Goal: Task Accomplishment & Management: Use online tool/utility

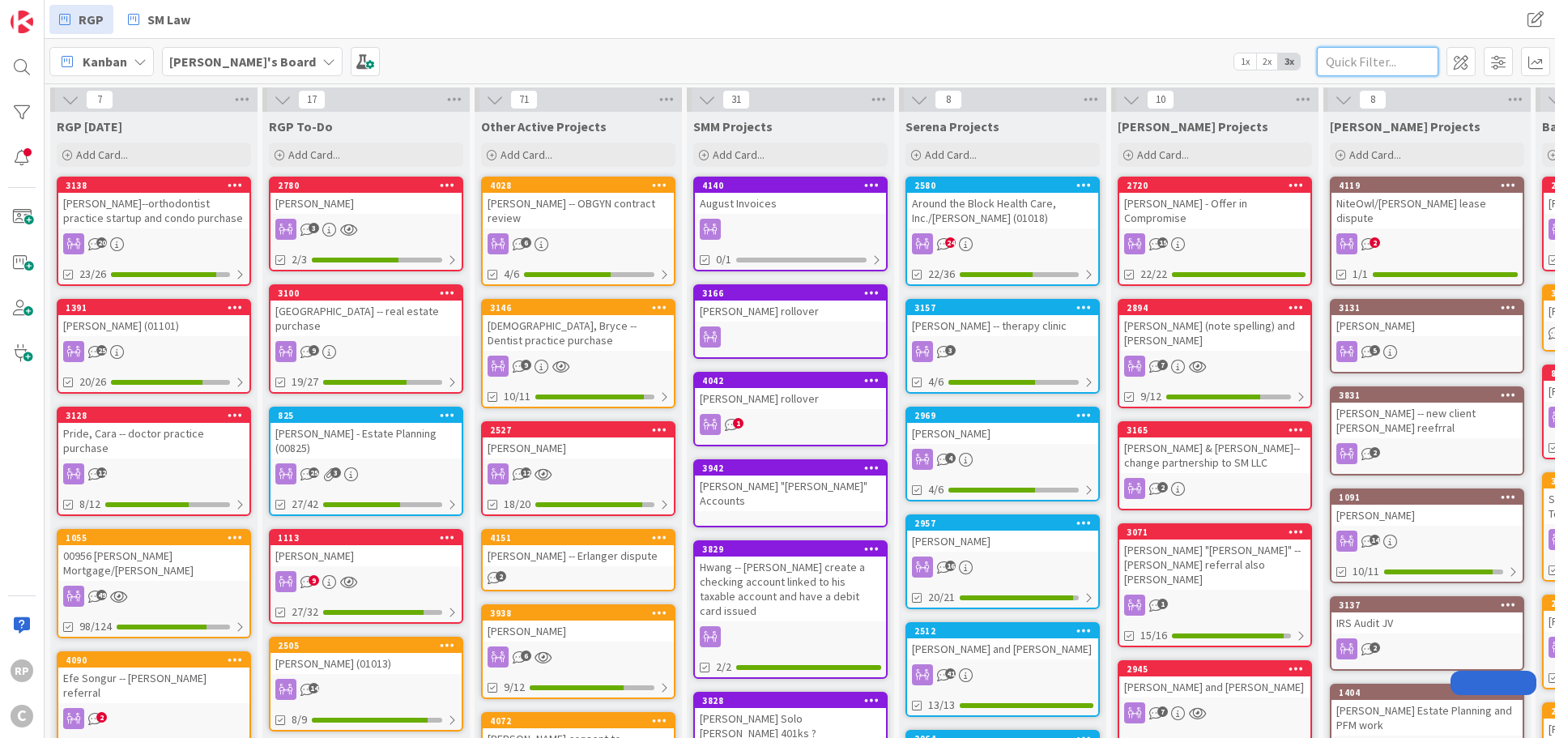
click at [1374, 66] on input "text" at bounding box center [1378, 61] width 122 height 29
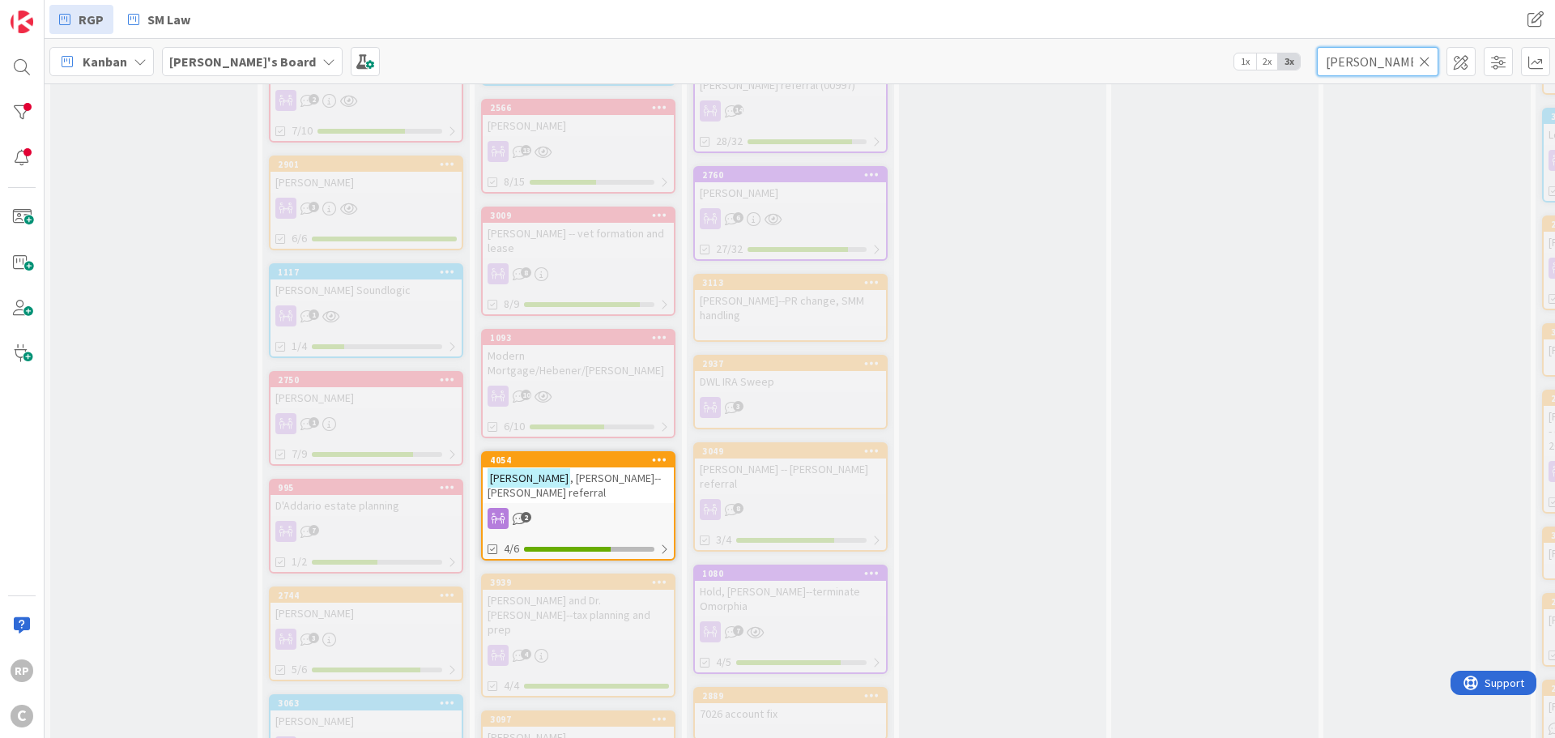
scroll to position [1215, 0]
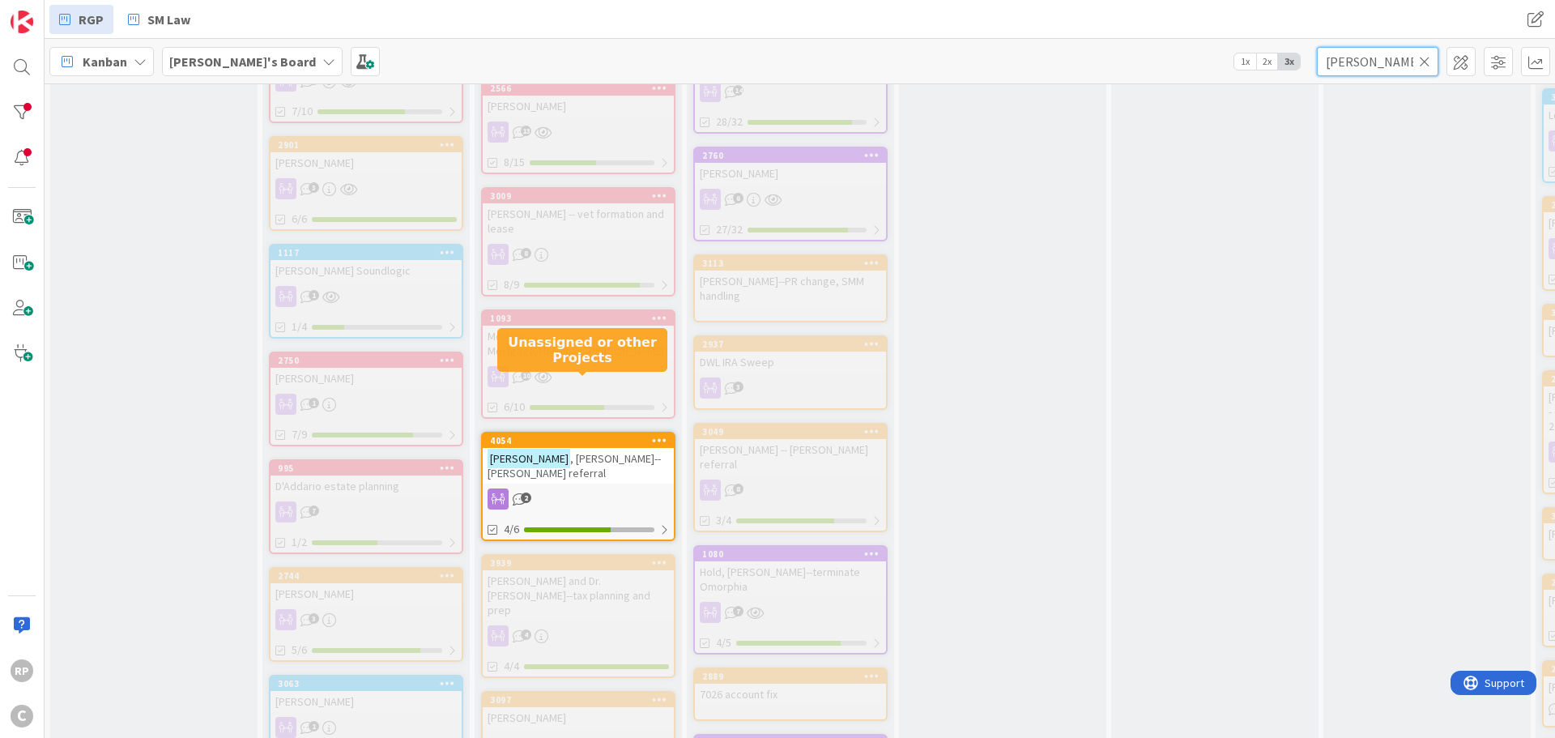
type input "[PERSON_NAME]"
click at [592, 435] on div "4054" at bounding box center [582, 440] width 184 height 11
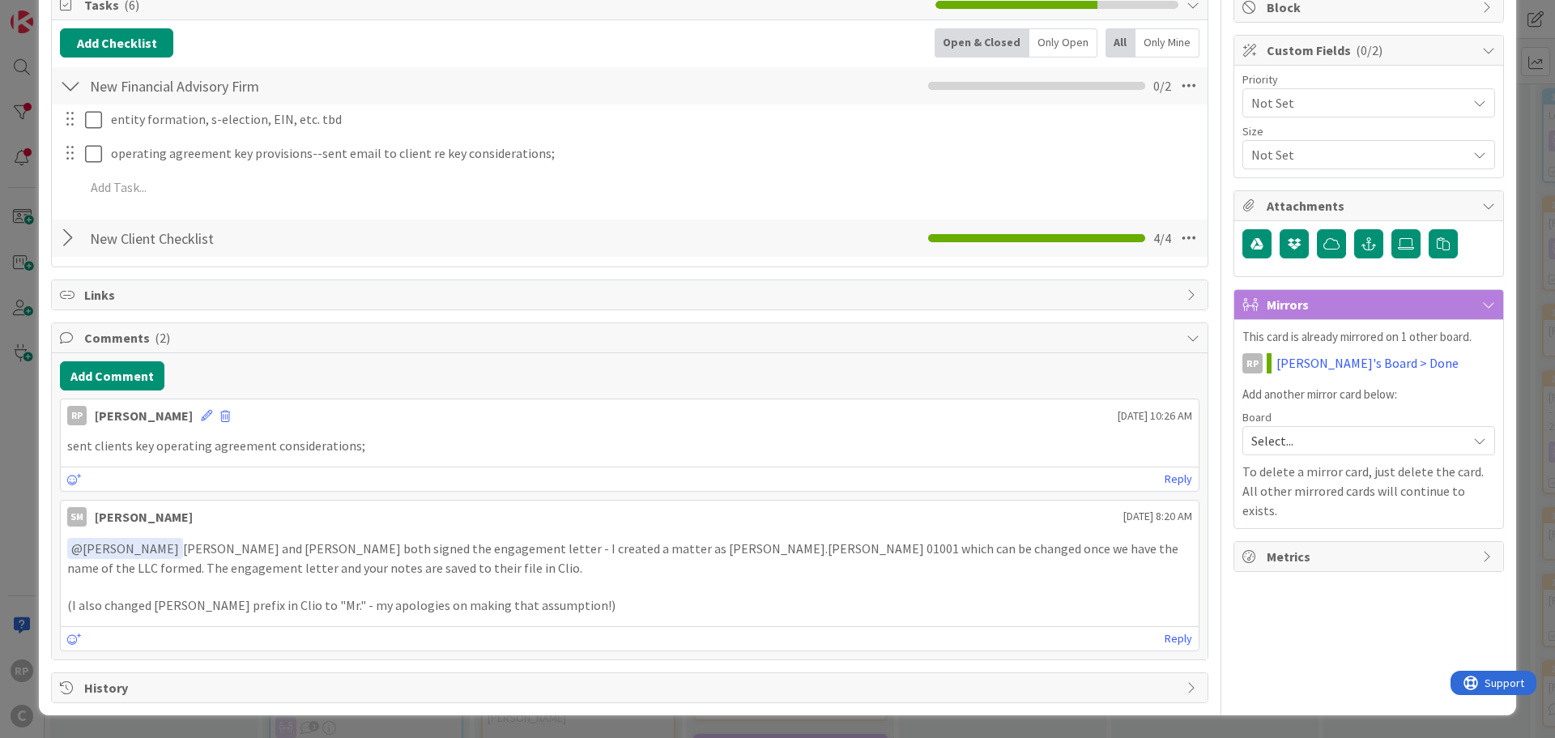
scroll to position [49, 0]
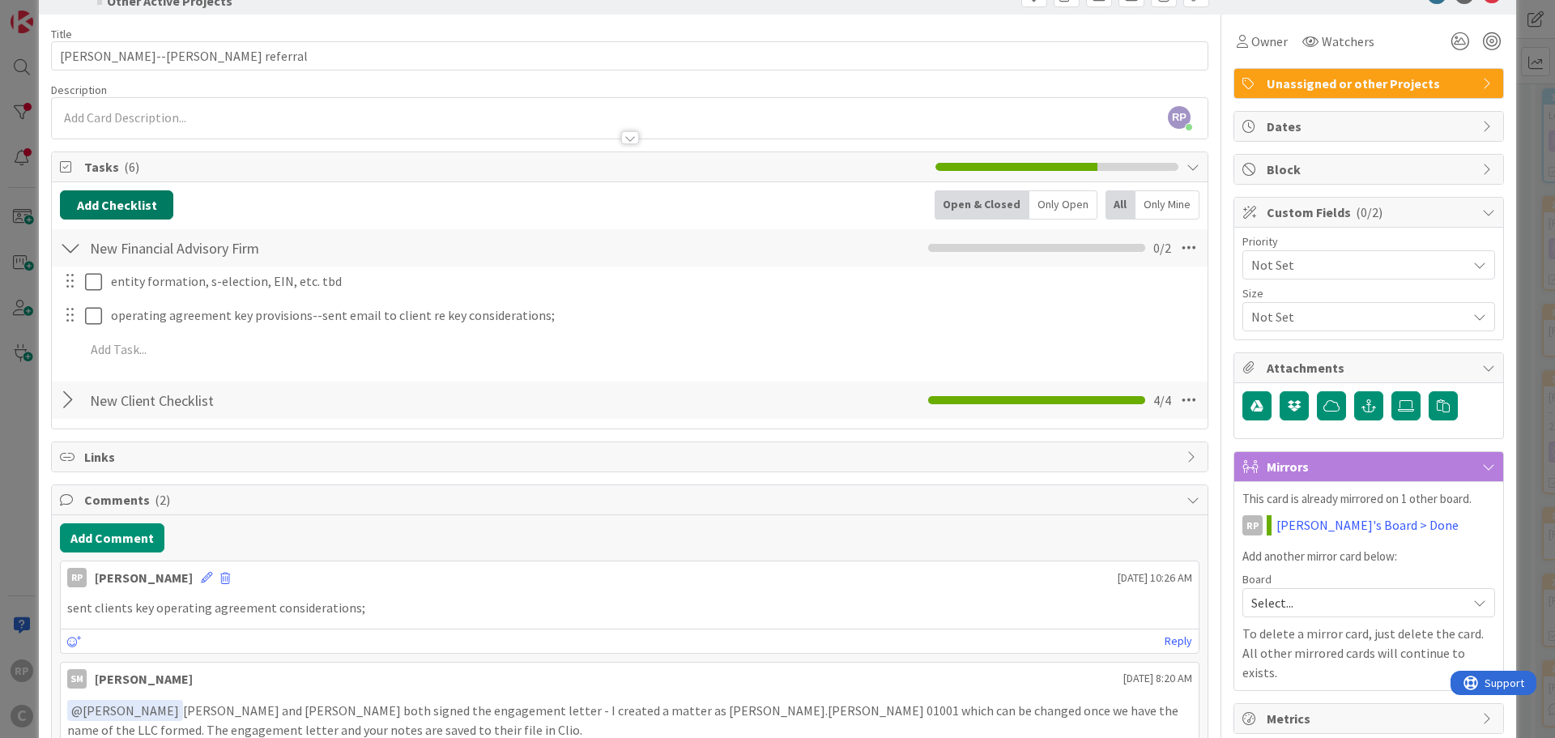
click at [118, 211] on button "Add Checklist" at bounding box center [116, 204] width 113 height 29
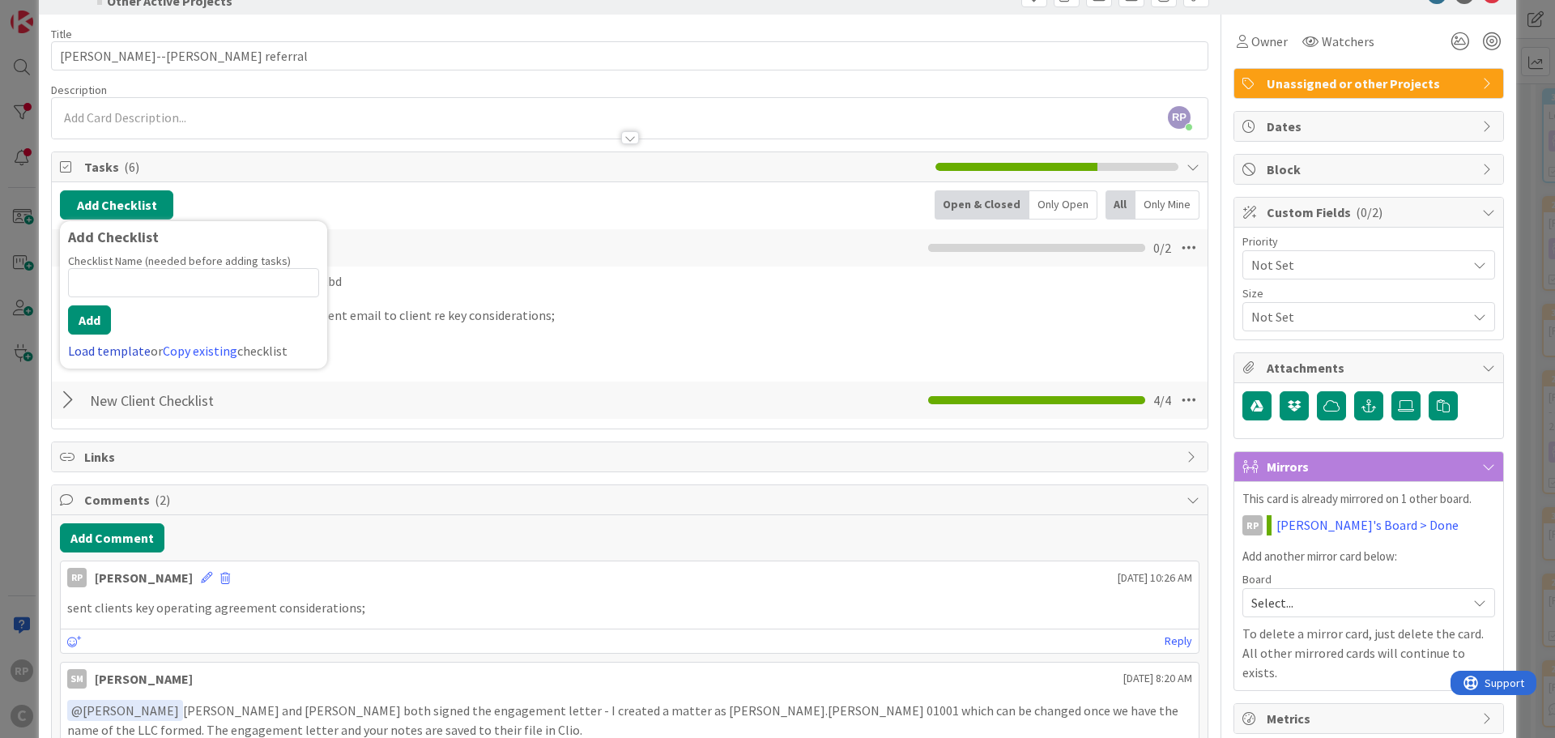
click at [113, 347] on link "Load template" at bounding box center [109, 351] width 83 height 16
click at [110, 278] on div "LLC Formation" at bounding box center [193, 269] width 267 height 29
click at [110, 268] on input "LLC Formation" at bounding box center [193, 282] width 251 height 29
click at [95, 317] on button "Add" at bounding box center [89, 319] width 43 height 29
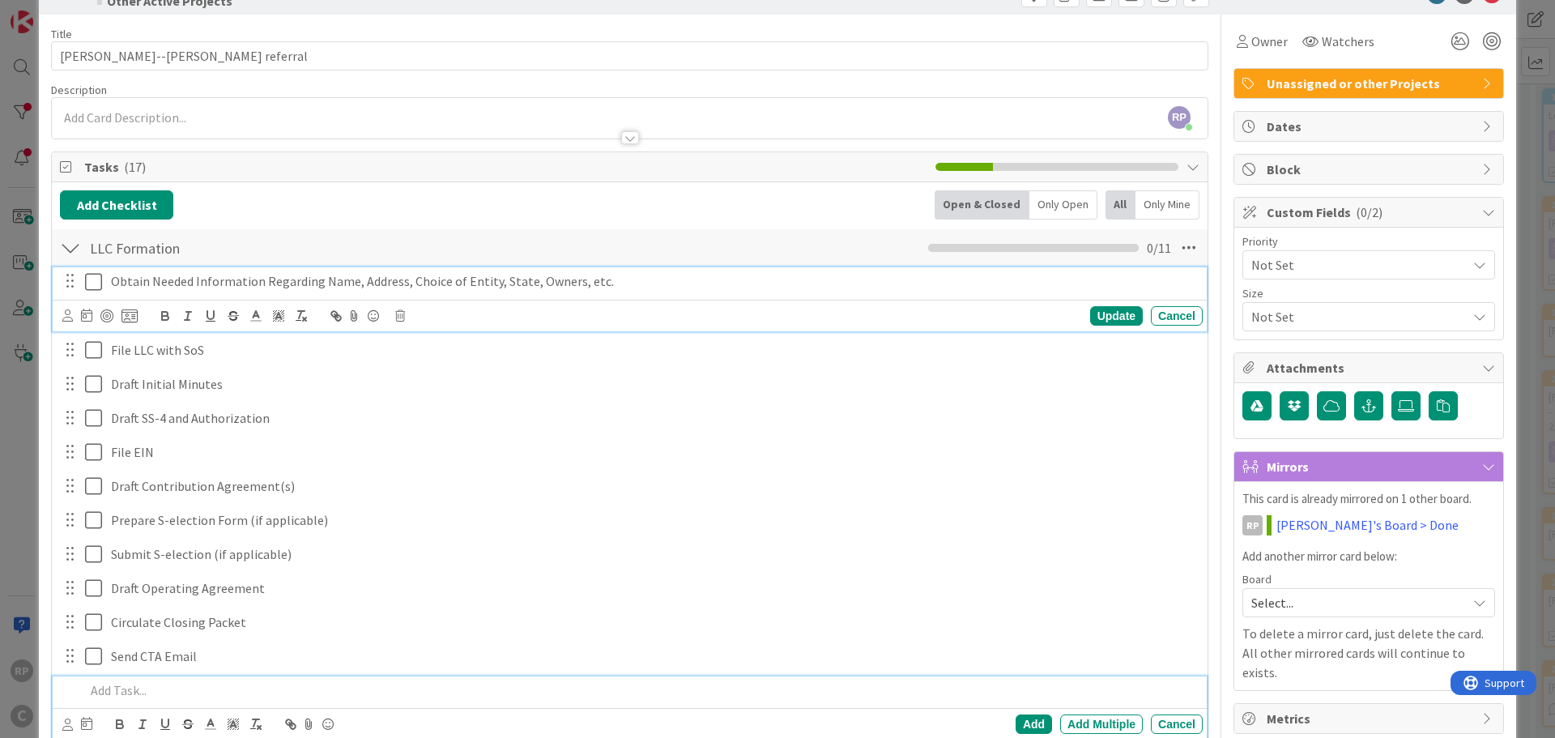
click at [676, 267] on div "Obtain Needed Information Regarding Name, Address, Choice of Entity, State, Own…" at bounding box center [653, 281] width 1098 height 28
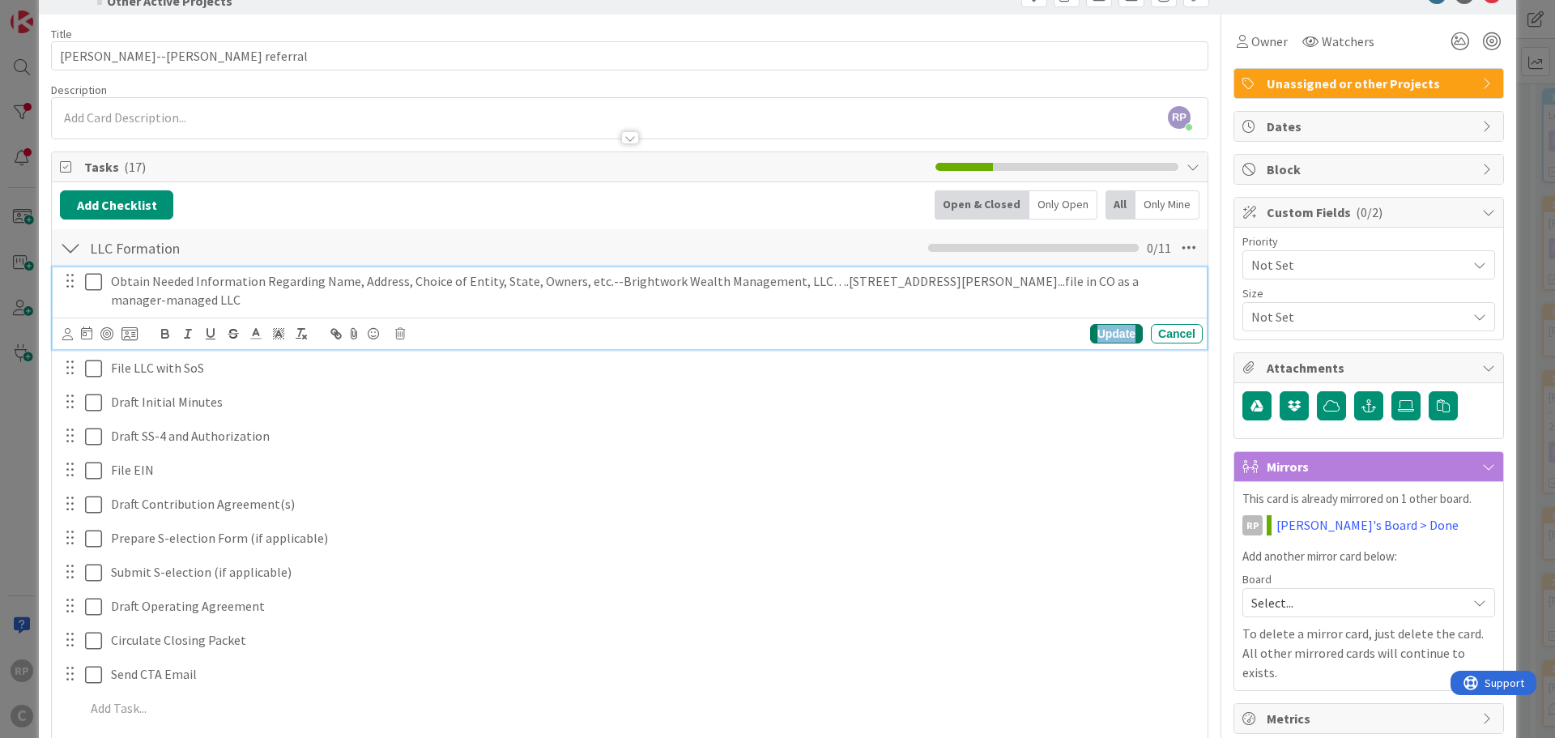
click at [1107, 332] on div "Update" at bounding box center [1116, 333] width 53 height 19
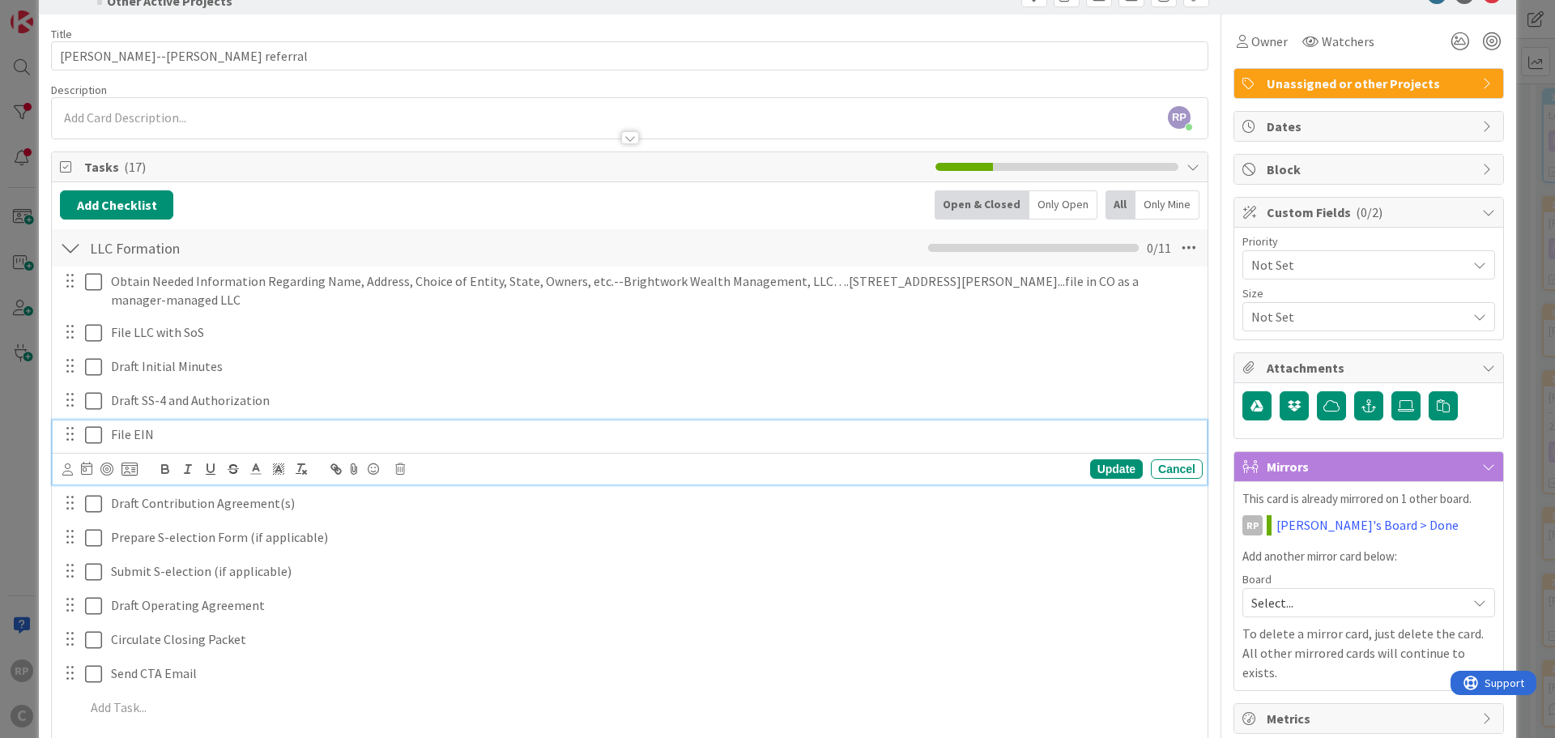
click at [169, 425] on p "File EIN" at bounding box center [653, 434] width 1085 height 19
click at [90, 436] on icon at bounding box center [93, 434] width 17 height 19
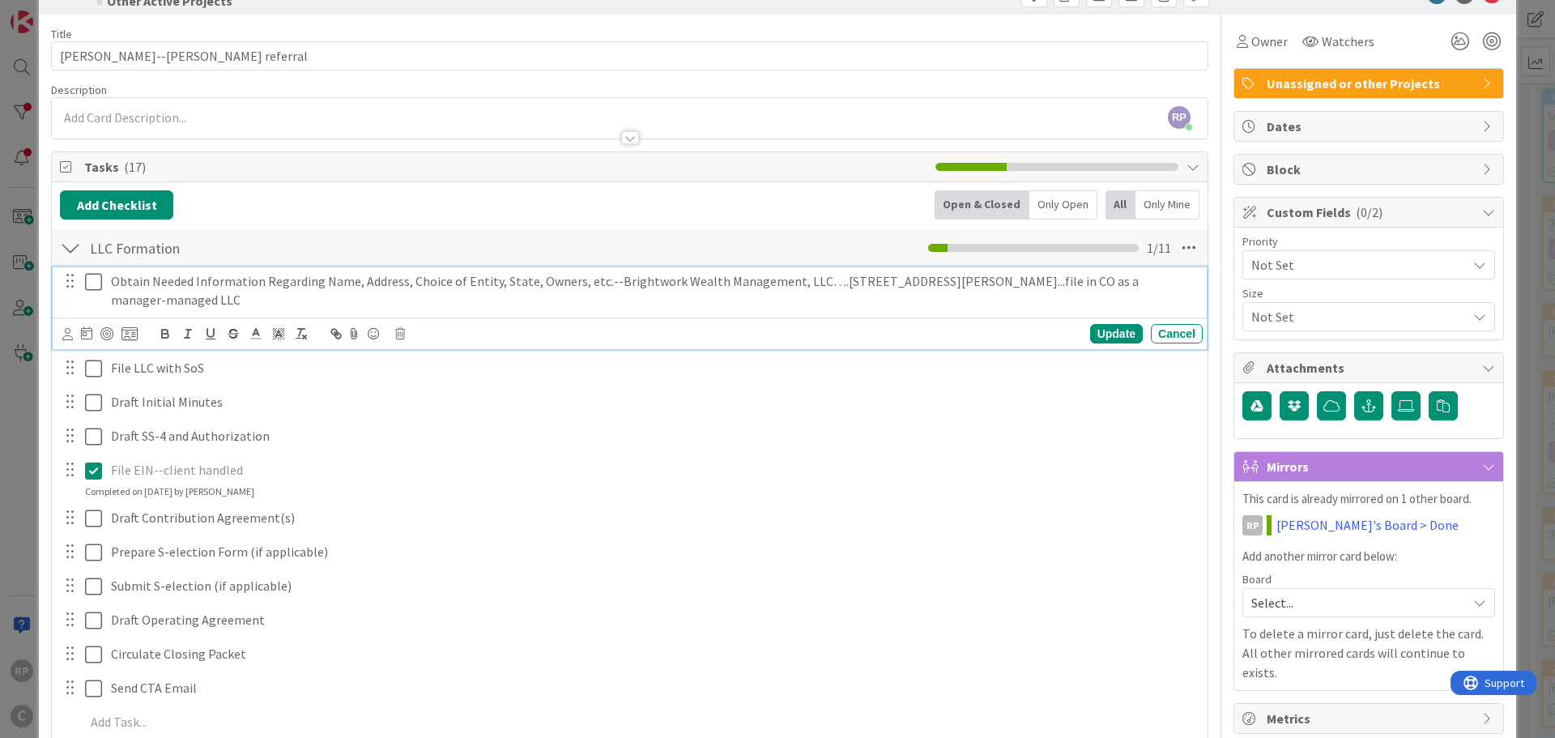
click at [154, 286] on p "Obtain Needed Information Regarding Name, Address, Choice of Entity, State, Own…" at bounding box center [653, 290] width 1085 height 36
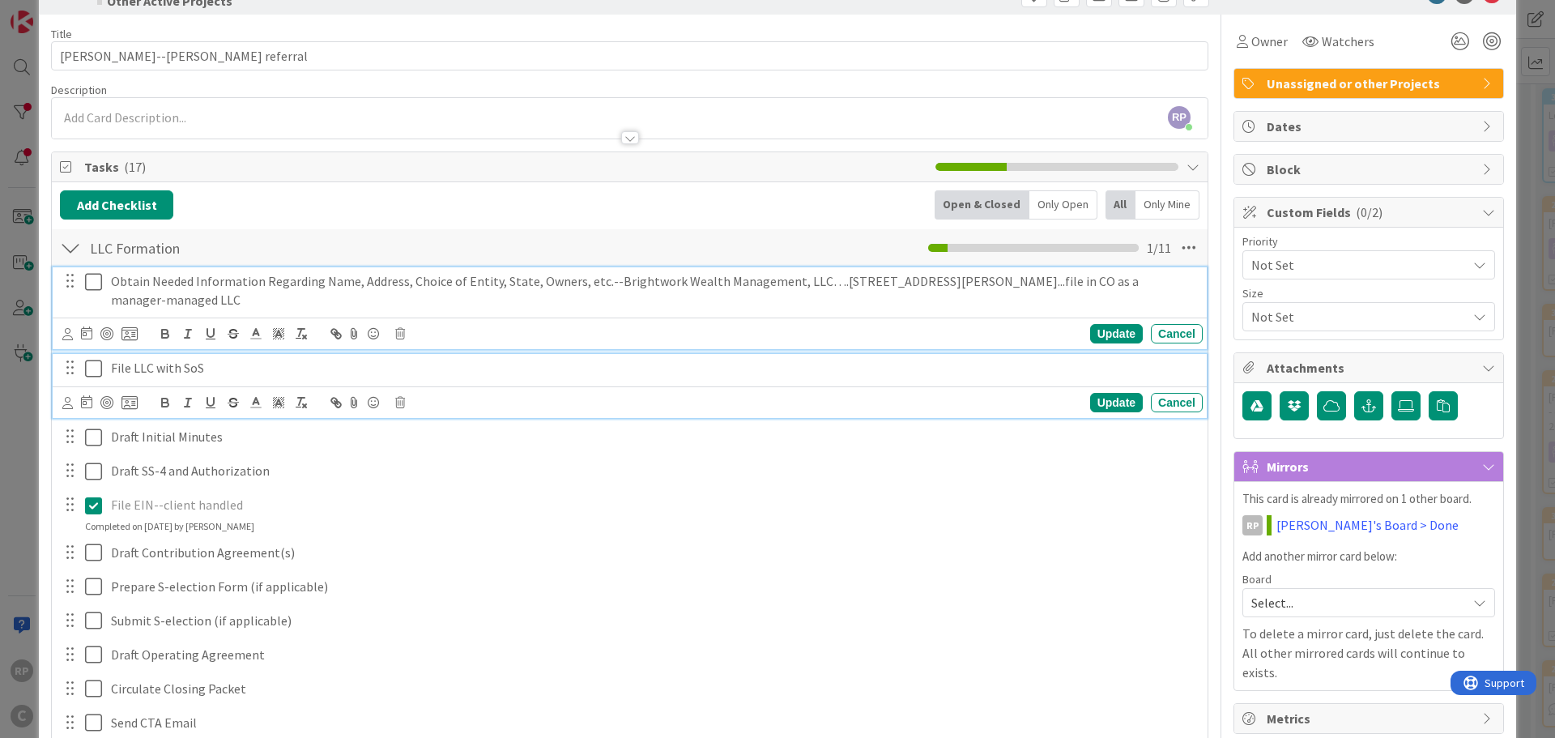
click at [160, 370] on p "File LLC with SoS" at bounding box center [653, 368] width 1085 height 19
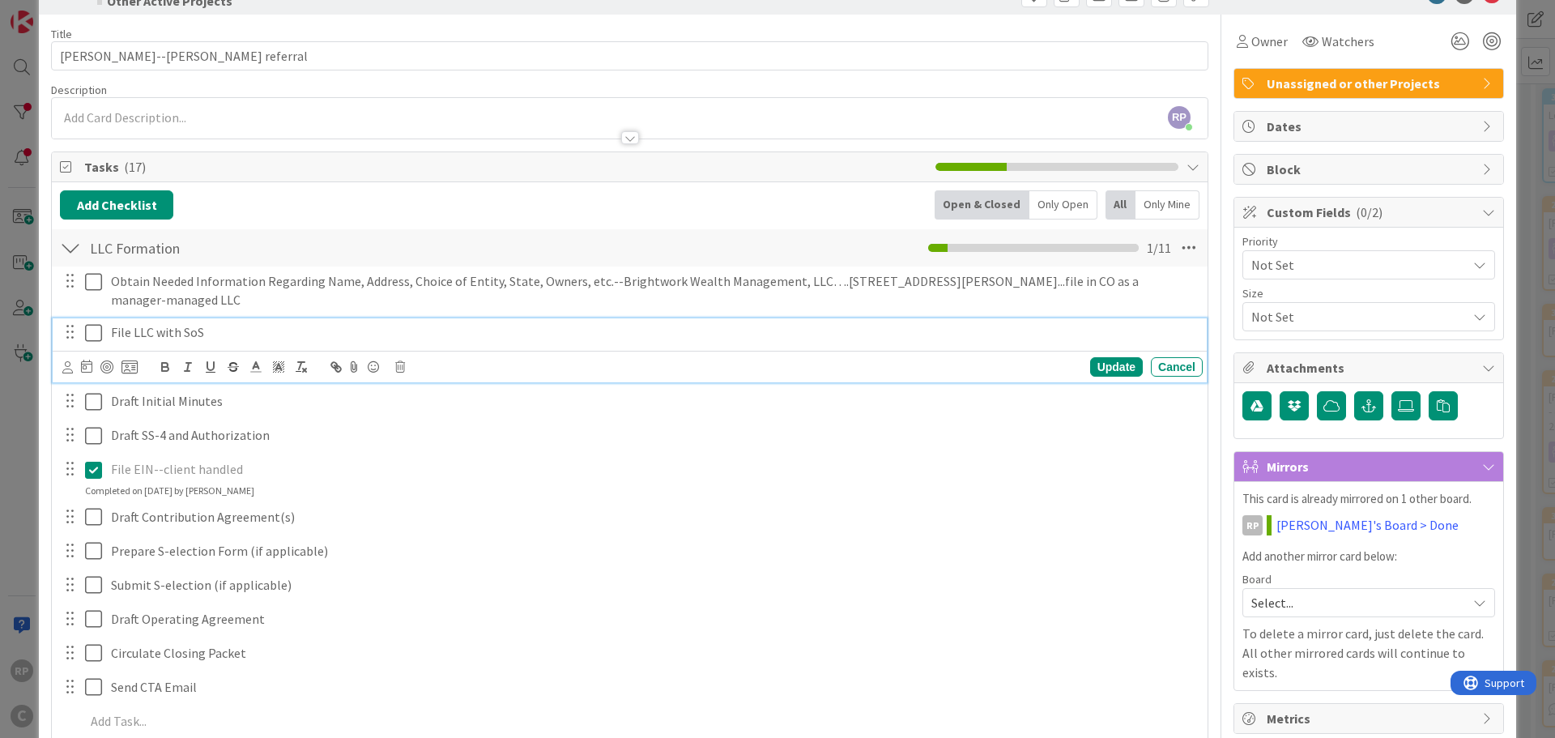
scroll to position [13, 0]
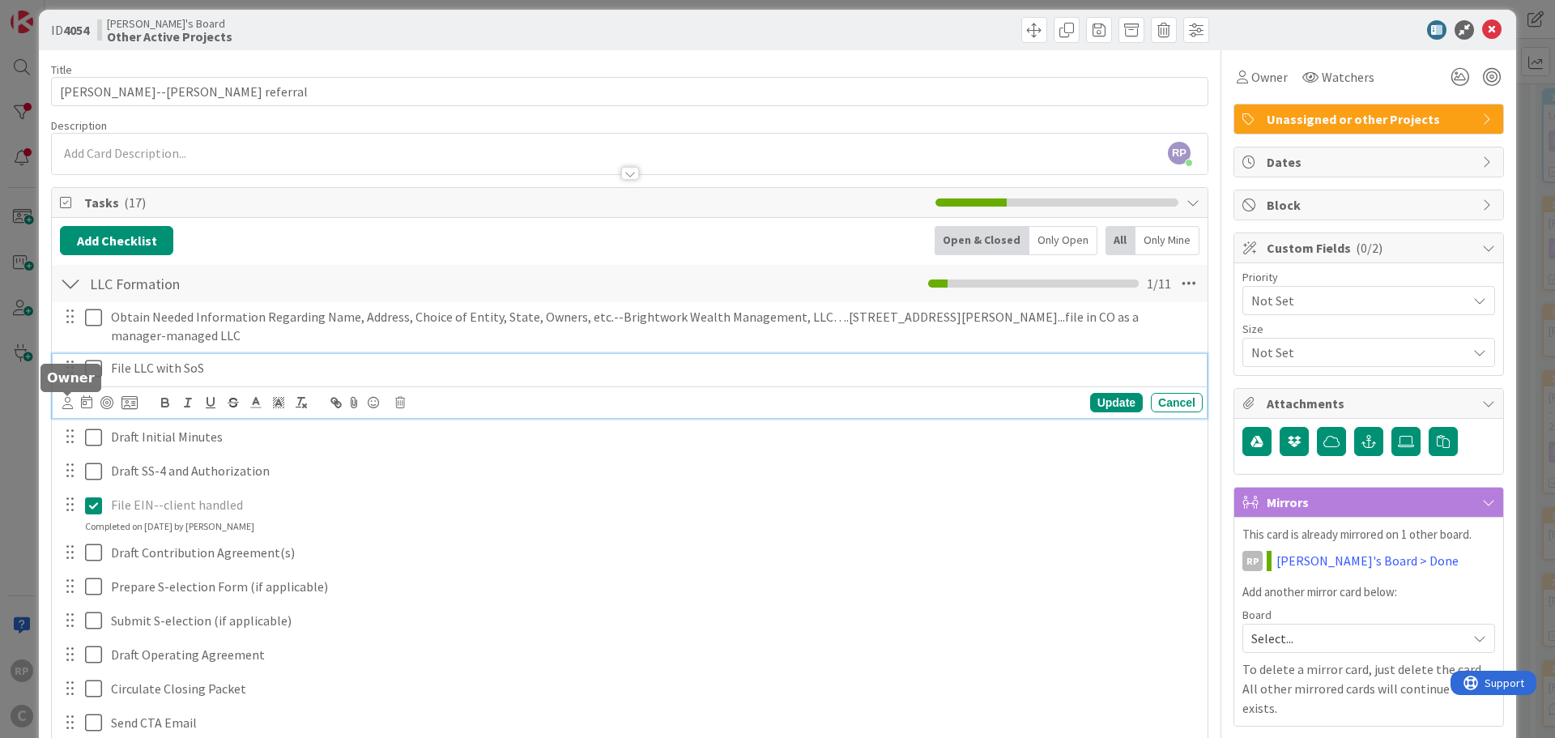
click at [71, 399] on icon at bounding box center [67, 403] width 11 height 12
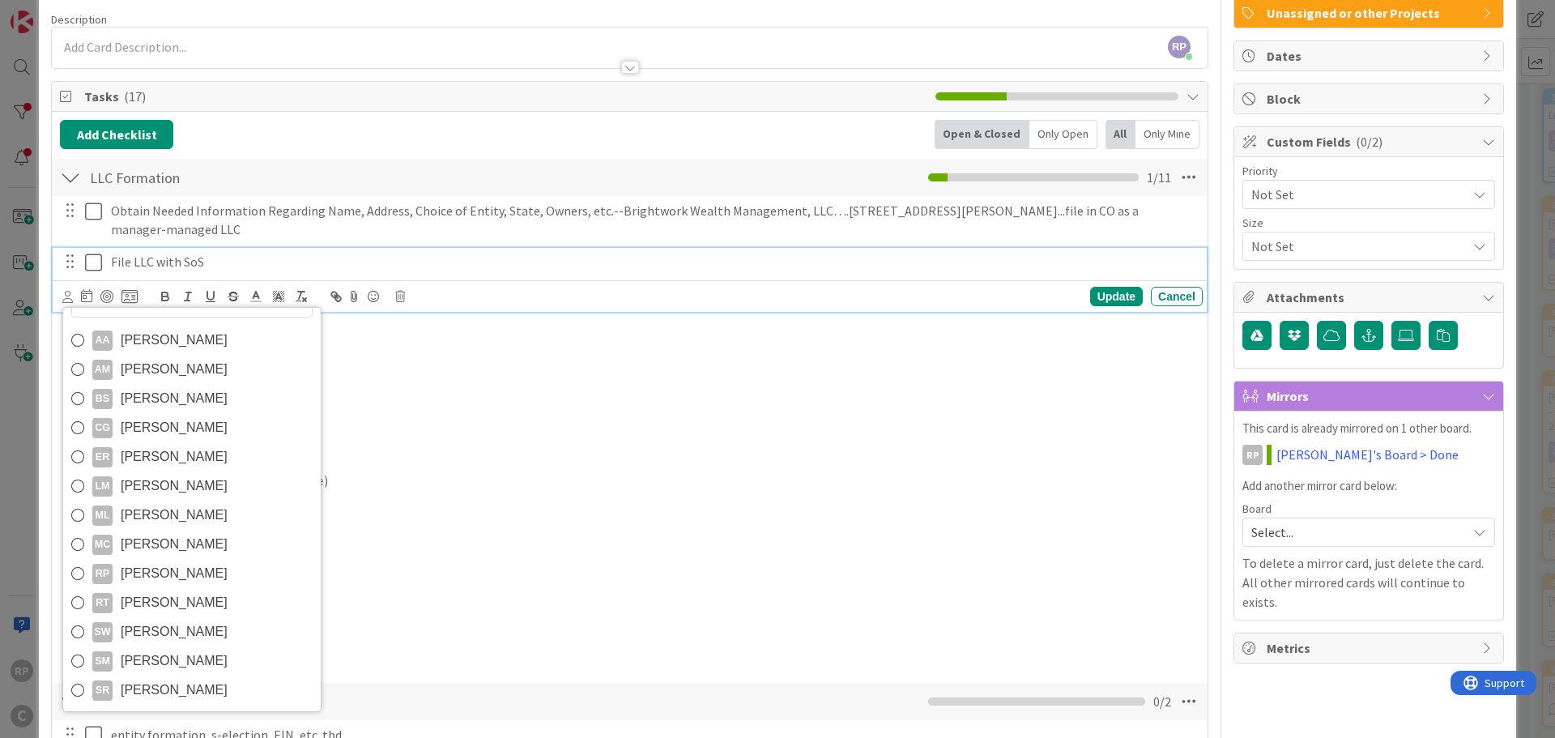
scroll to position [256, 0]
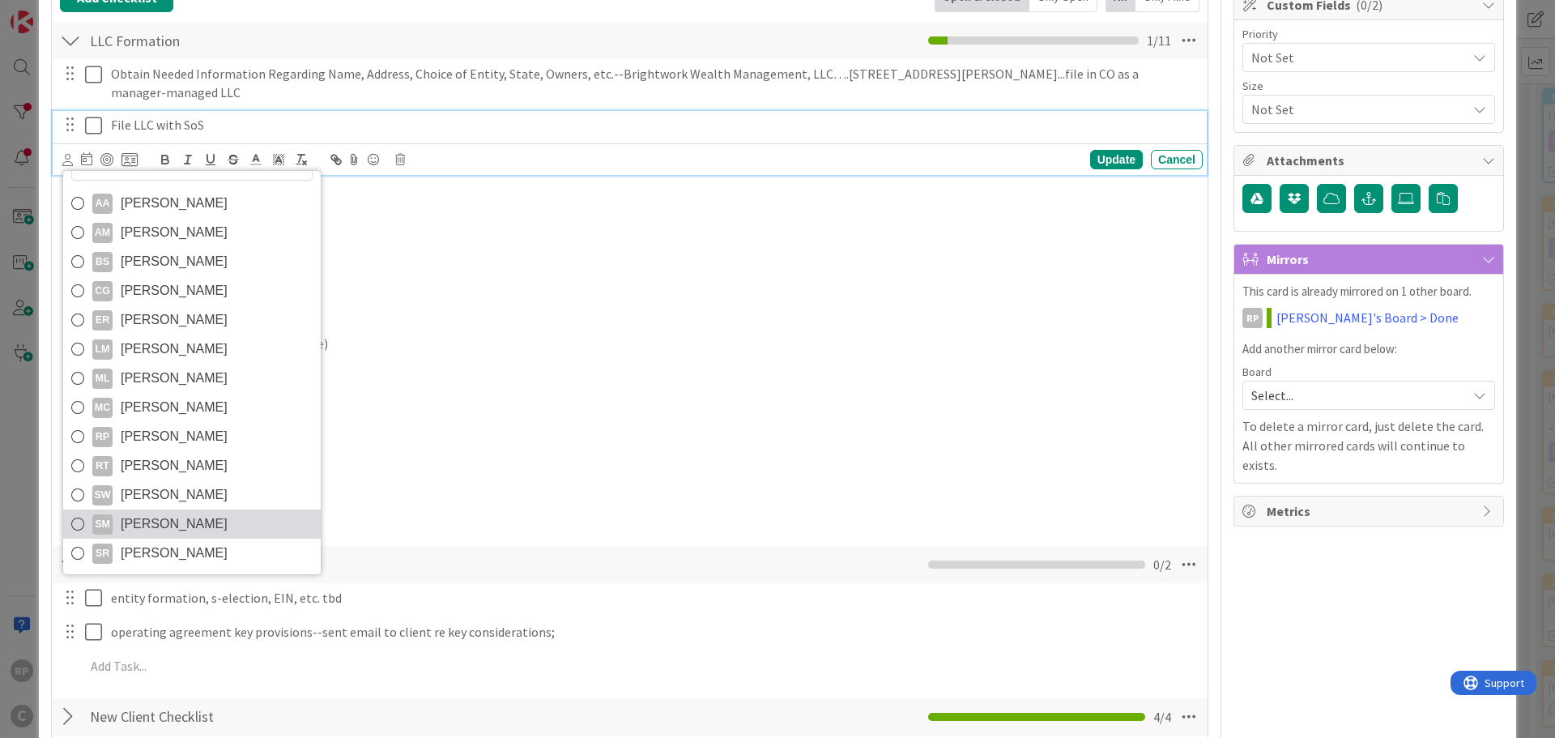
drag, startPoint x: 150, startPoint y: 507, endPoint x: 158, endPoint y: 522, distance: 16.7
click at [158, 522] on div "AA [PERSON_NAME] AM [PERSON_NAME] BS [PERSON_NAME] CG [PERSON_NAME] ER [PERSON_…" at bounding box center [191, 372] width 259 height 405
click at [158, 522] on span "[PERSON_NAME]" at bounding box center [174, 524] width 107 height 24
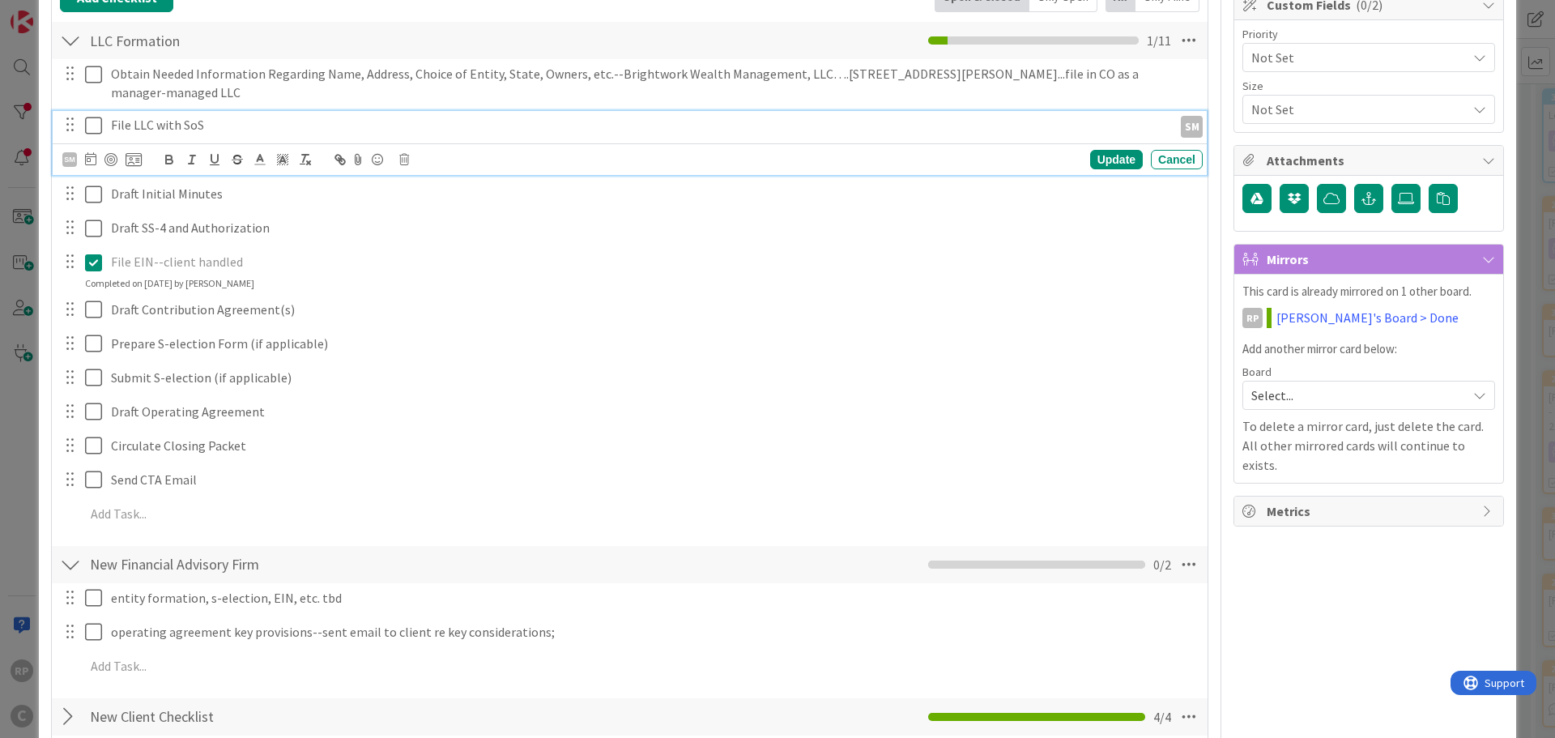
click at [92, 149] on div "SM AA [PERSON_NAME] AM [PERSON_NAME] BS [PERSON_NAME] CG [PERSON_NAME] ER [PERS…" at bounding box center [632, 159] width 1140 height 23
click at [92, 154] on icon at bounding box center [90, 158] width 11 height 13
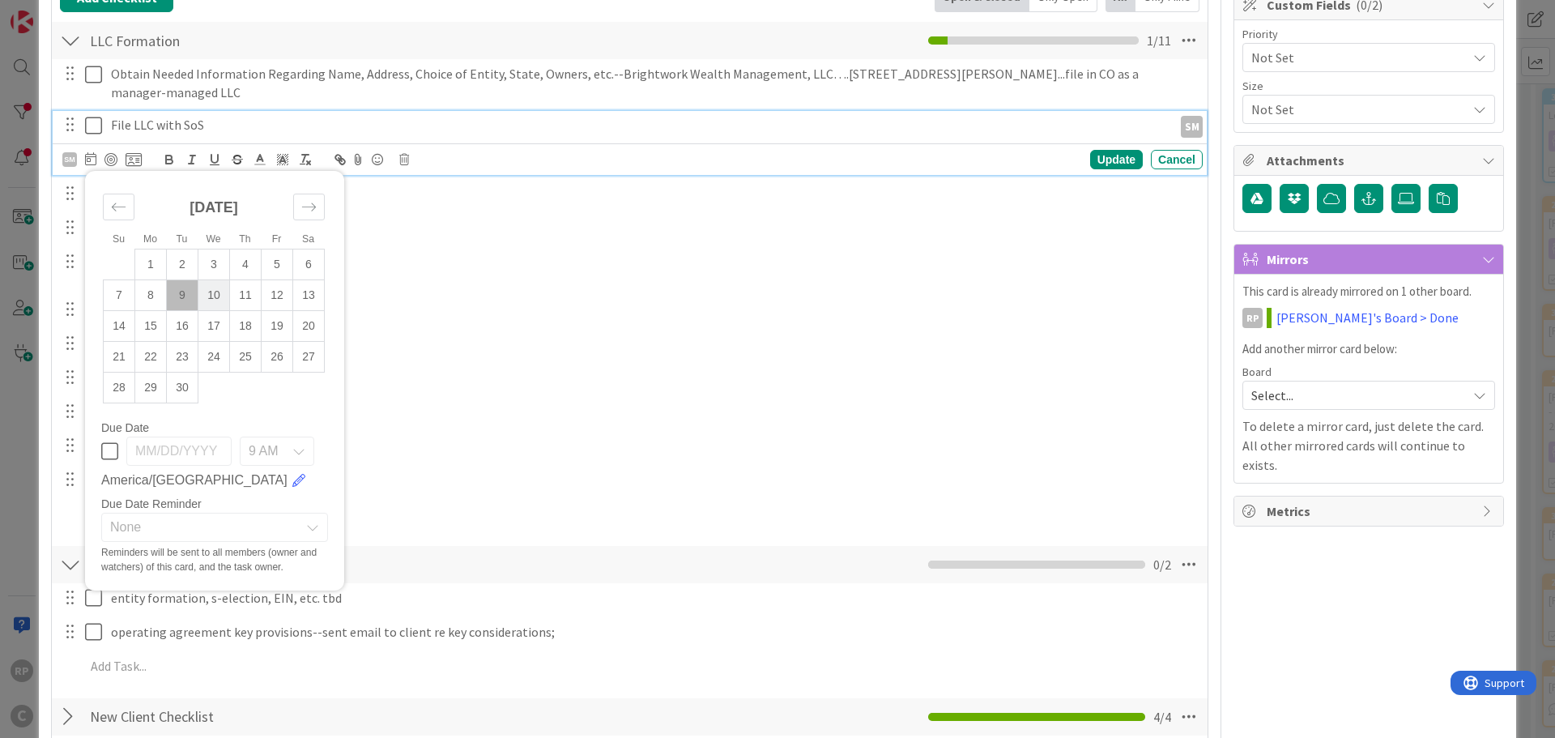
click at [216, 293] on td "10" at bounding box center [214, 295] width 32 height 31
type input "[DATE]"
click at [164, 529] on span "None" at bounding box center [200, 527] width 181 height 23
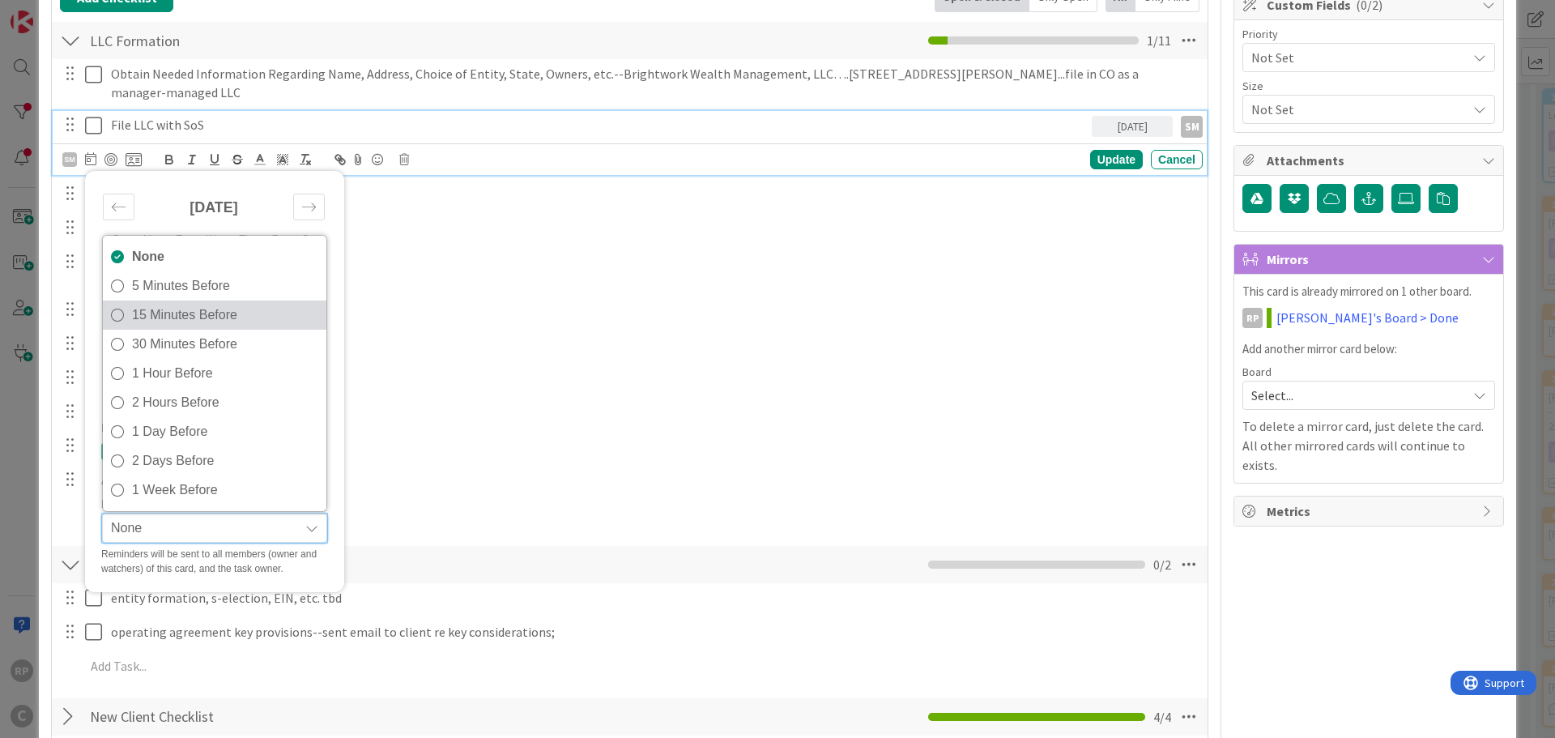
click at [177, 321] on span "15 Minutes Before" at bounding box center [225, 315] width 186 height 24
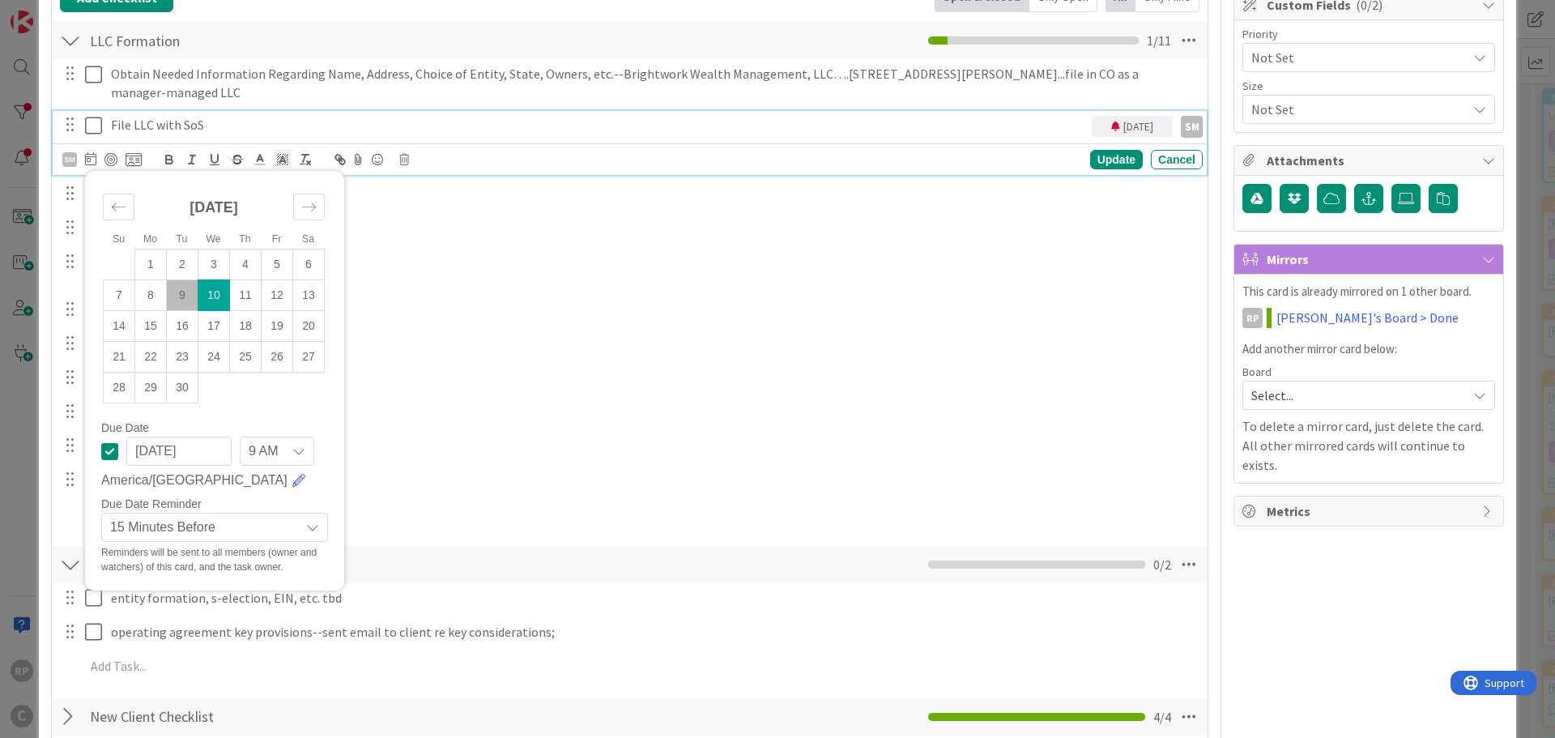
click at [218, 298] on td "10" at bounding box center [214, 295] width 32 height 31
click at [1097, 160] on div "Update" at bounding box center [1116, 159] width 53 height 19
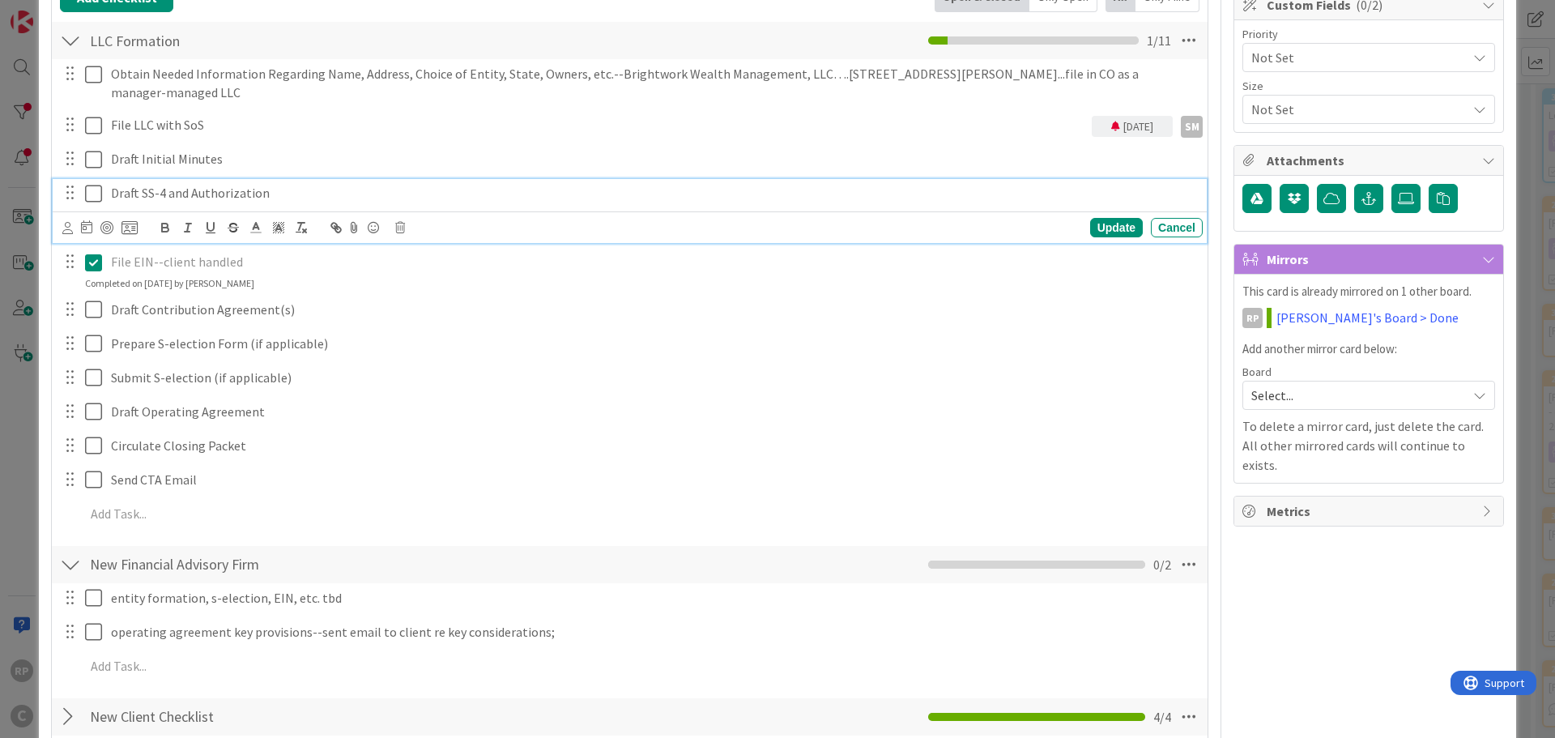
click at [90, 191] on icon at bounding box center [93, 193] width 17 height 19
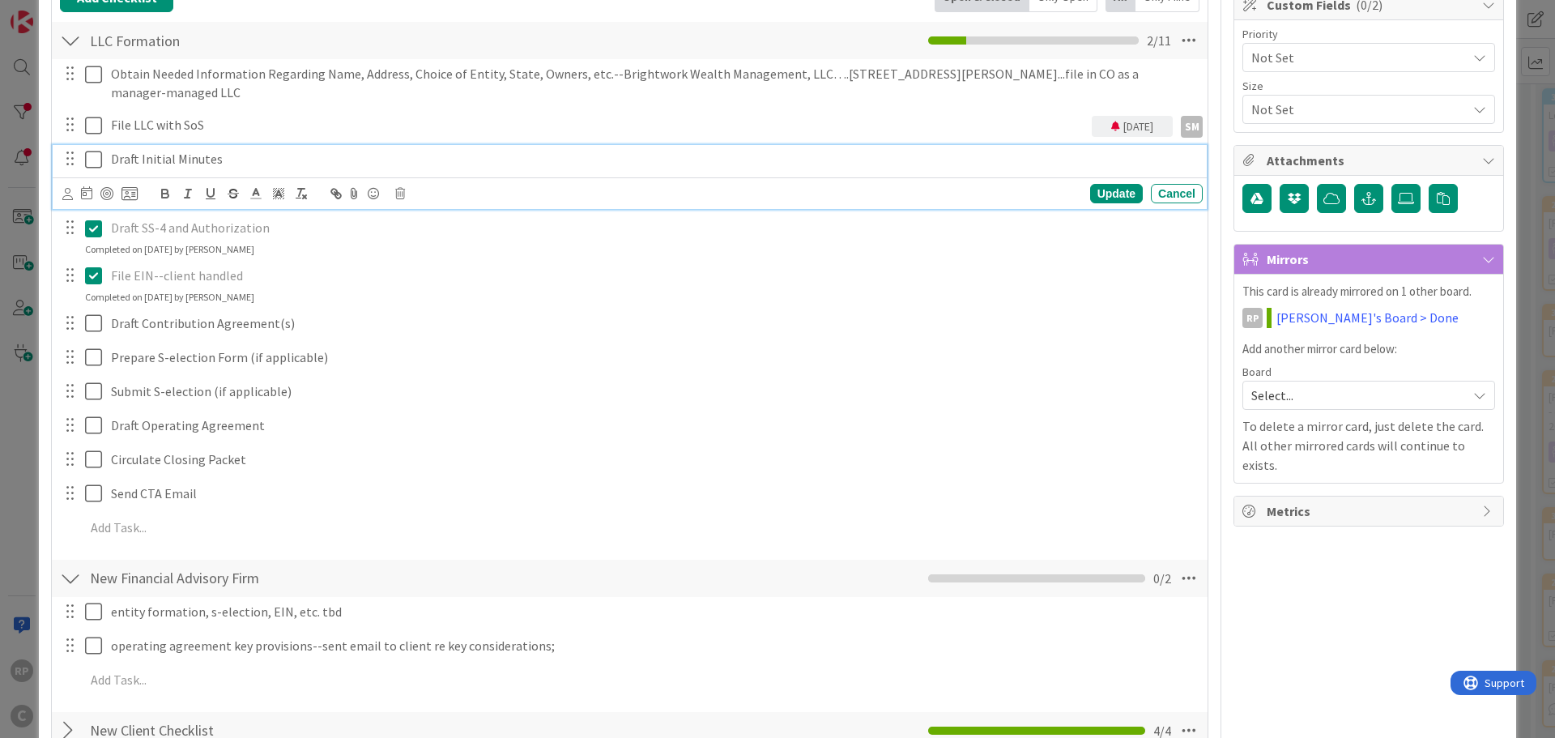
click at [157, 160] on p "Draft Initial Minutes" at bounding box center [653, 159] width 1085 height 19
click at [87, 192] on icon at bounding box center [86, 192] width 11 height 13
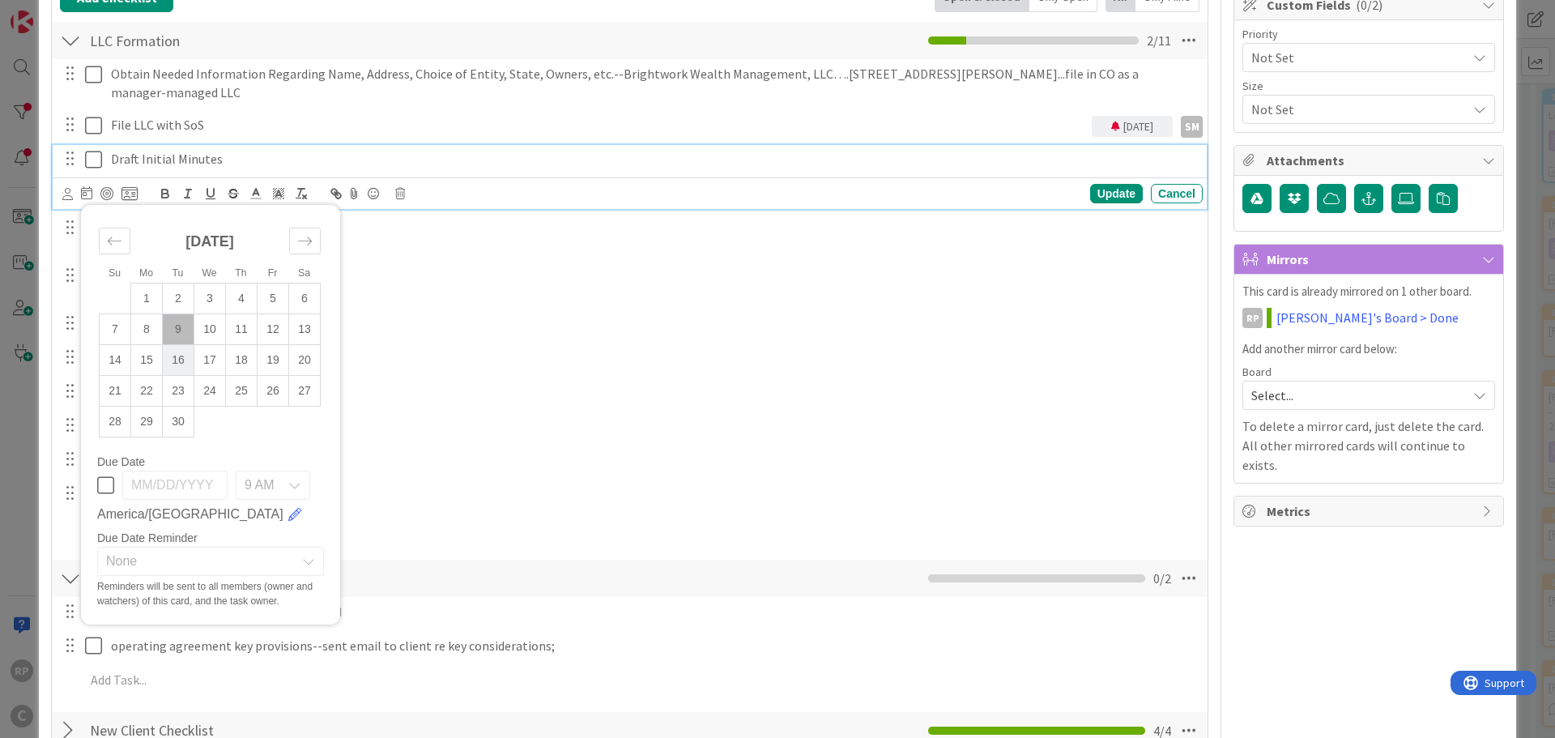
click at [180, 358] on td "16" at bounding box center [179, 360] width 32 height 31
type input "[DATE]"
click at [64, 190] on icon at bounding box center [67, 194] width 11 height 12
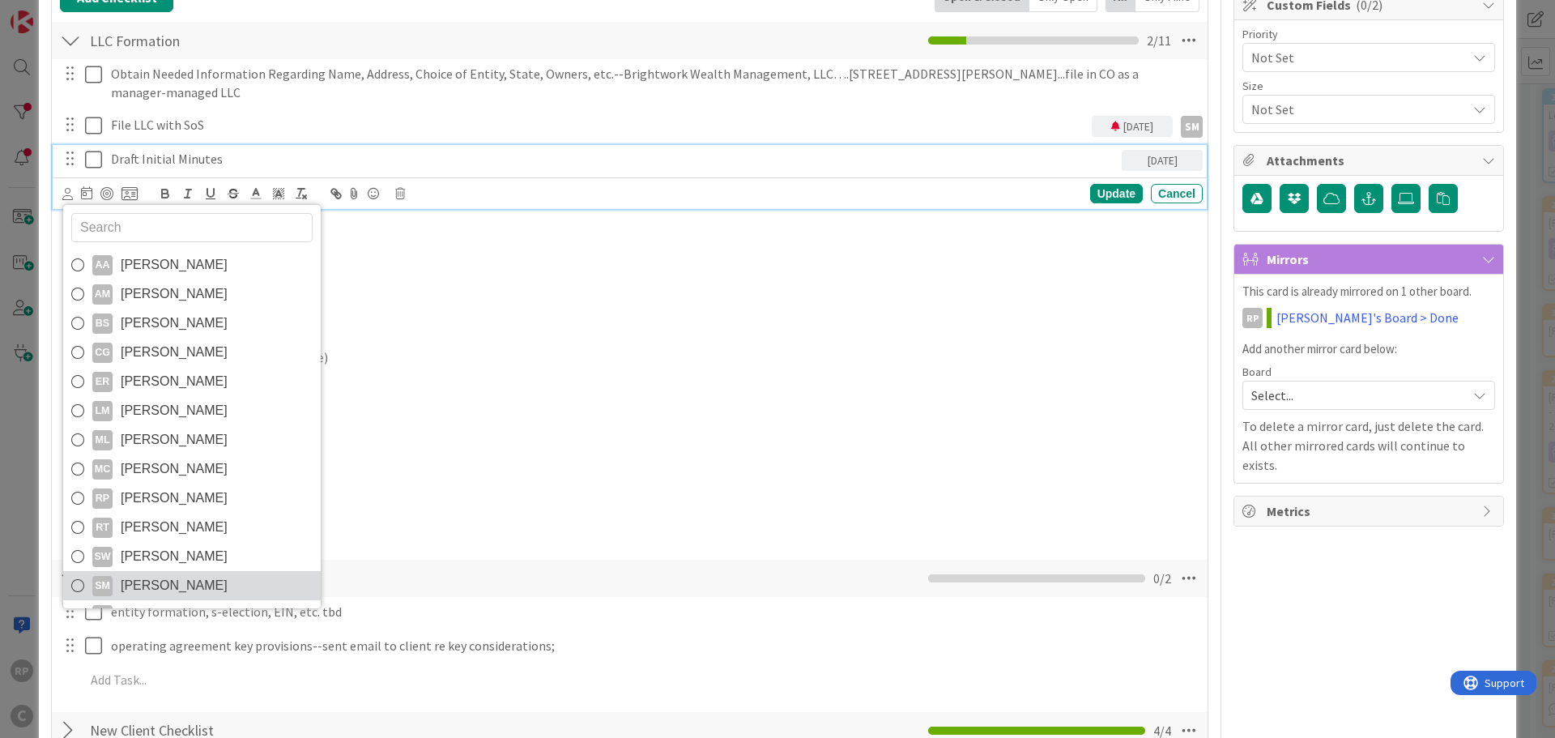
click at [139, 599] on link "SM [PERSON_NAME]" at bounding box center [192, 585] width 258 height 29
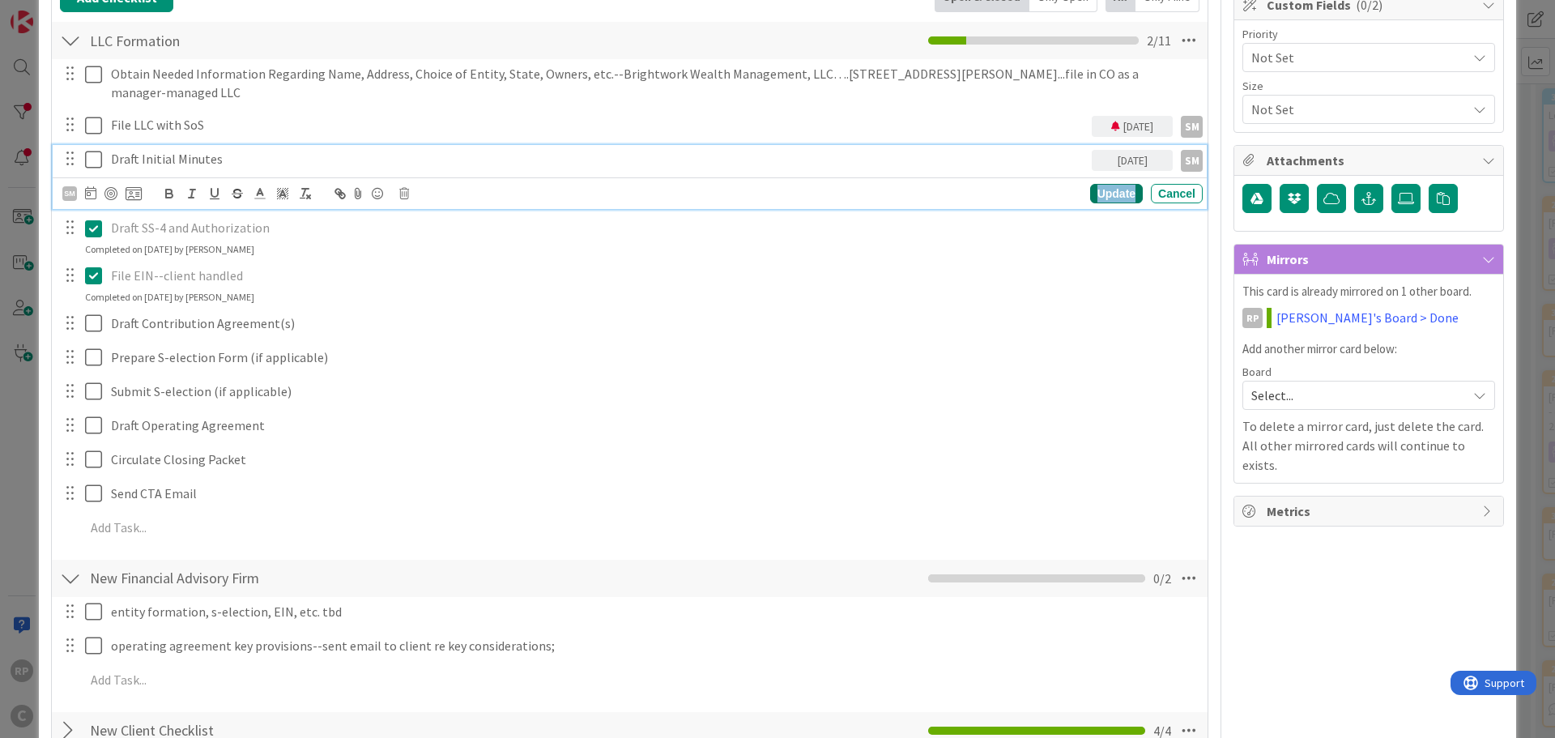
click at [1106, 194] on div "Update" at bounding box center [1116, 193] width 53 height 19
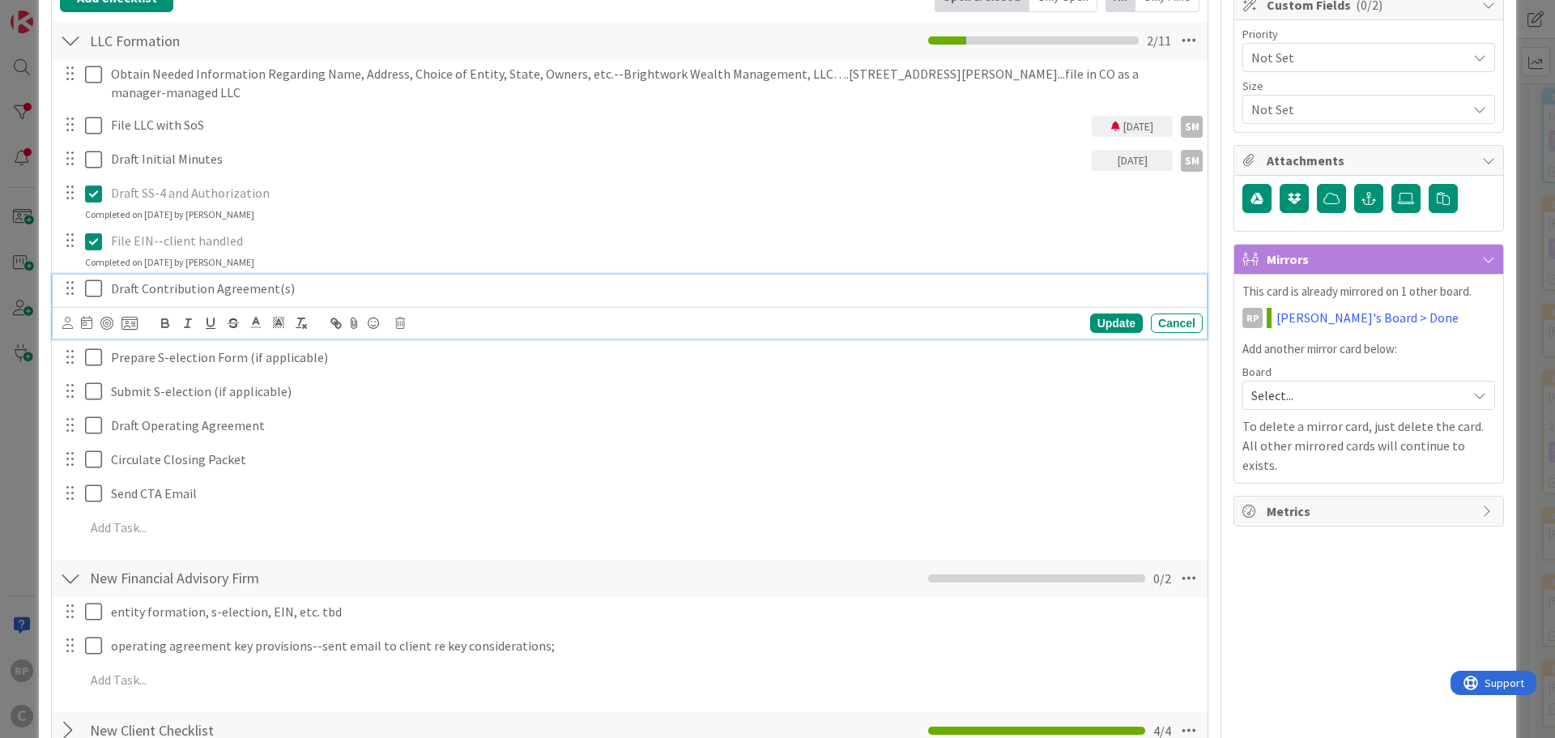
click at [165, 288] on p "Draft Contribution Agreement(s)" at bounding box center [653, 288] width 1085 height 19
click at [65, 328] on icon at bounding box center [67, 323] width 11 height 12
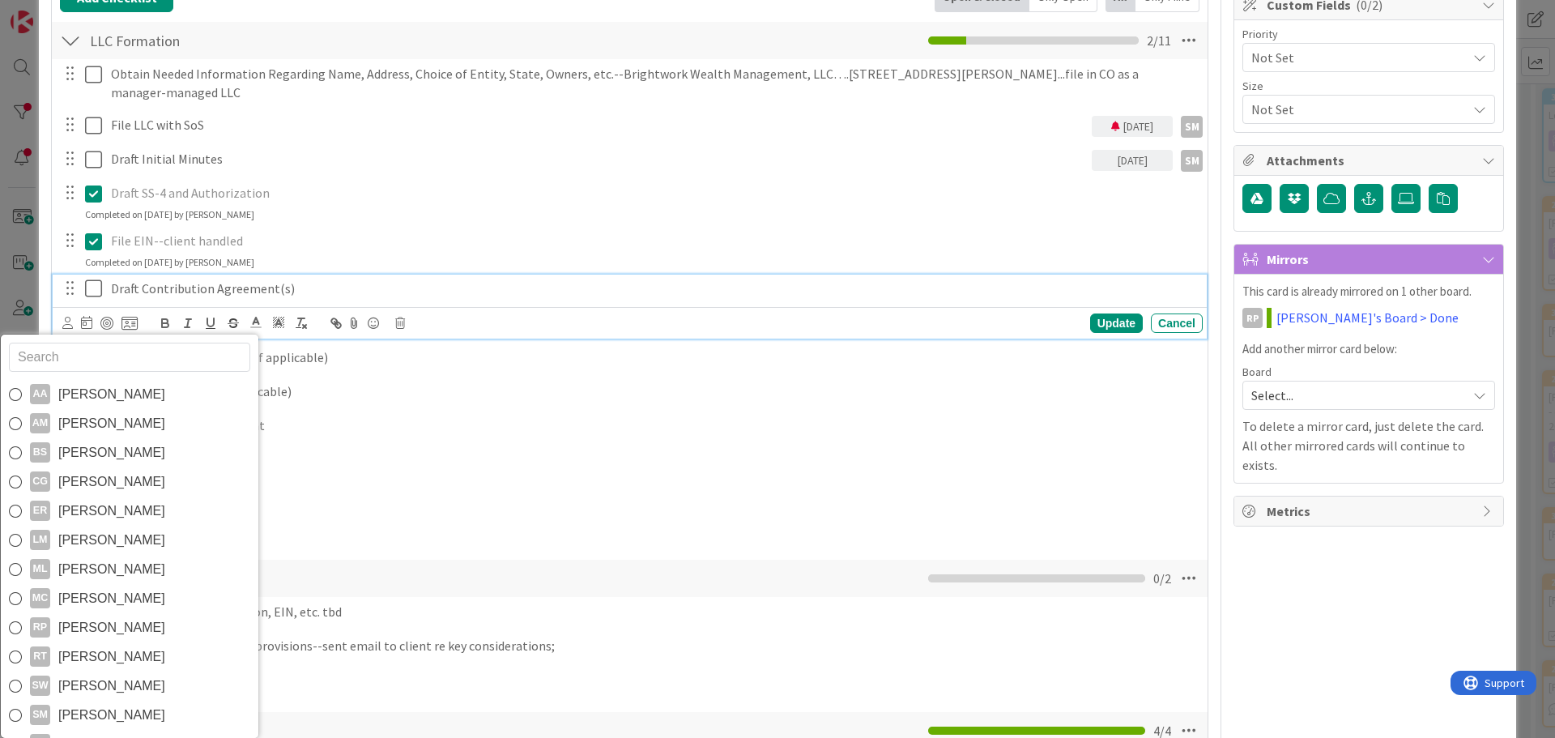
click at [122, 711] on span "[PERSON_NAME]" at bounding box center [111, 715] width 107 height 24
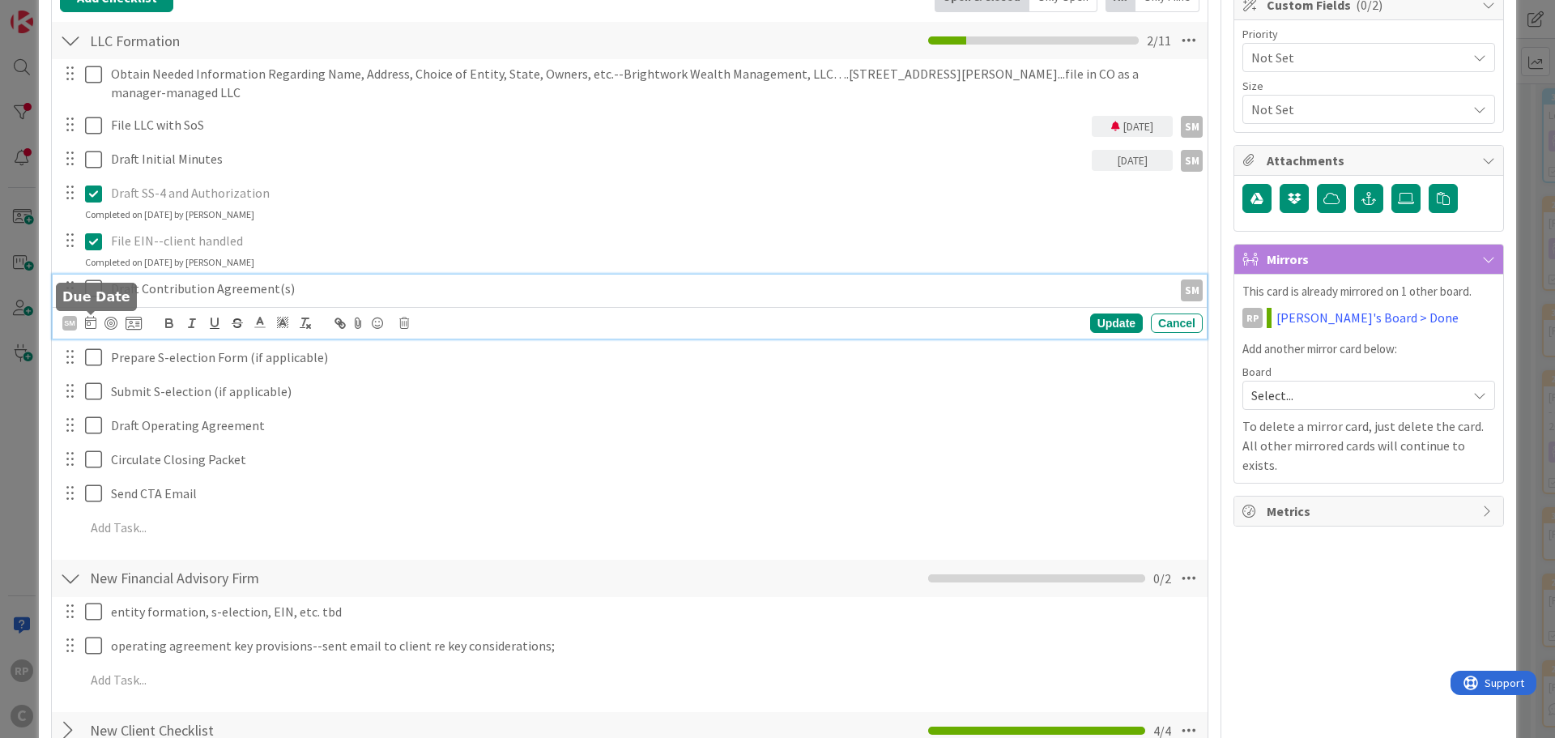
click at [90, 317] on icon at bounding box center [90, 322] width 11 height 13
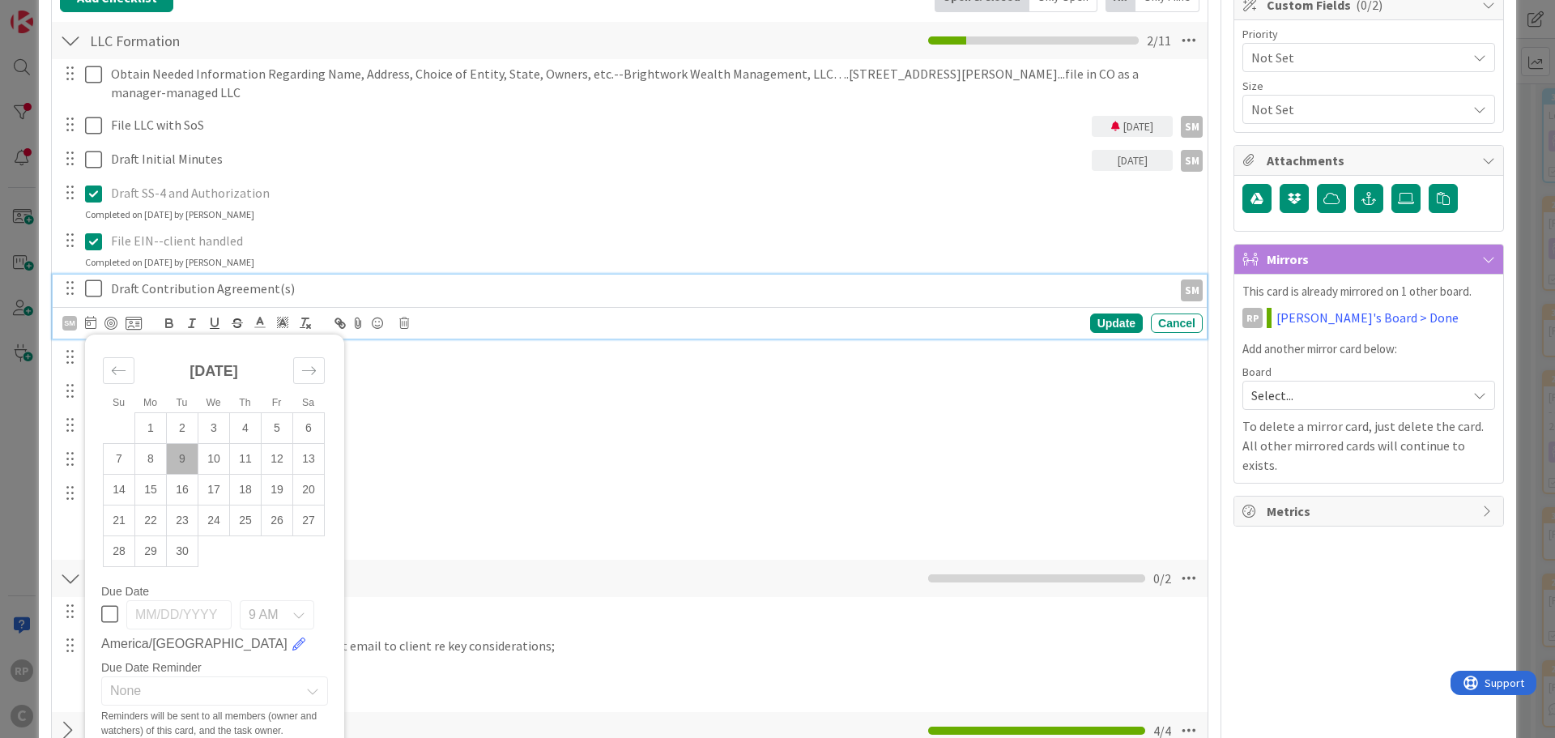
click at [108, 609] on icon at bounding box center [109, 613] width 17 height 19
click at [229, 692] on span "None" at bounding box center [200, 691] width 181 height 23
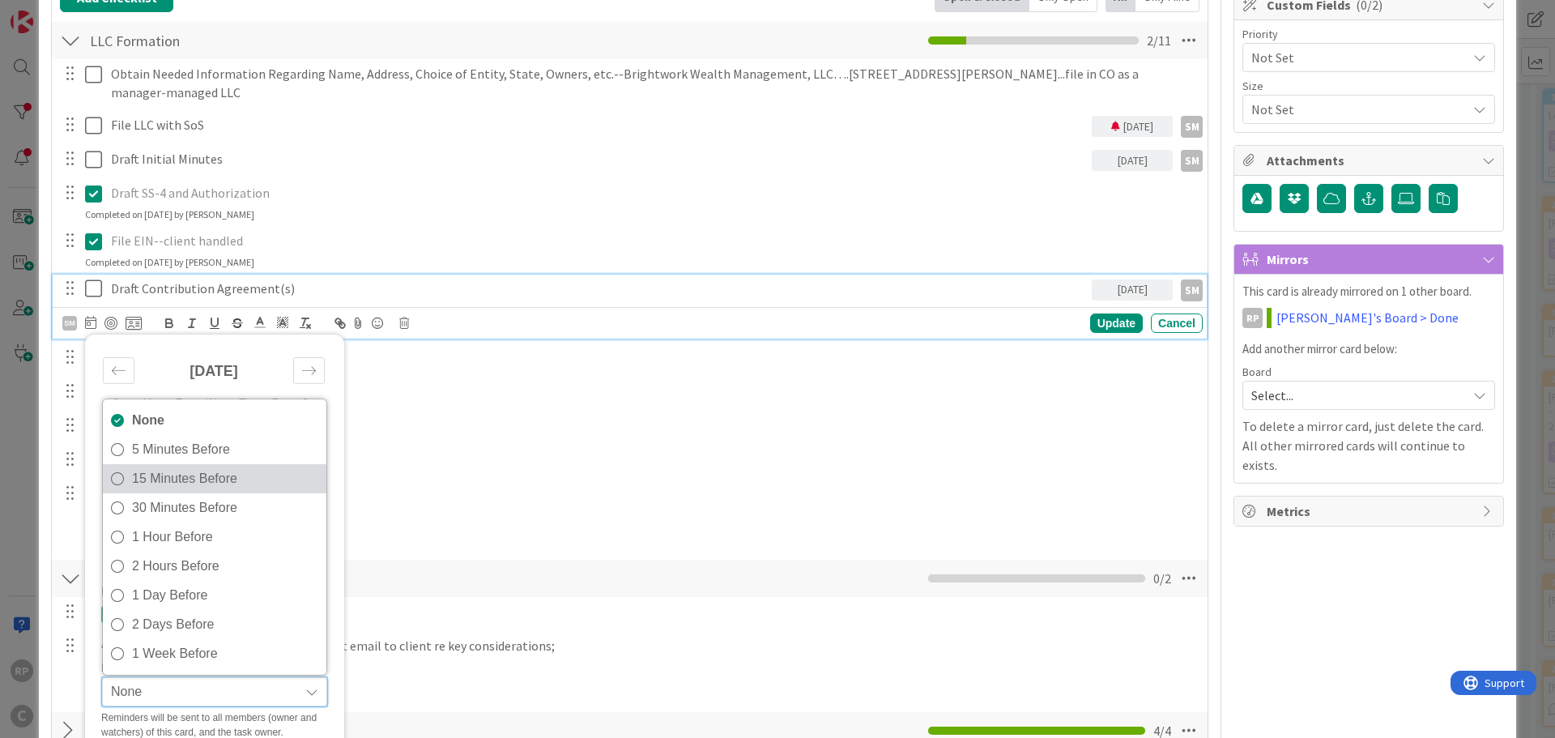
drag, startPoint x: 215, startPoint y: 458, endPoint x: 213, endPoint y: 467, distance: 9.2
click at [213, 467] on div "None 5 Minutes Before 15 Minutes Before 30 Minutes Before 1 Hour Before 2 Hours…" at bounding box center [214, 537] width 225 height 277
click at [196, 352] on div "[DATE]" at bounding box center [214, 378] width 222 height 70
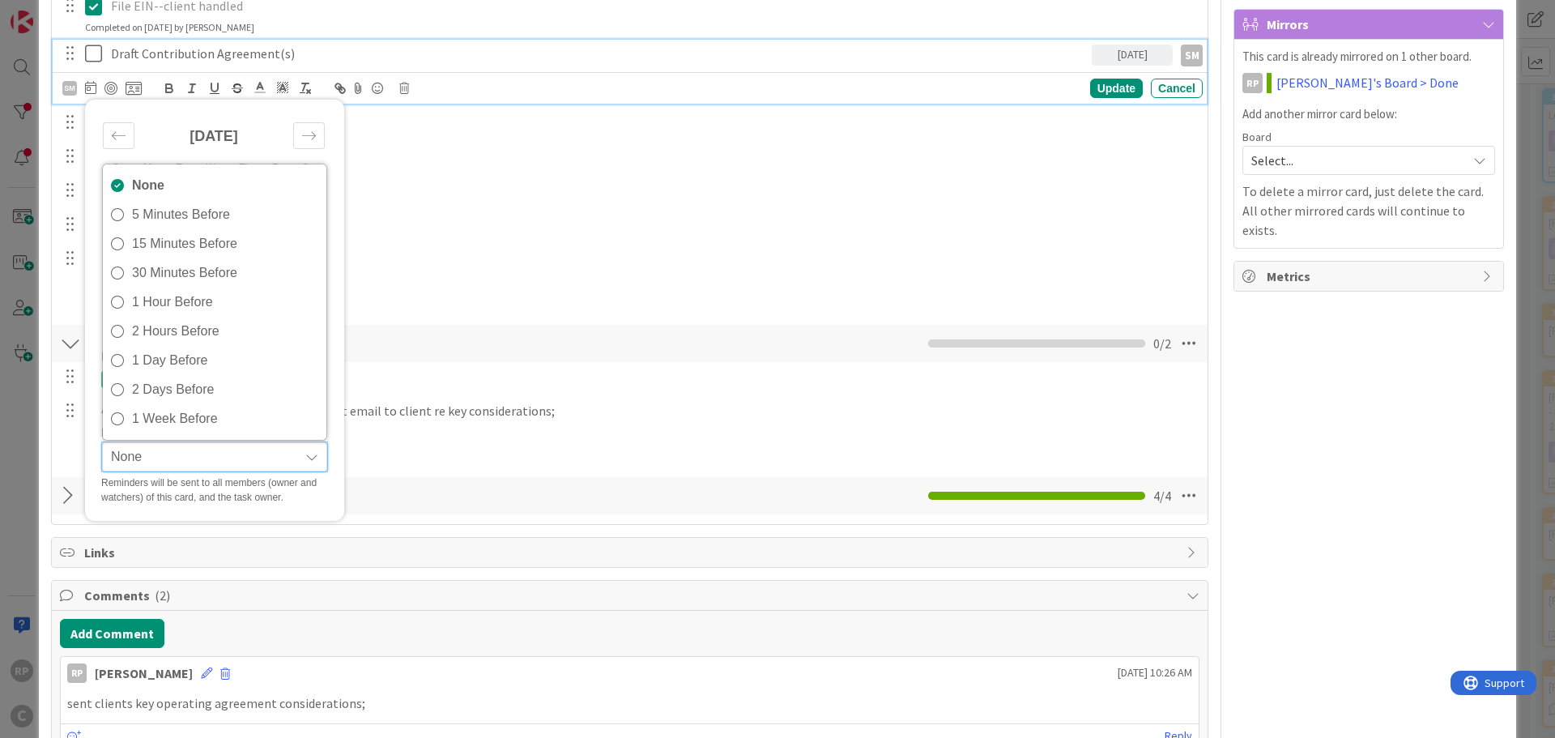
scroll to position [499, 0]
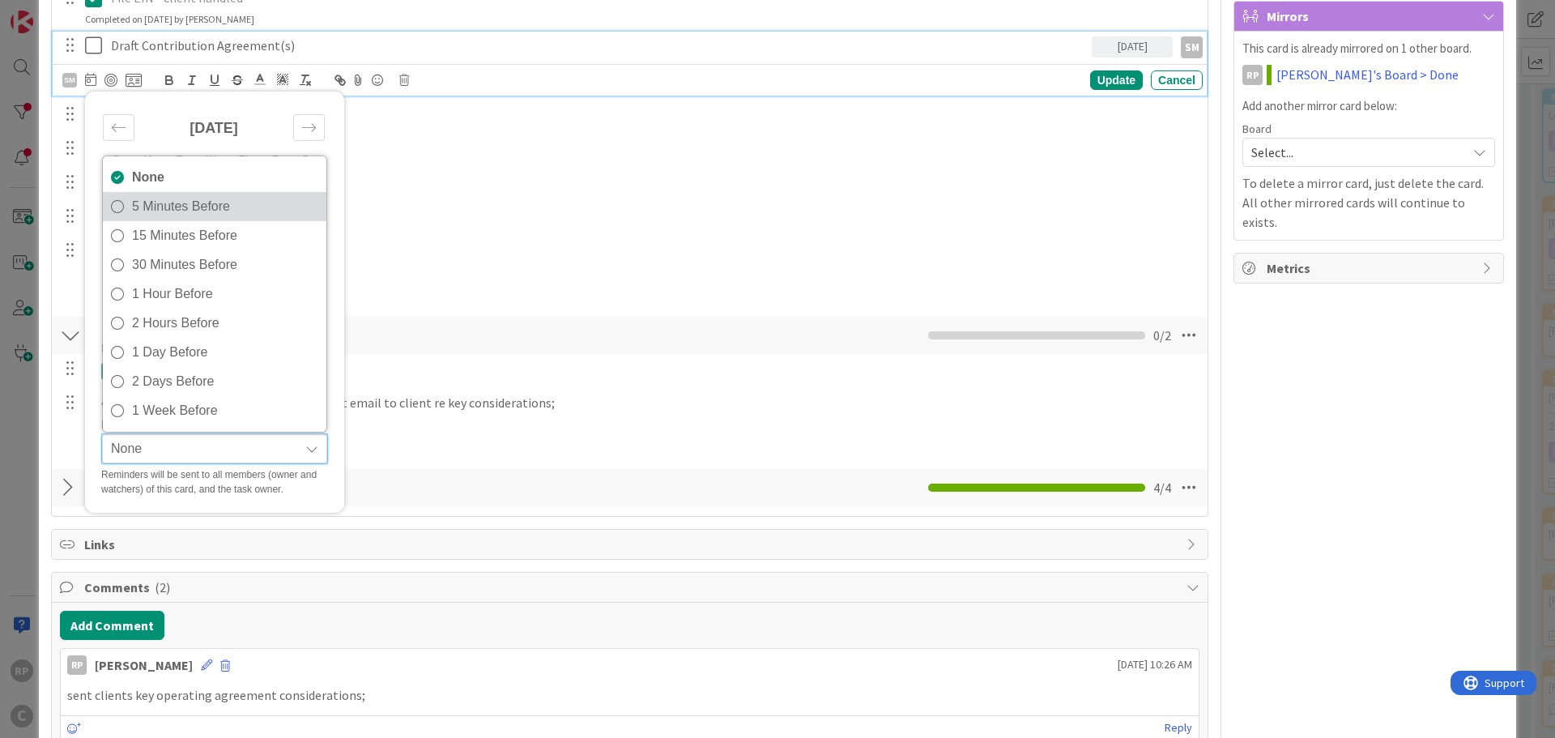
click at [182, 215] on span "5 Minutes Before" at bounding box center [225, 206] width 186 height 24
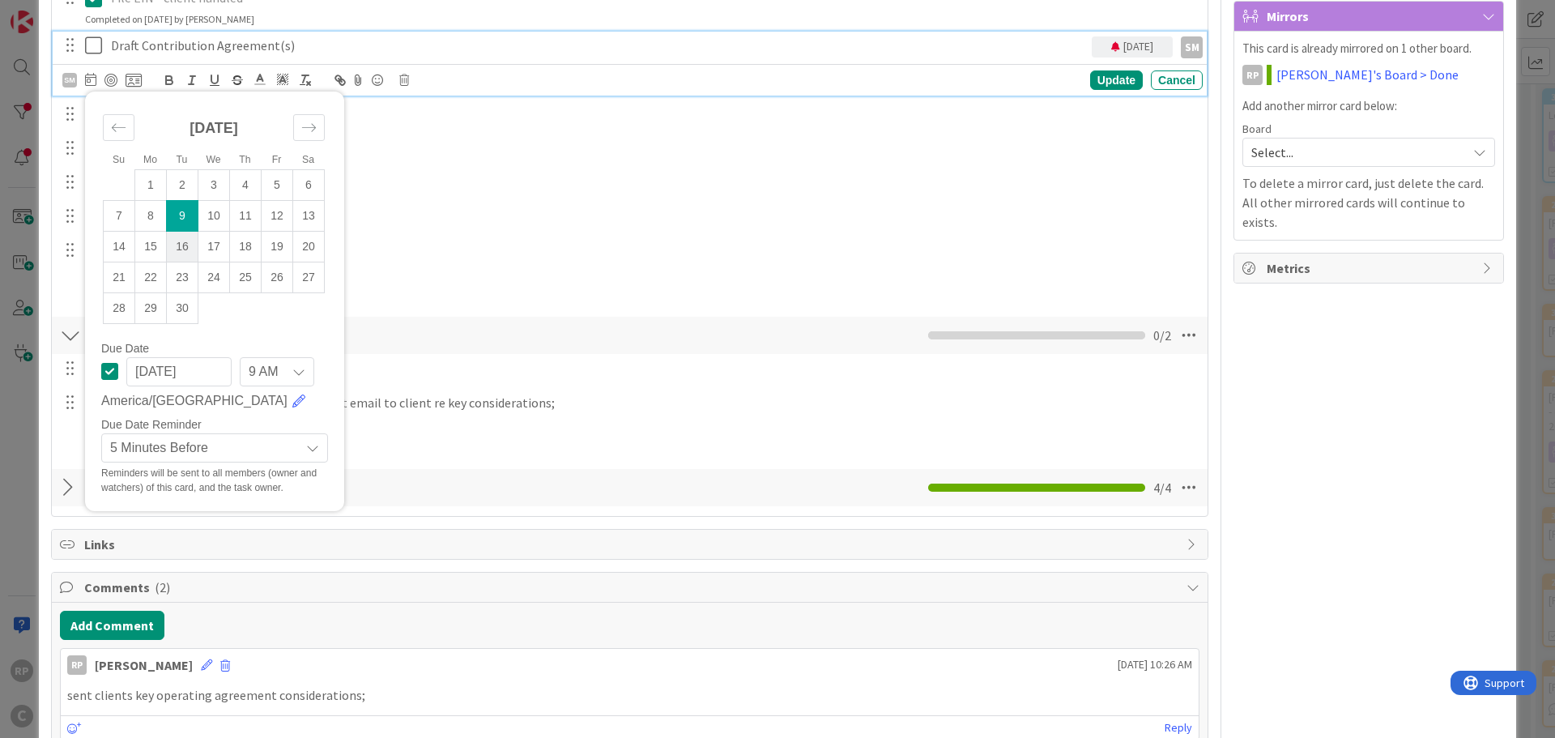
click at [178, 251] on td "16" at bounding box center [183, 246] width 32 height 31
type input "[DATE]"
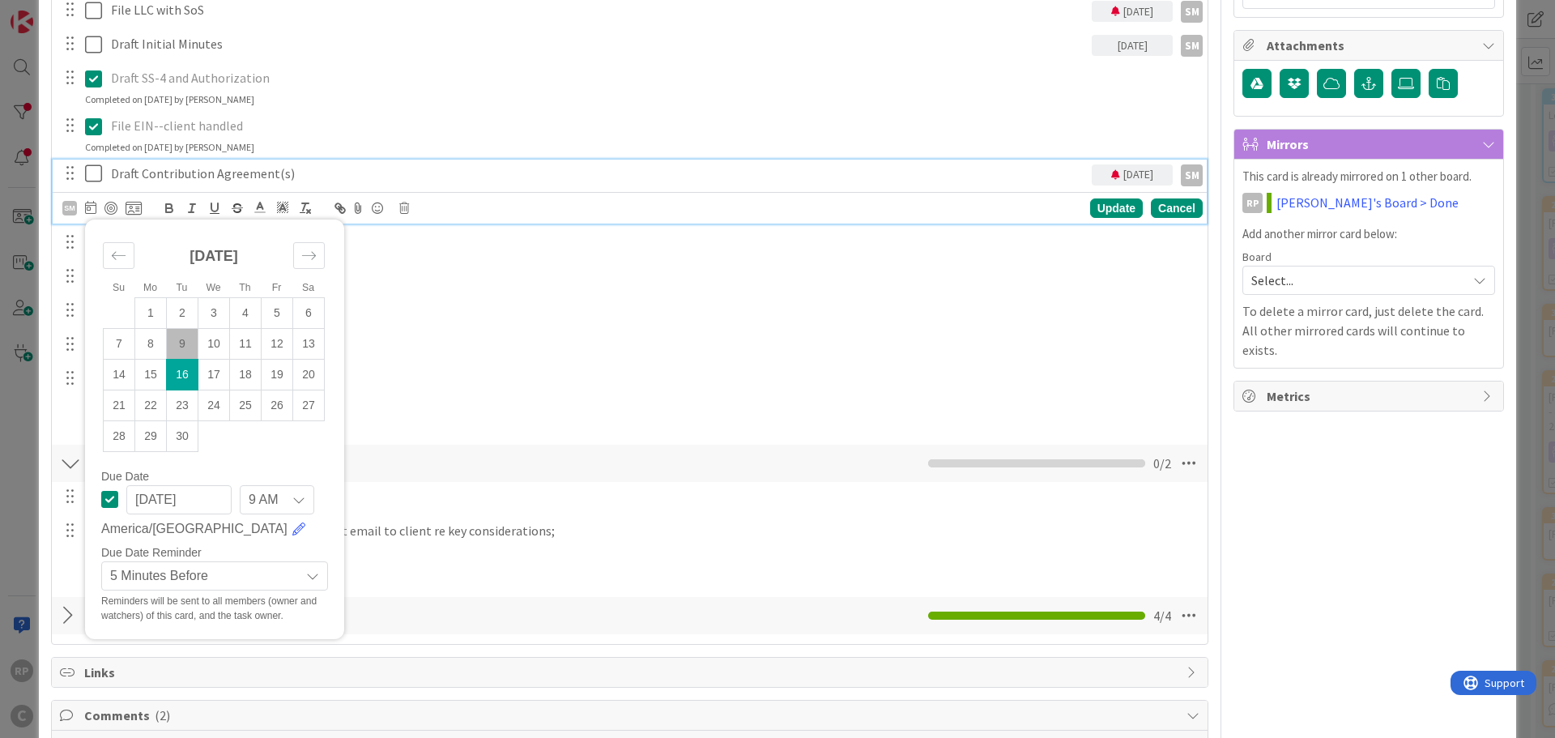
scroll to position [337, 0]
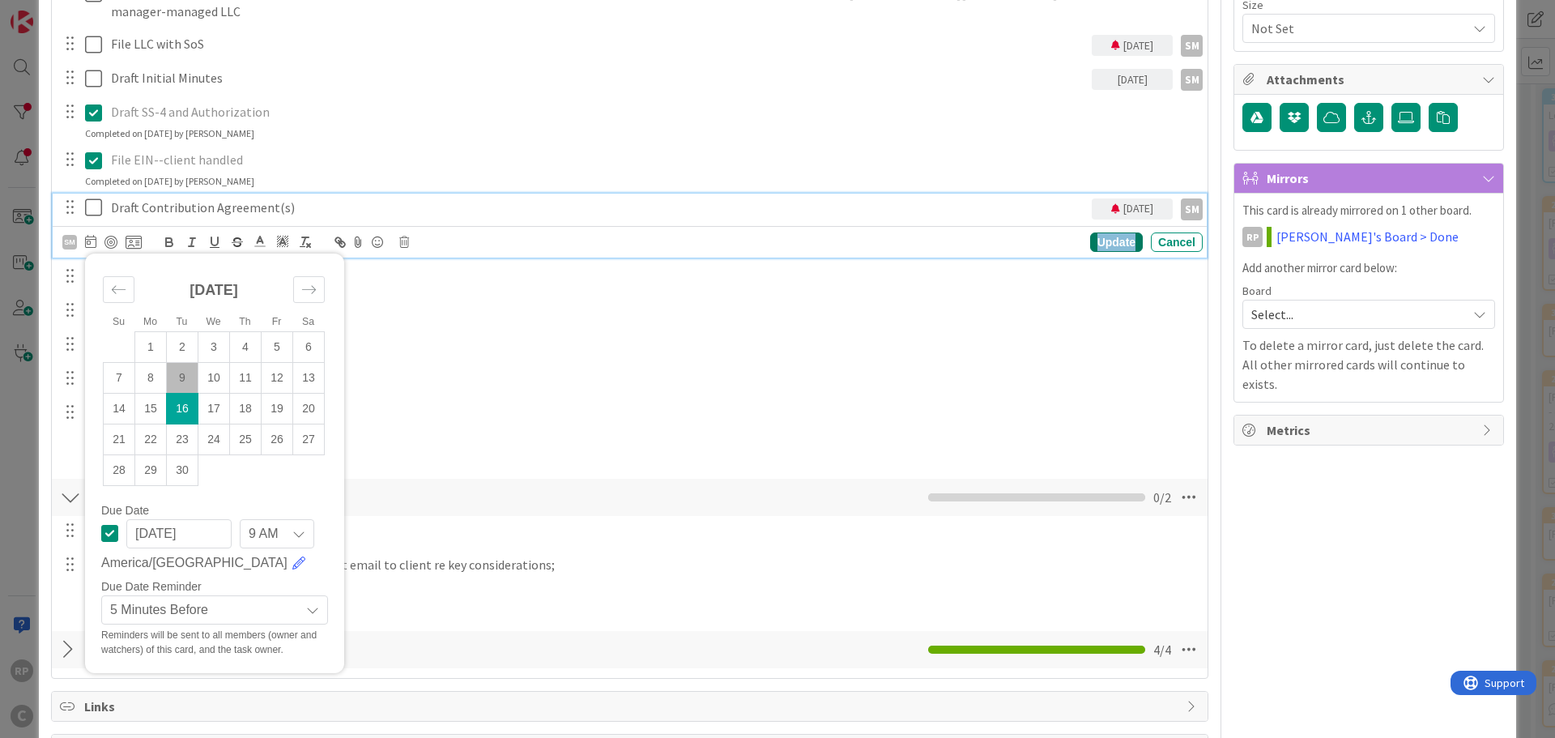
click at [1109, 246] on div "Update" at bounding box center [1116, 241] width 53 height 19
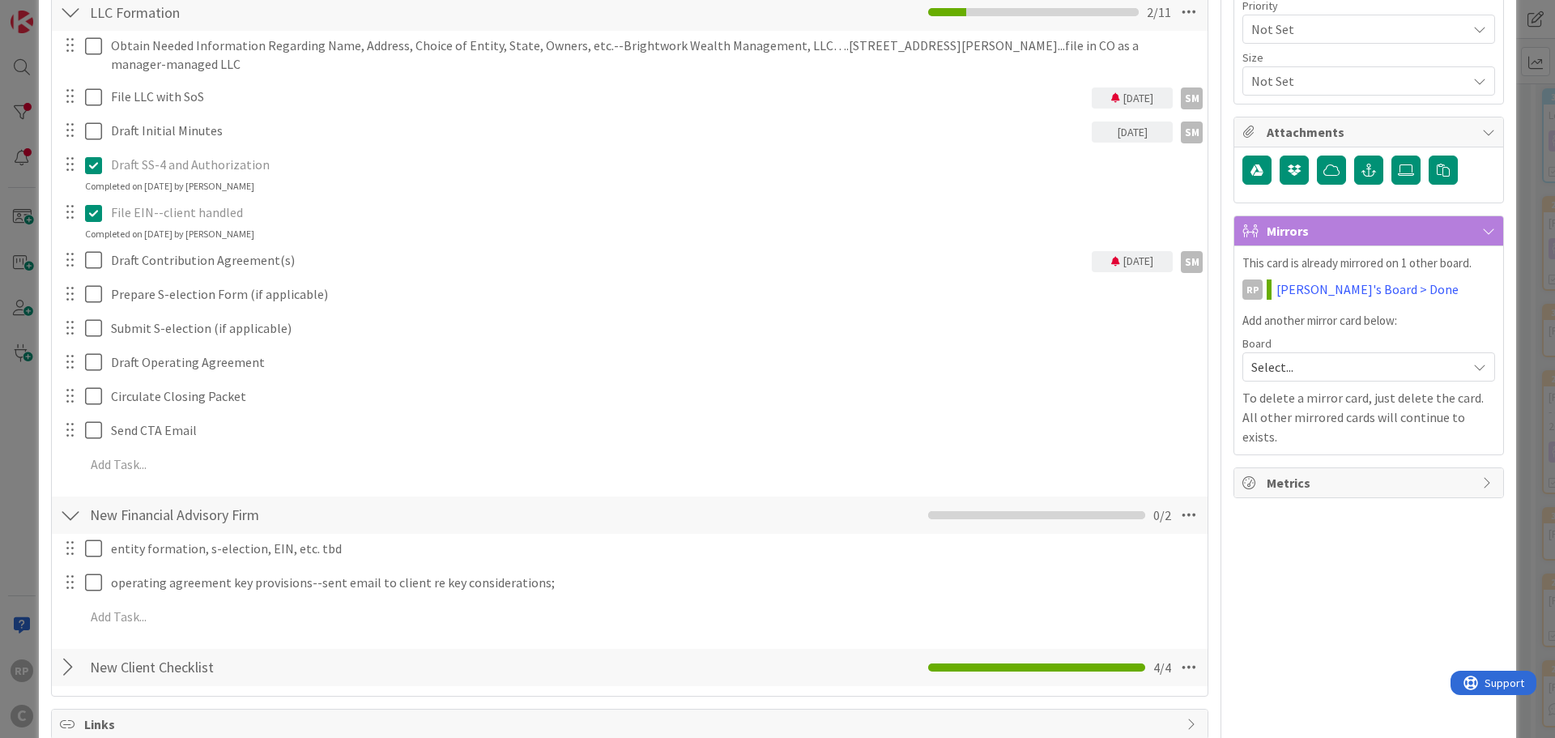
scroll to position [256, 0]
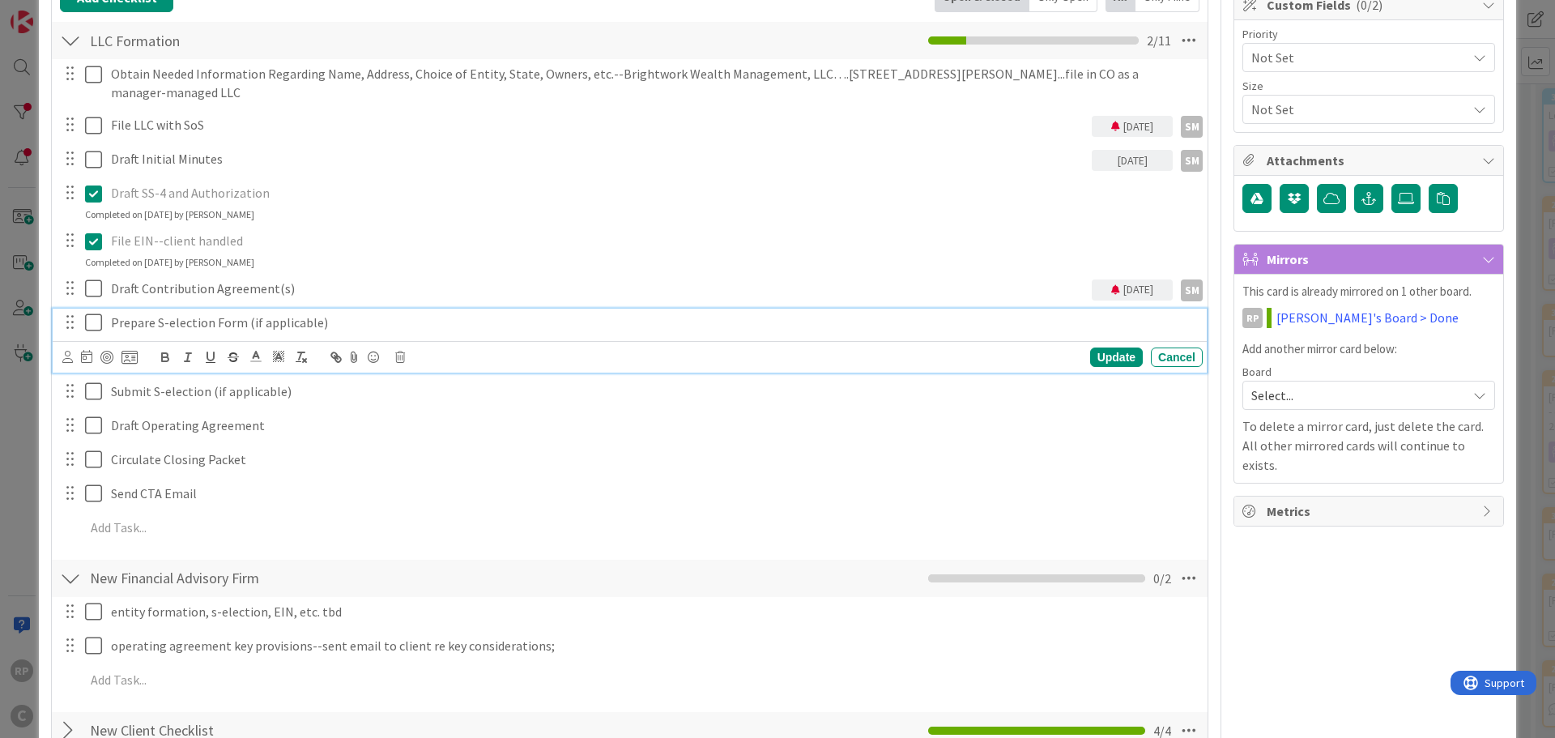
click at [145, 320] on p "Prepare S-election Form (if applicable)" at bounding box center [653, 322] width 1085 height 19
click at [400, 356] on icon at bounding box center [400, 357] width 10 height 11
drag, startPoint x: 428, startPoint y: 435, endPoint x: 376, endPoint y: 415, distance: 55.7
click at [426, 435] on div "Delete" at bounding box center [441, 425] width 60 height 29
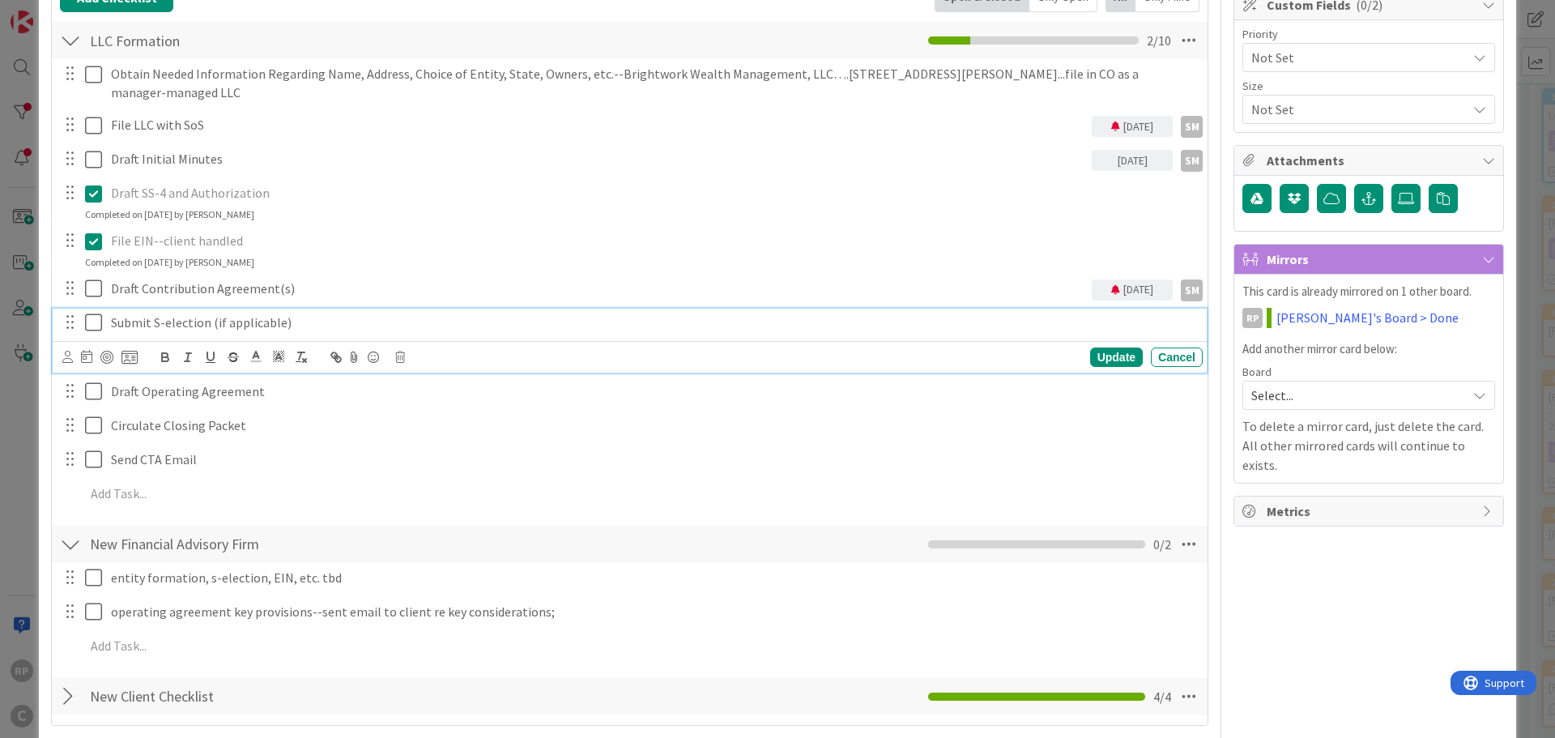
drag, startPoint x: 208, startPoint y: 333, endPoint x: 224, endPoint y: 330, distance: 15.7
click at [209, 332] on div "Submit S-election (if applicable)" at bounding box center [653, 323] width 1098 height 28
click at [402, 361] on icon at bounding box center [400, 357] width 10 height 11
click at [450, 422] on div "Delete" at bounding box center [441, 425] width 60 height 29
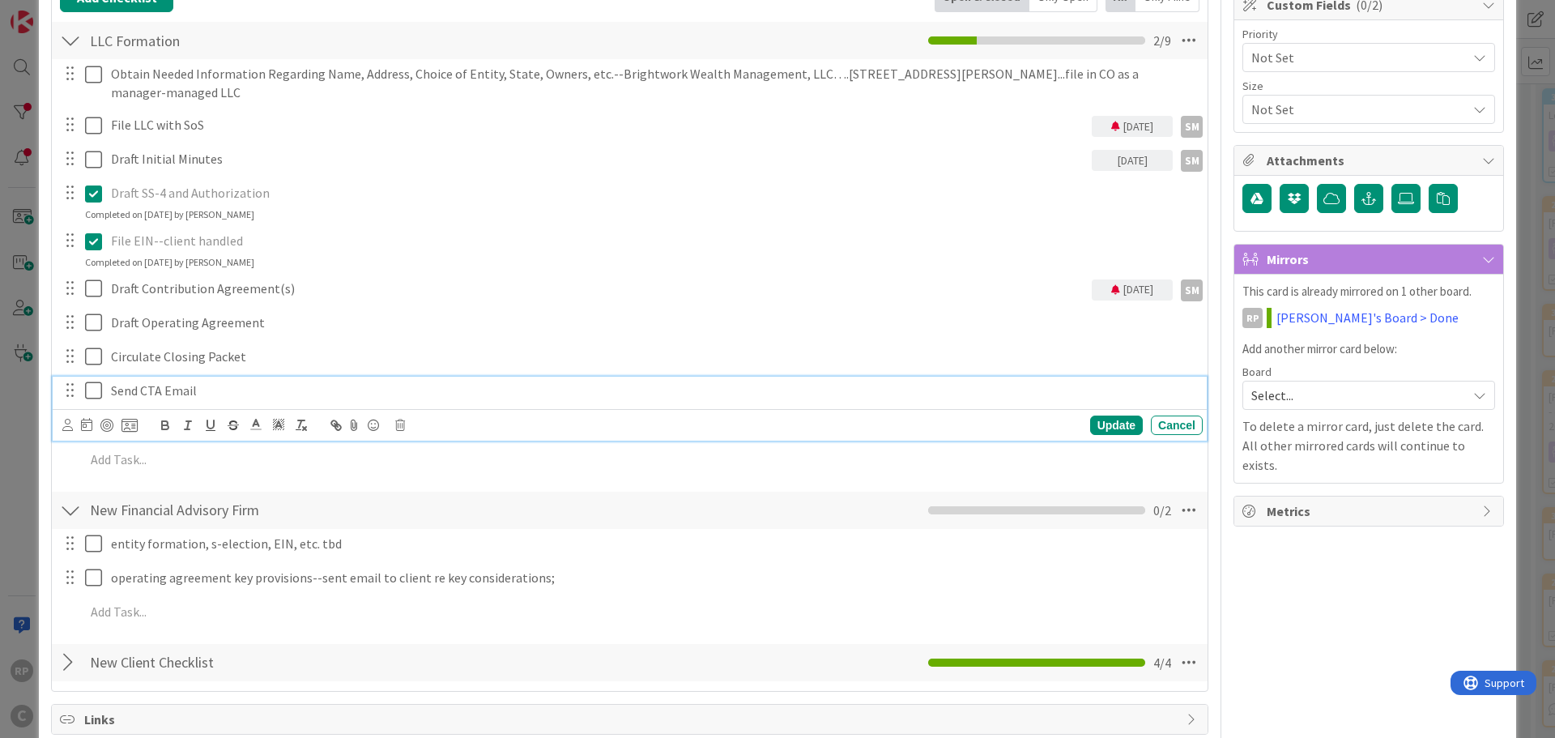
drag, startPoint x: 149, startPoint y: 391, endPoint x: 191, endPoint y: 399, distance: 42.7
click at [150, 391] on p "Send CTA Email" at bounding box center [653, 391] width 1085 height 19
click at [394, 416] on div "Update Cancel" at bounding box center [632, 425] width 1140 height 23
click at [407, 425] on div "Update Cancel" at bounding box center [632, 425] width 1140 height 23
click at [404, 425] on icon at bounding box center [400, 425] width 10 height 11
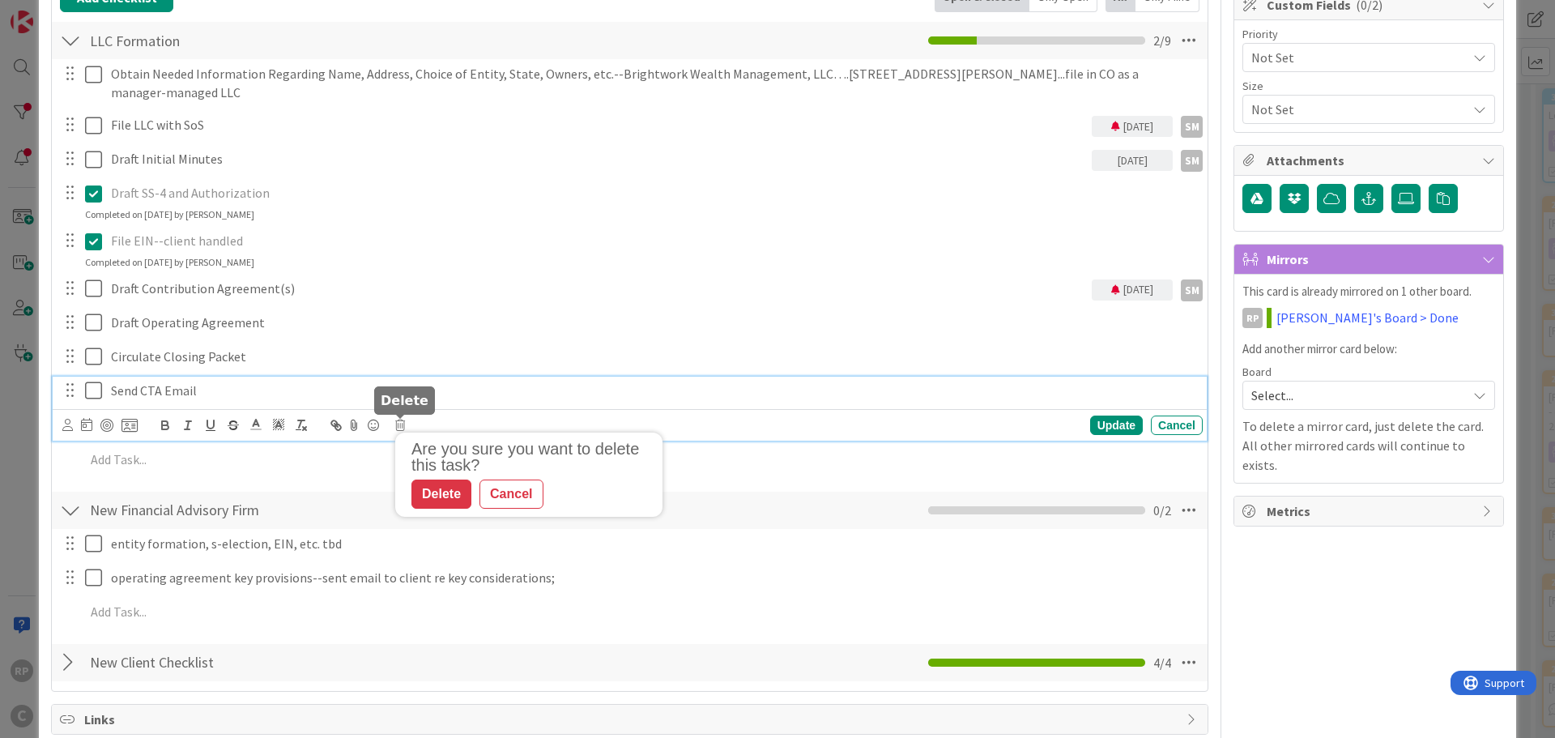
click at [408, 493] on div "Are you sure you want to delete this task? Delete Cancel" at bounding box center [532, 475] width 259 height 68
click at [439, 495] on div "Delete" at bounding box center [441, 494] width 60 height 29
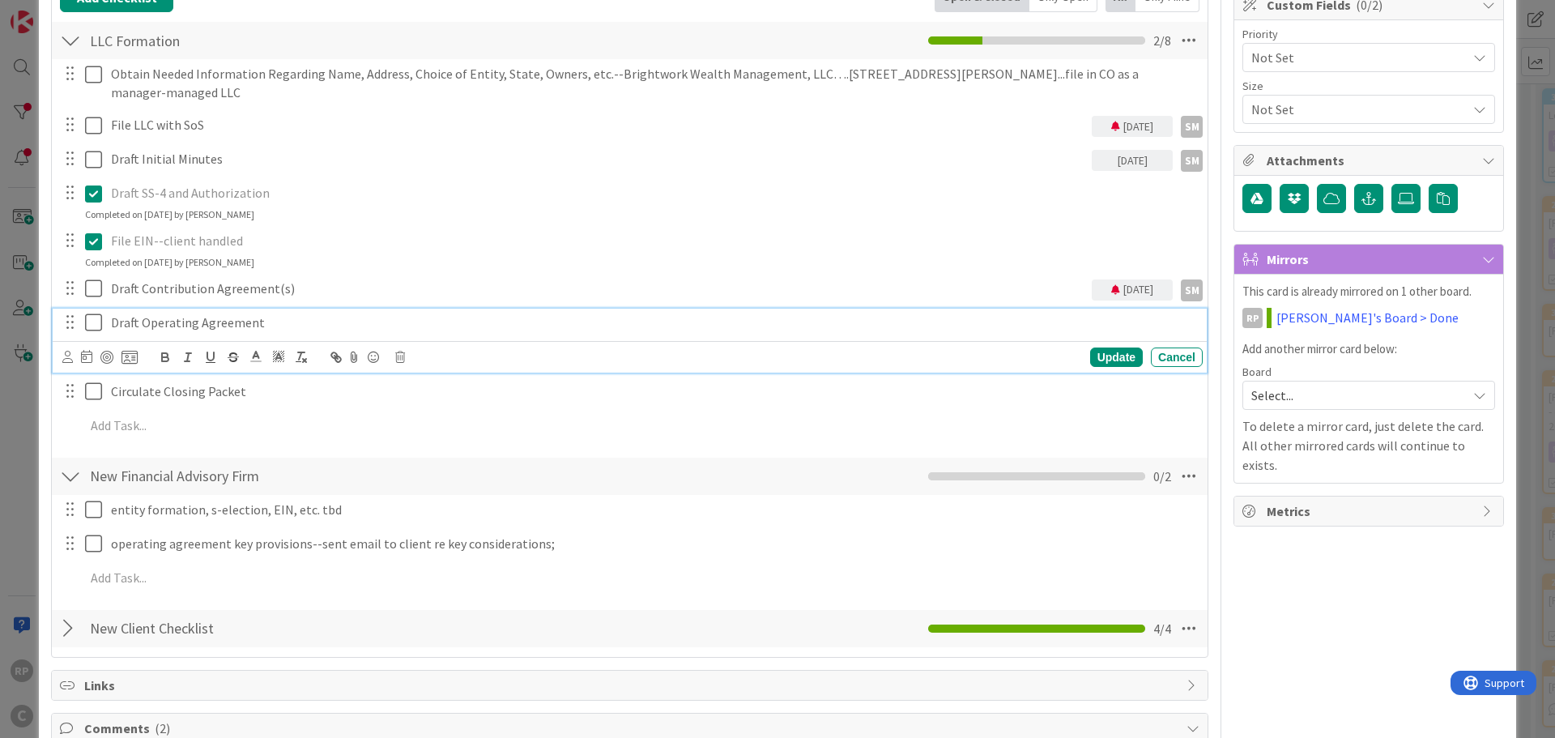
click at [262, 327] on p "Draft Operating Agreement" at bounding box center [653, 322] width 1085 height 19
drag, startPoint x: 358, startPoint y: 322, endPoint x: 262, endPoint y: 316, distance: 96.6
click at [262, 316] on p "Draft Operating Agreement--RP will handle" at bounding box center [653, 322] width 1085 height 19
click at [68, 353] on icon at bounding box center [67, 357] width 11 height 12
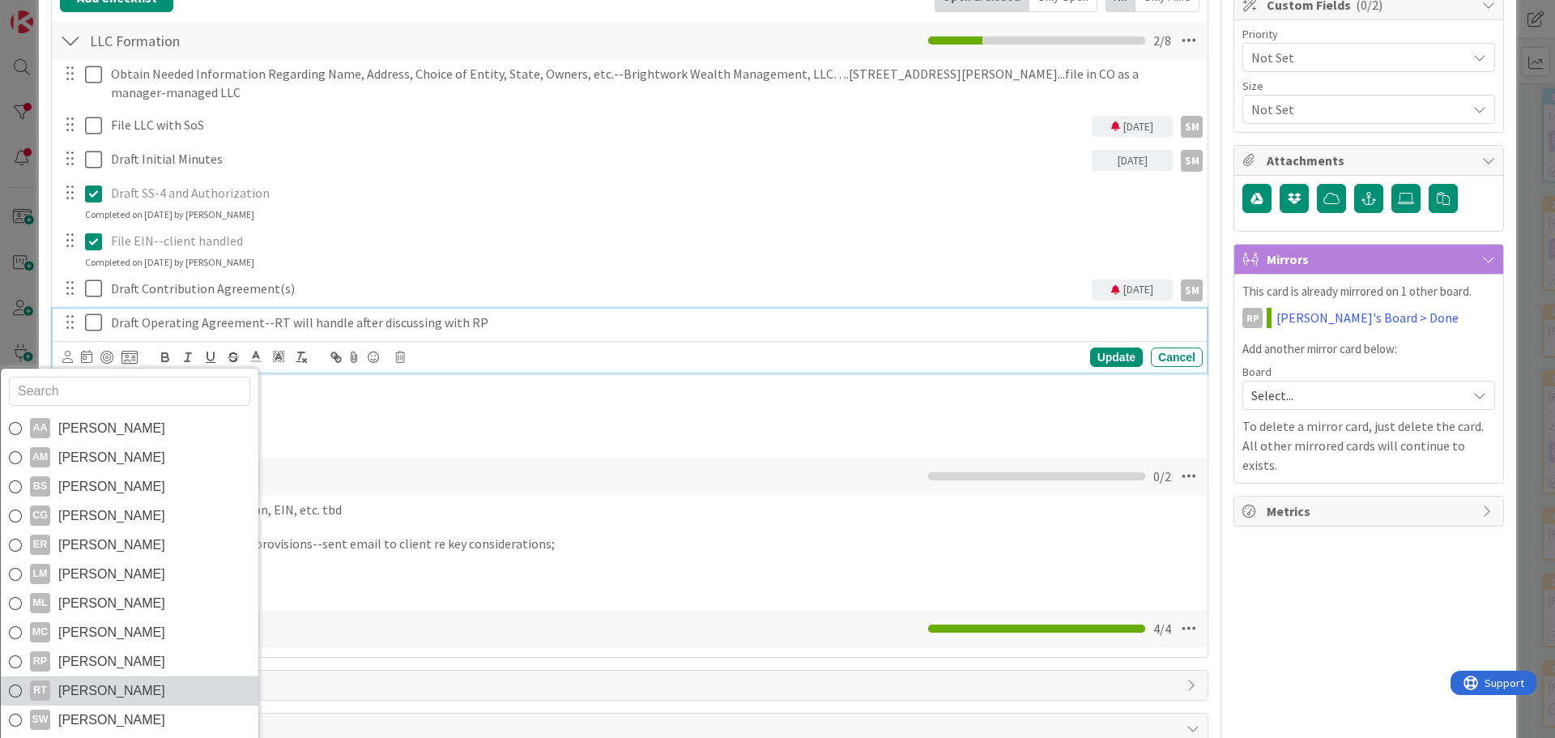
click at [132, 679] on link "RT [PERSON_NAME]" at bounding box center [130, 690] width 258 height 29
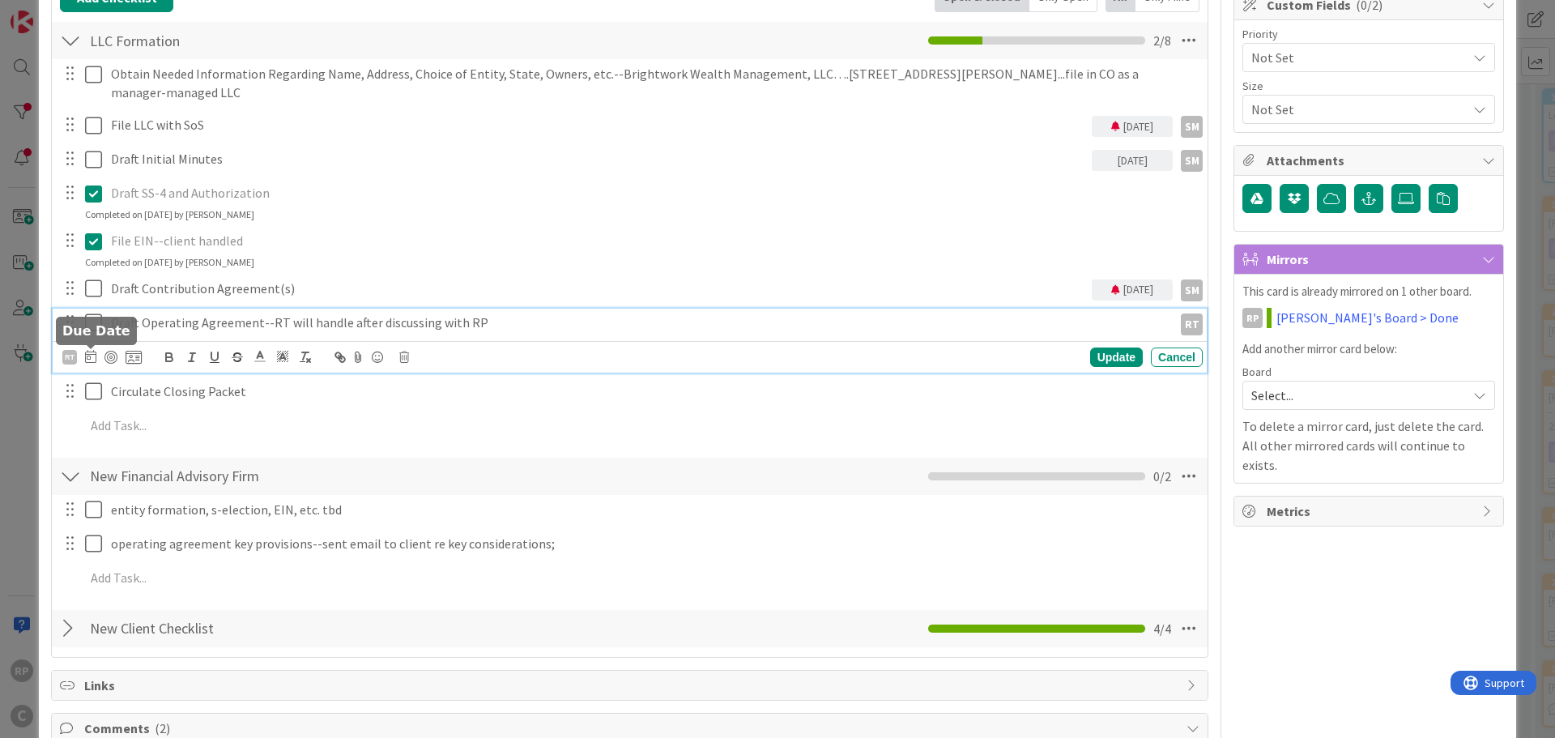
click at [89, 354] on icon at bounding box center [90, 356] width 11 height 13
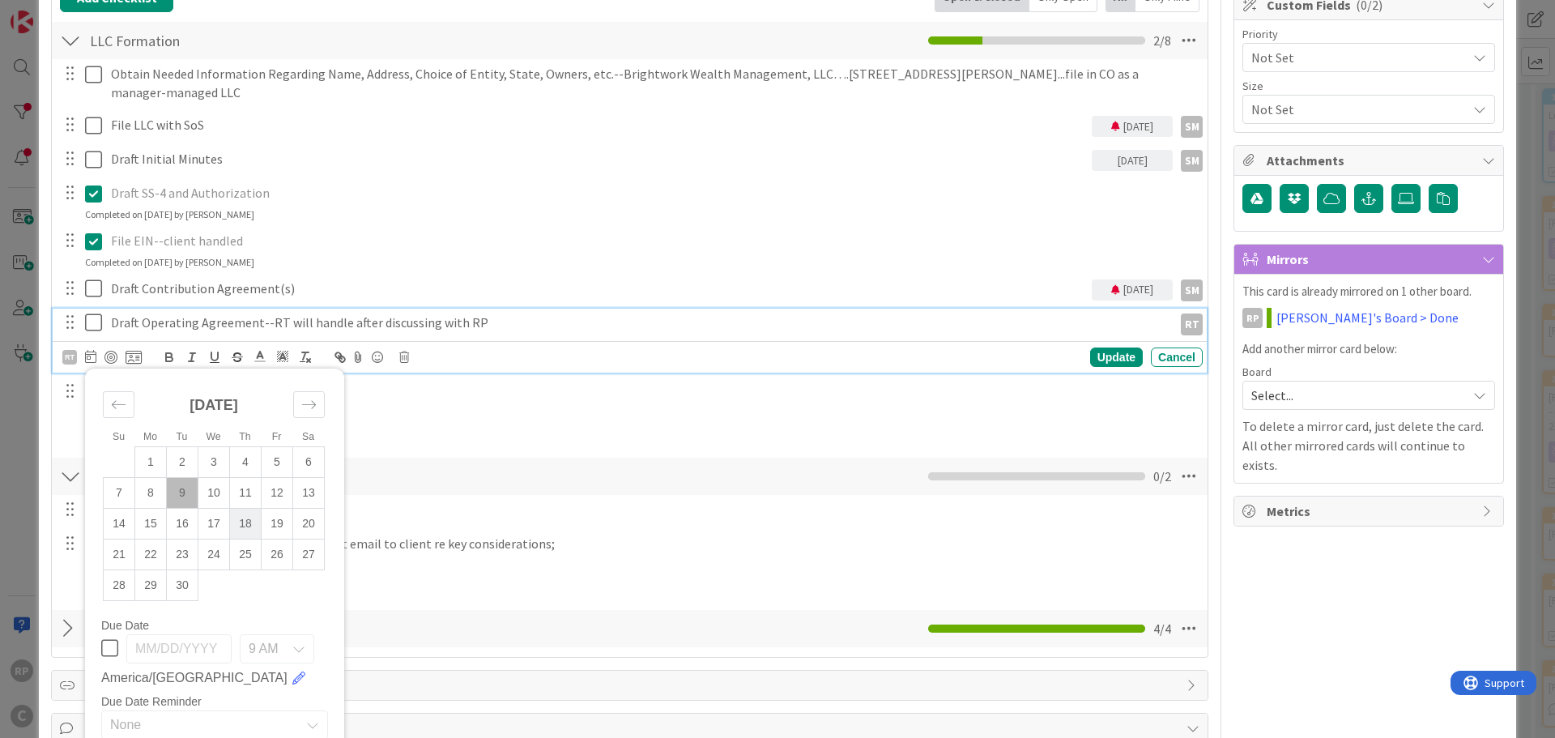
click at [237, 515] on td "18" at bounding box center [246, 523] width 32 height 31
type input "[DATE]"
click at [1097, 353] on div "Update" at bounding box center [1116, 356] width 53 height 19
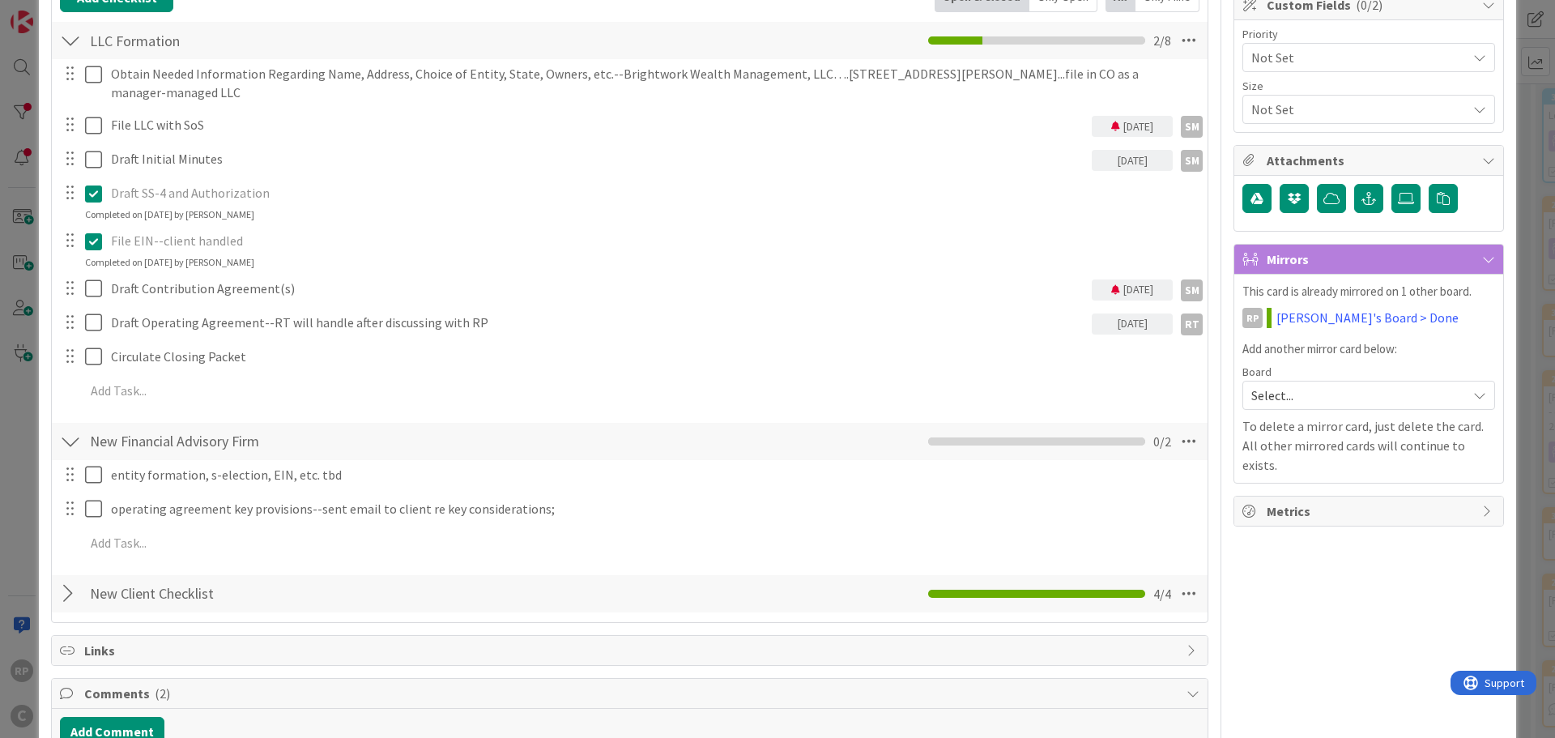
click at [1105, 154] on div "[DATE]" at bounding box center [1132, 160] width 81 height 21
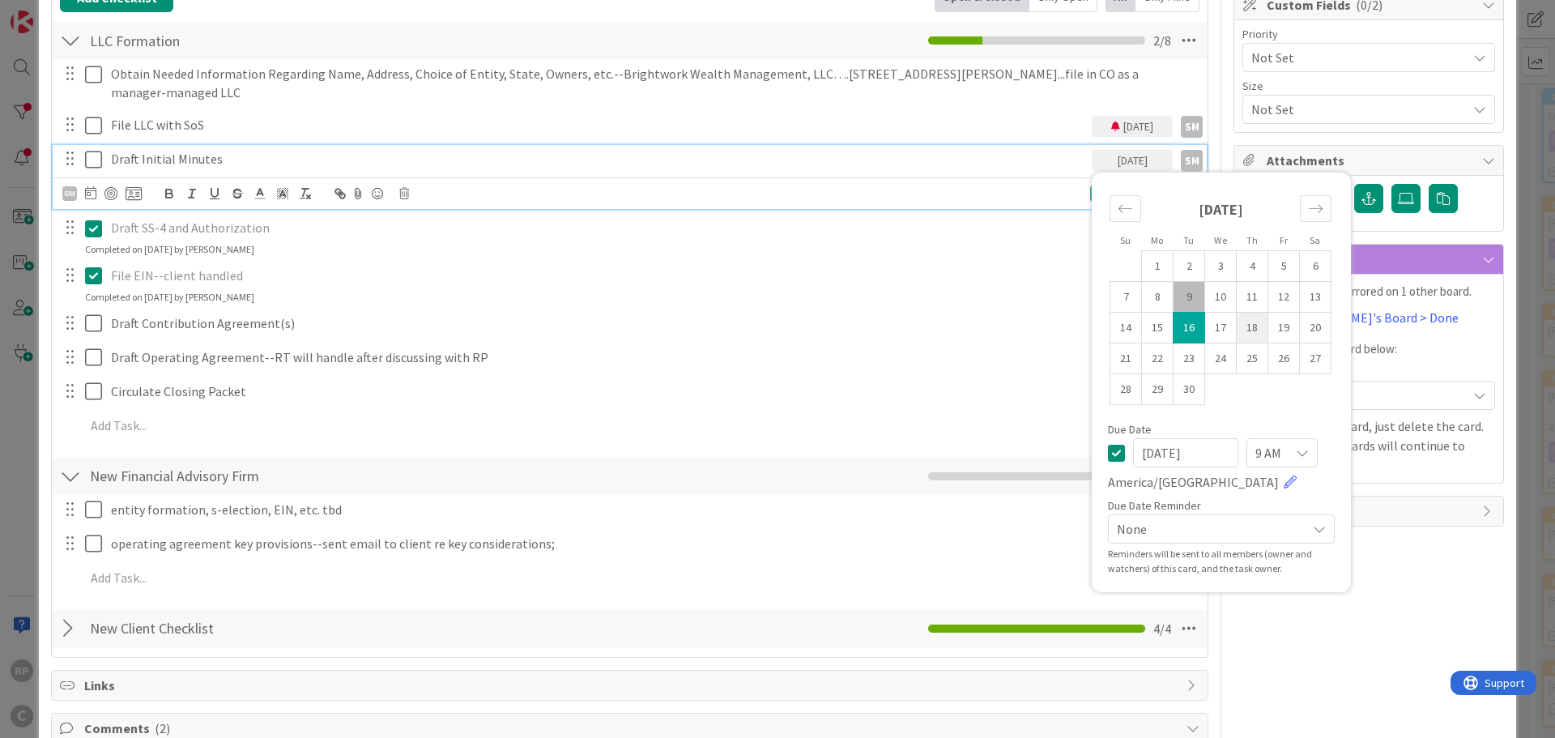
drag, startPoint x: 1244, startPoint y: 325, endPoint x: 1237, endPoint y: 320, distance: 8.8
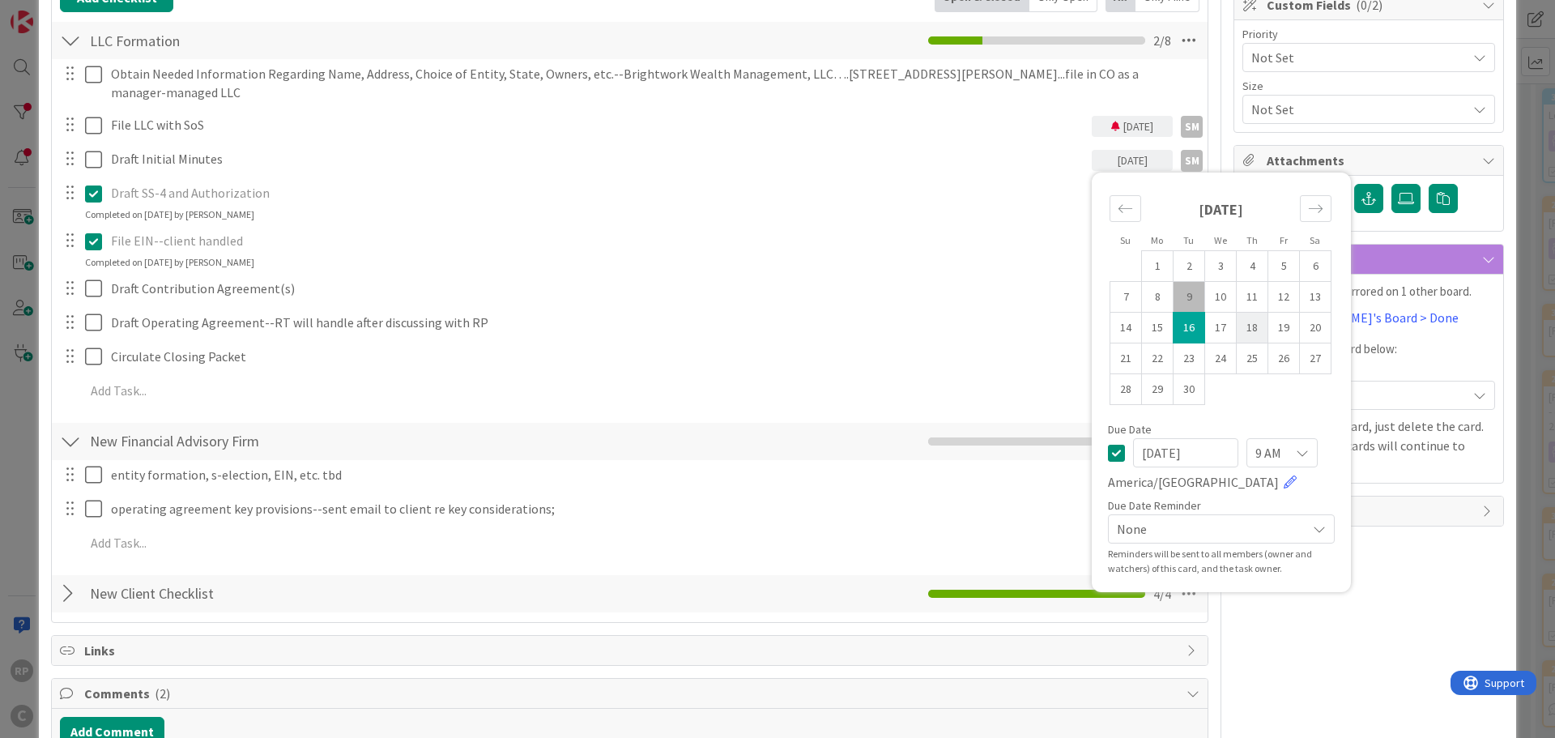
click at [1243, 325] on td "18" at bounding box center [1253, 328] width 32 height 31
type input "[DATE]"
click at [1013, 217] on div "Draft SS-4 and Authorization Update Cancel Completed on [DATE] by [PERSON_NAME]" at bounding box center [630, 200] width 1154 height 43
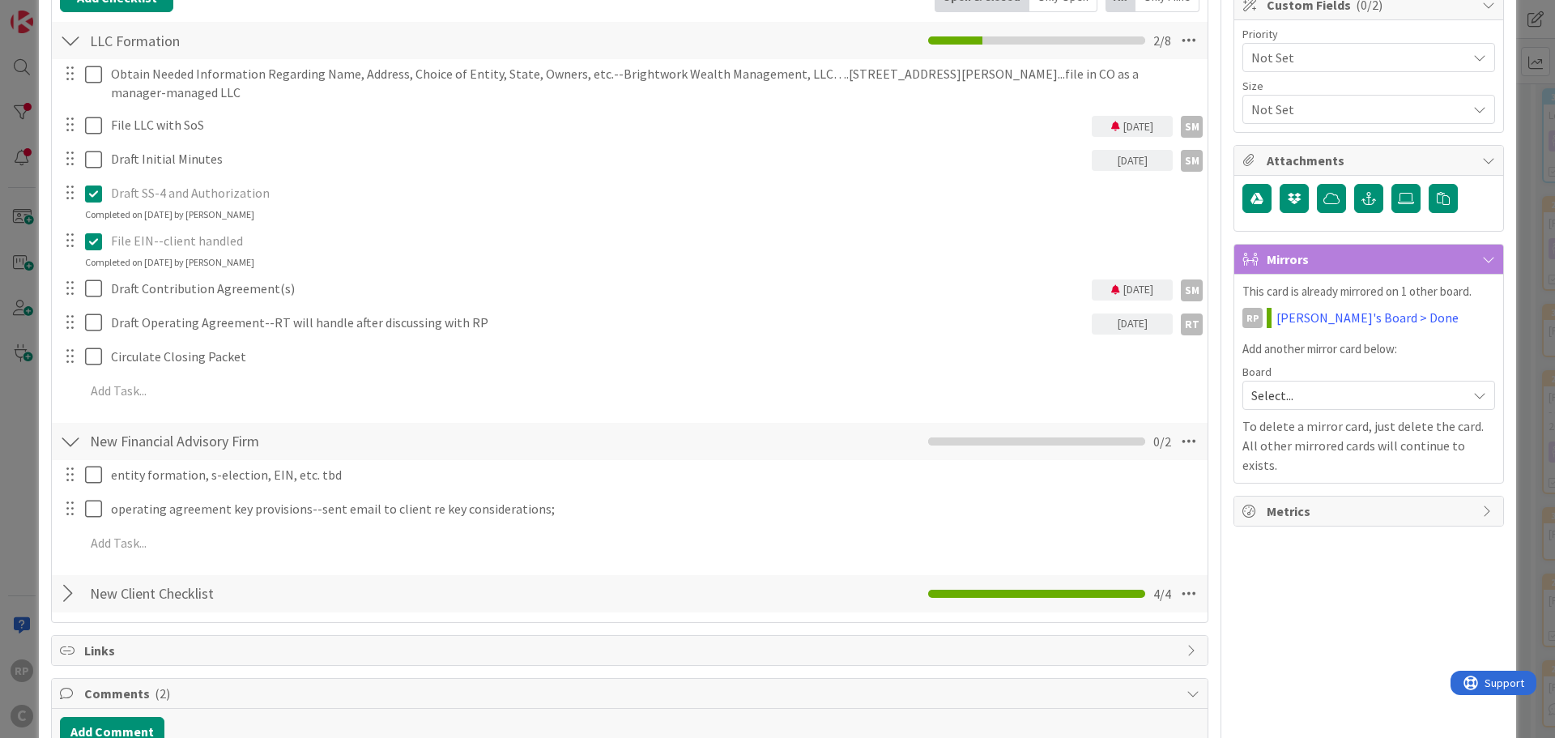
drag, startPoint x: 1111, startPoint y: 287, endPoint x: 1137, endPoint y: 299, distance: 29.4
click at [1111, 287] on div "[DATE]" at bounding box center [1132, 289] width 81 height 21
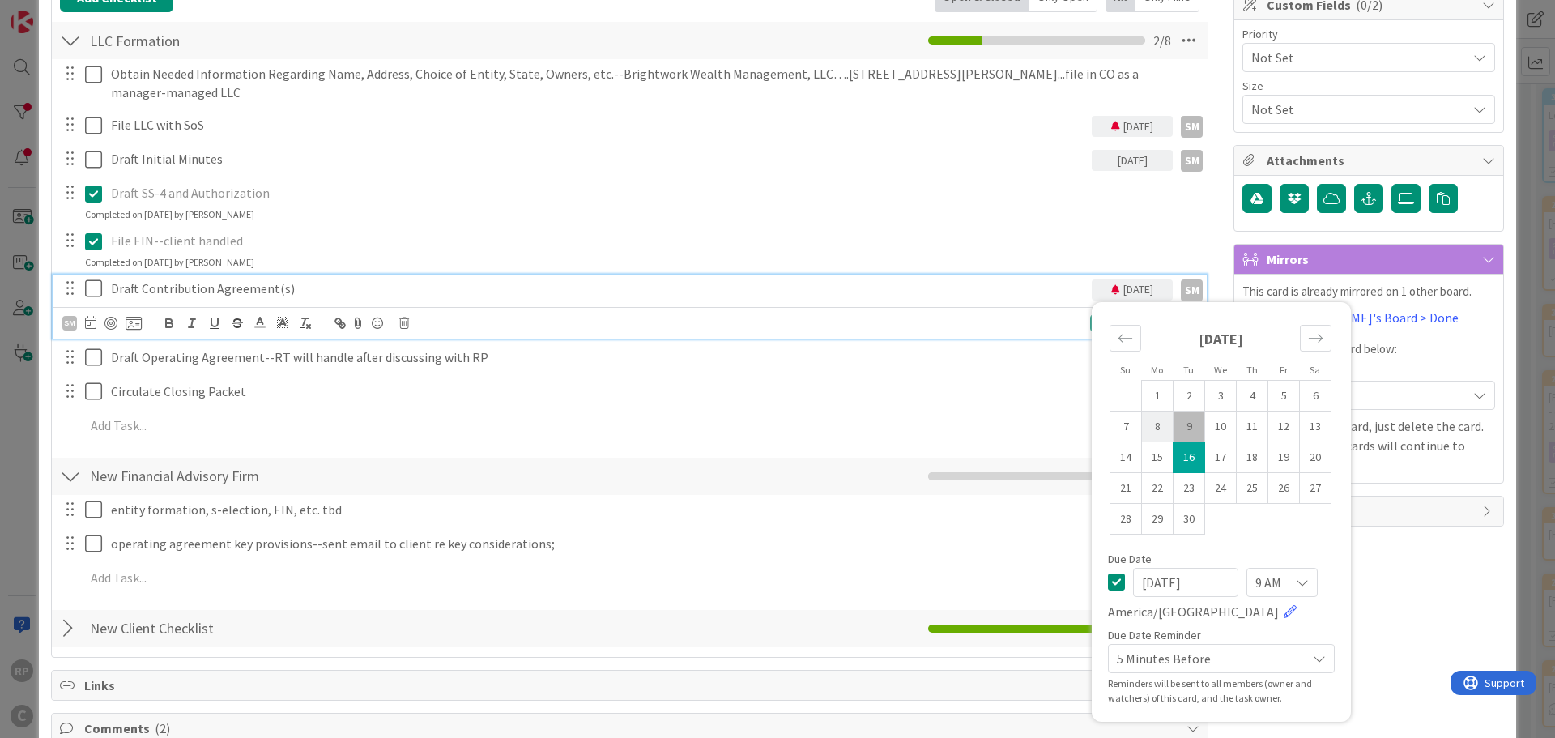
drag, startPoint x: 1250, startPoint y: 454, endPoint x: 1145, endPoint y: 428, distance: 107.5
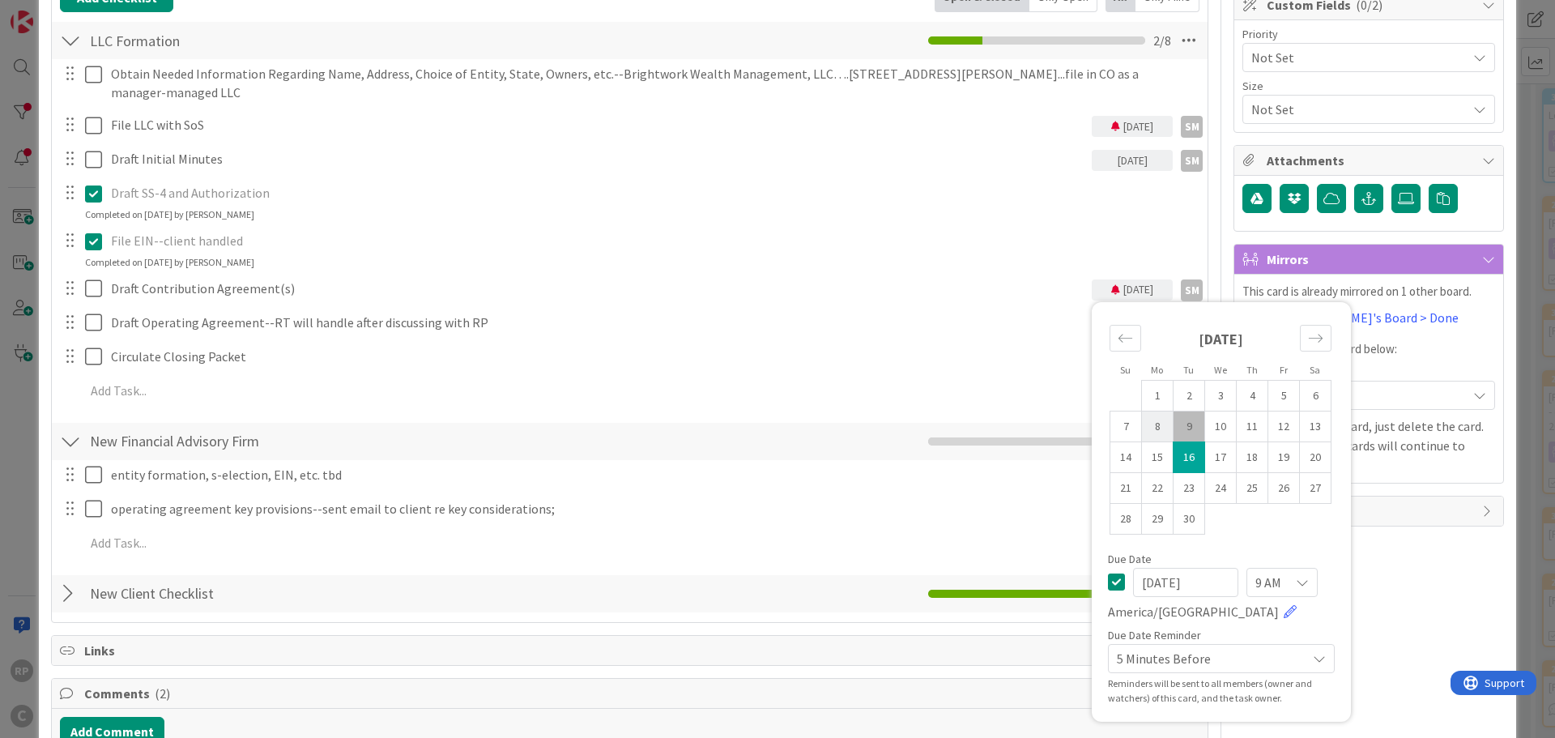
click at [1249, 454] on td "18" at bounding box center [1253, 456] width 32 height 31
type input "[DATE]"
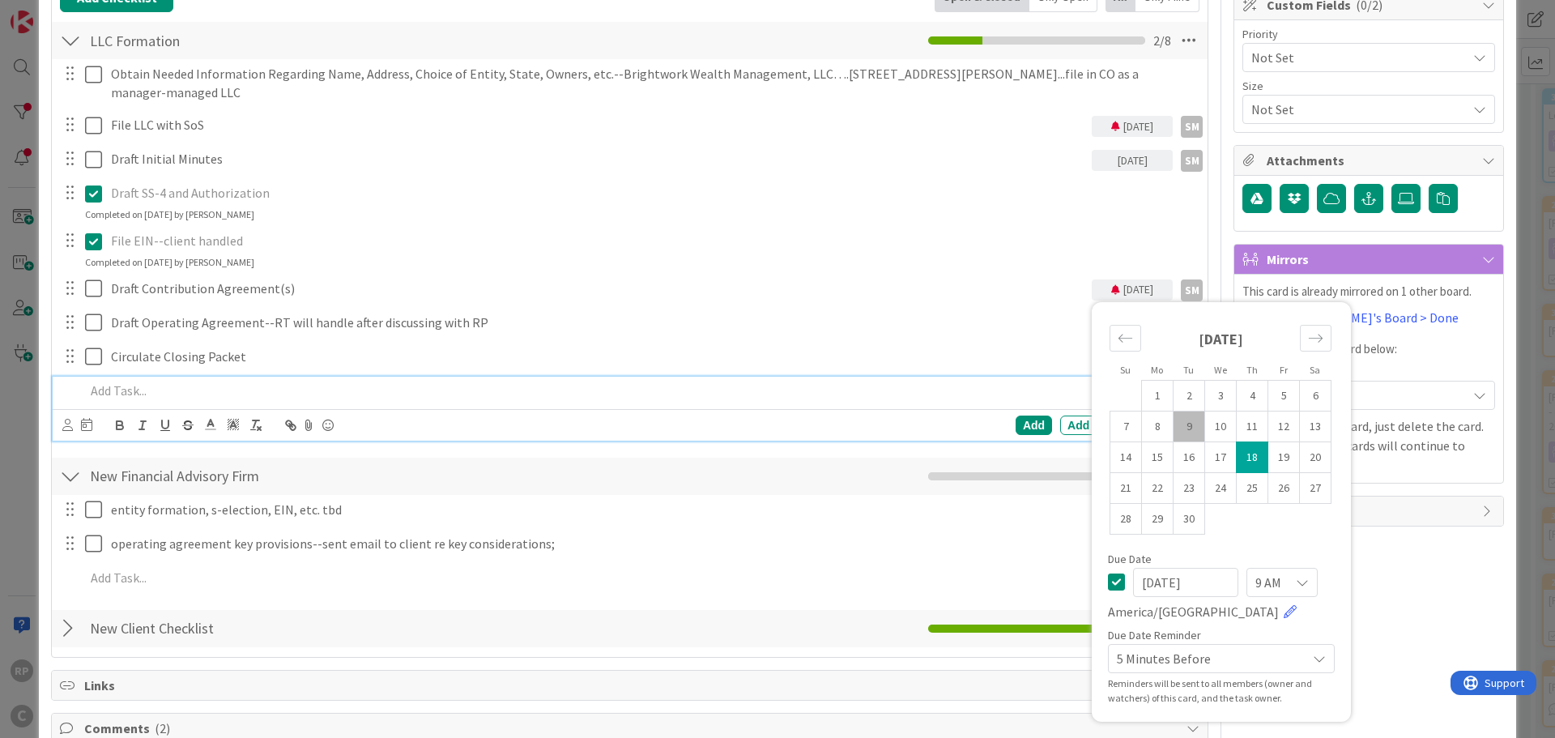
click at [881, 388] on p at bounding box center [640, 391] width 1111 height 19
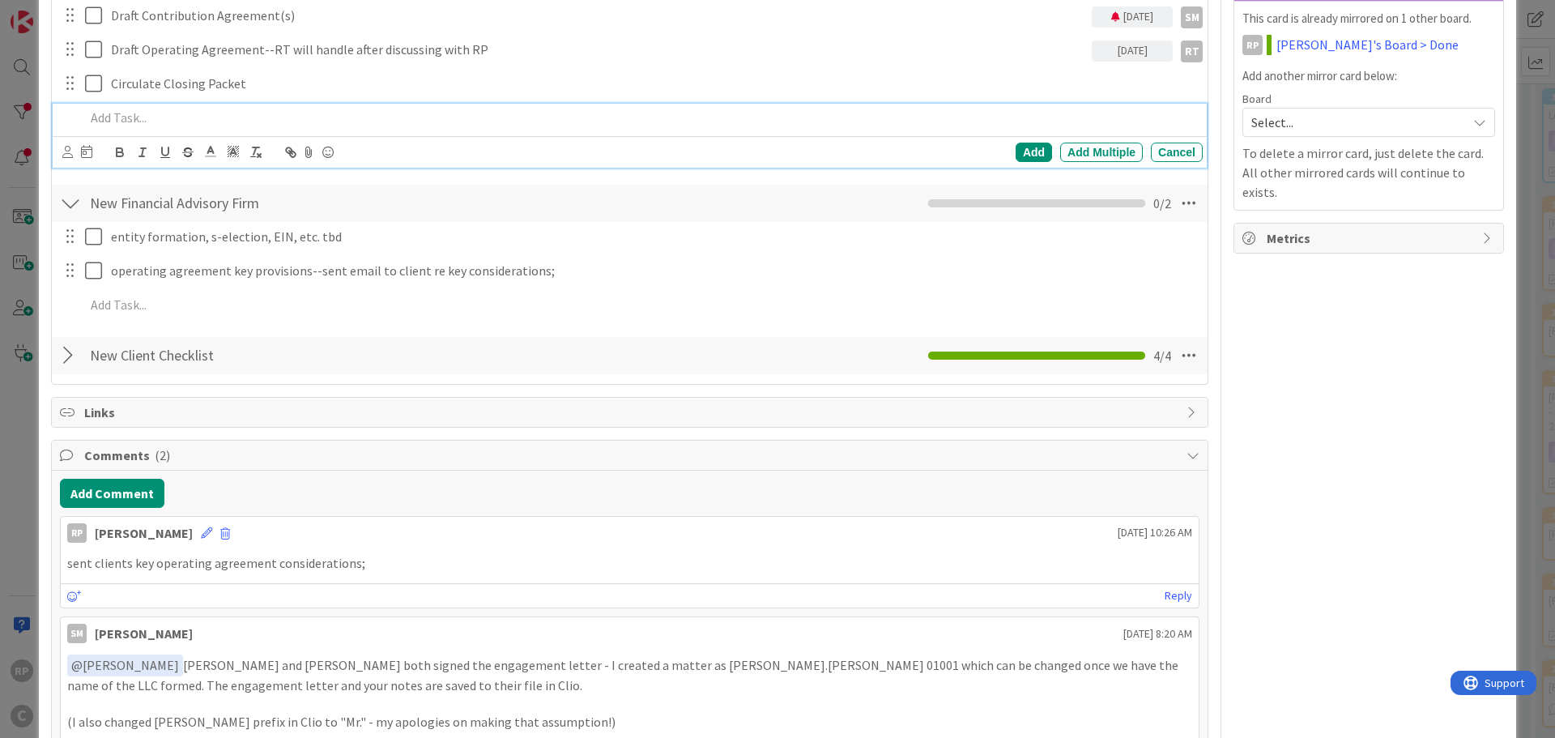
scroll to position [484, 0]
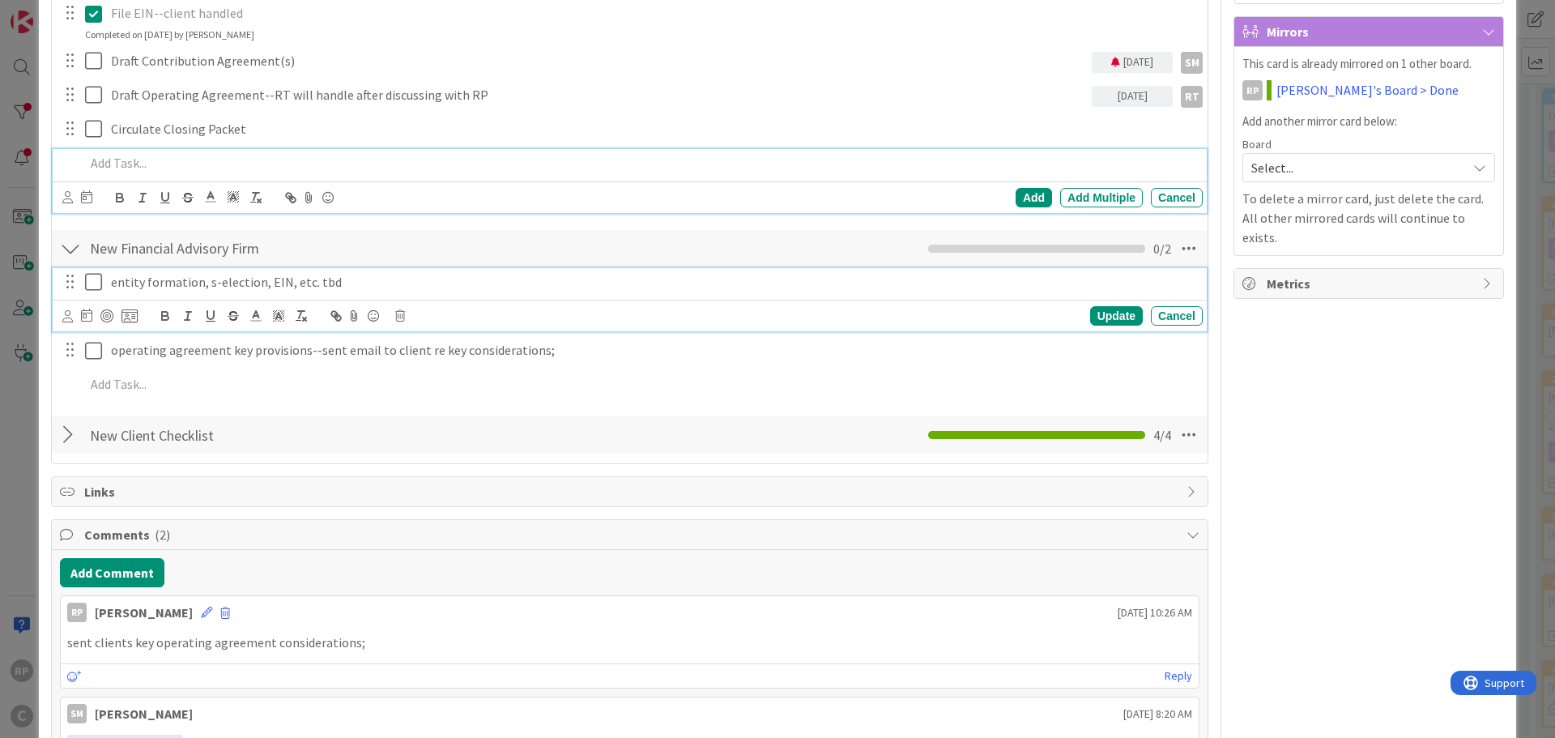
drag, startPoint x: 90, startPoint y: 284, endPoint x: 92, endPoint y: 301, distance: 16.4
click at [90, 285] on icon at bounding box center [93, 281] width 17 height 19
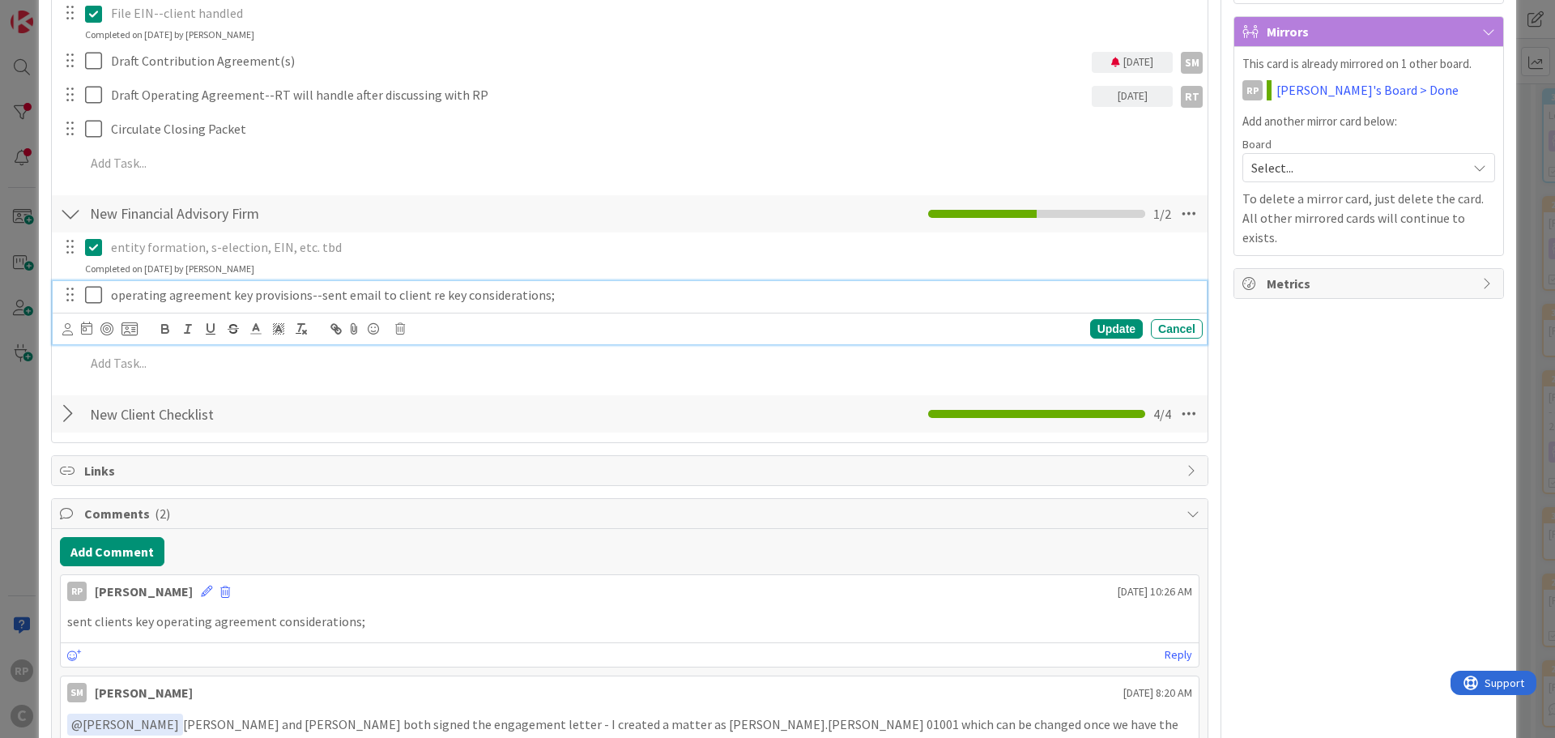
click at [93, 303] on icon at bounding box center [93, 294] width 17 height 19
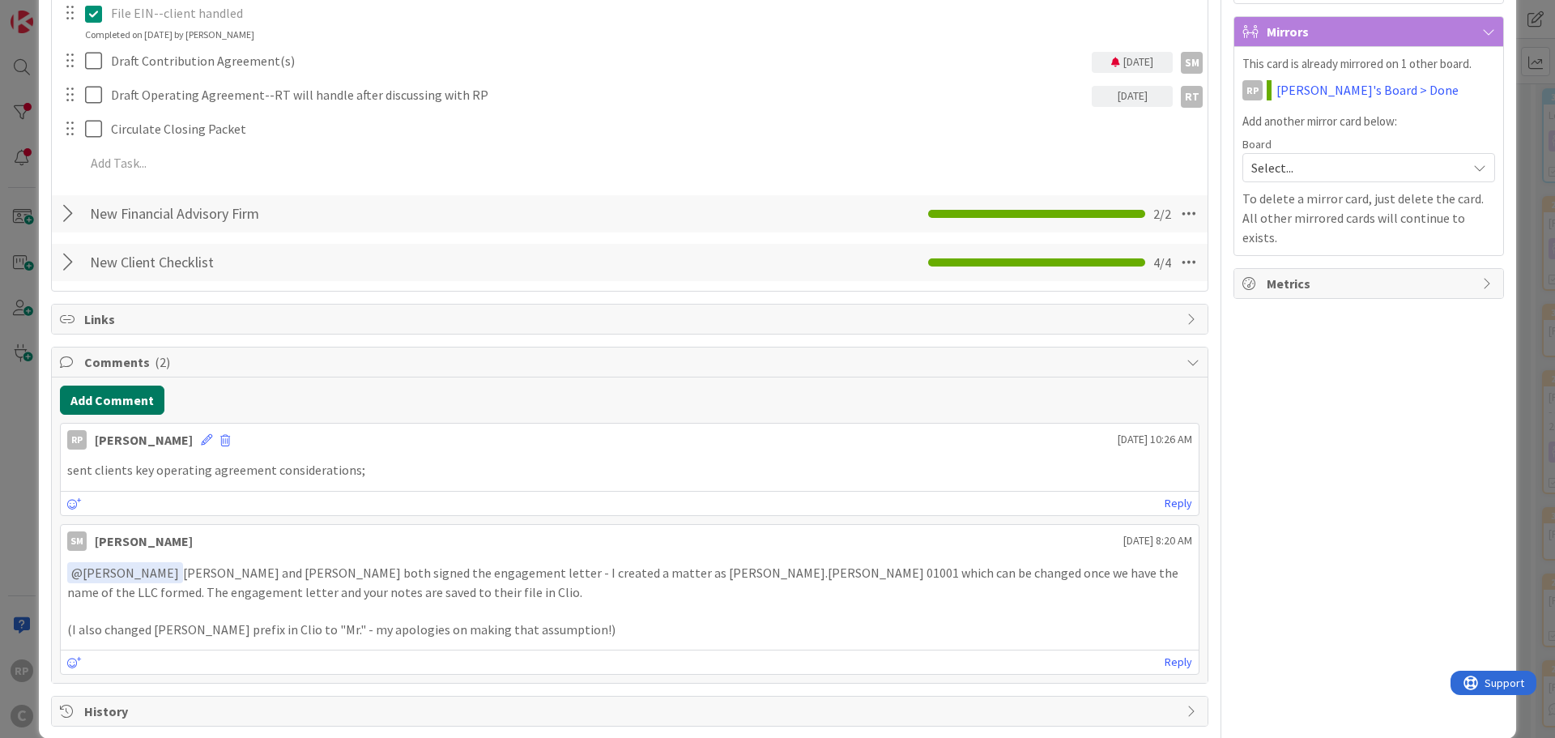
click at [106, 392] on button "Add Comment" at bounding box center [112, 400] width 104 height 29
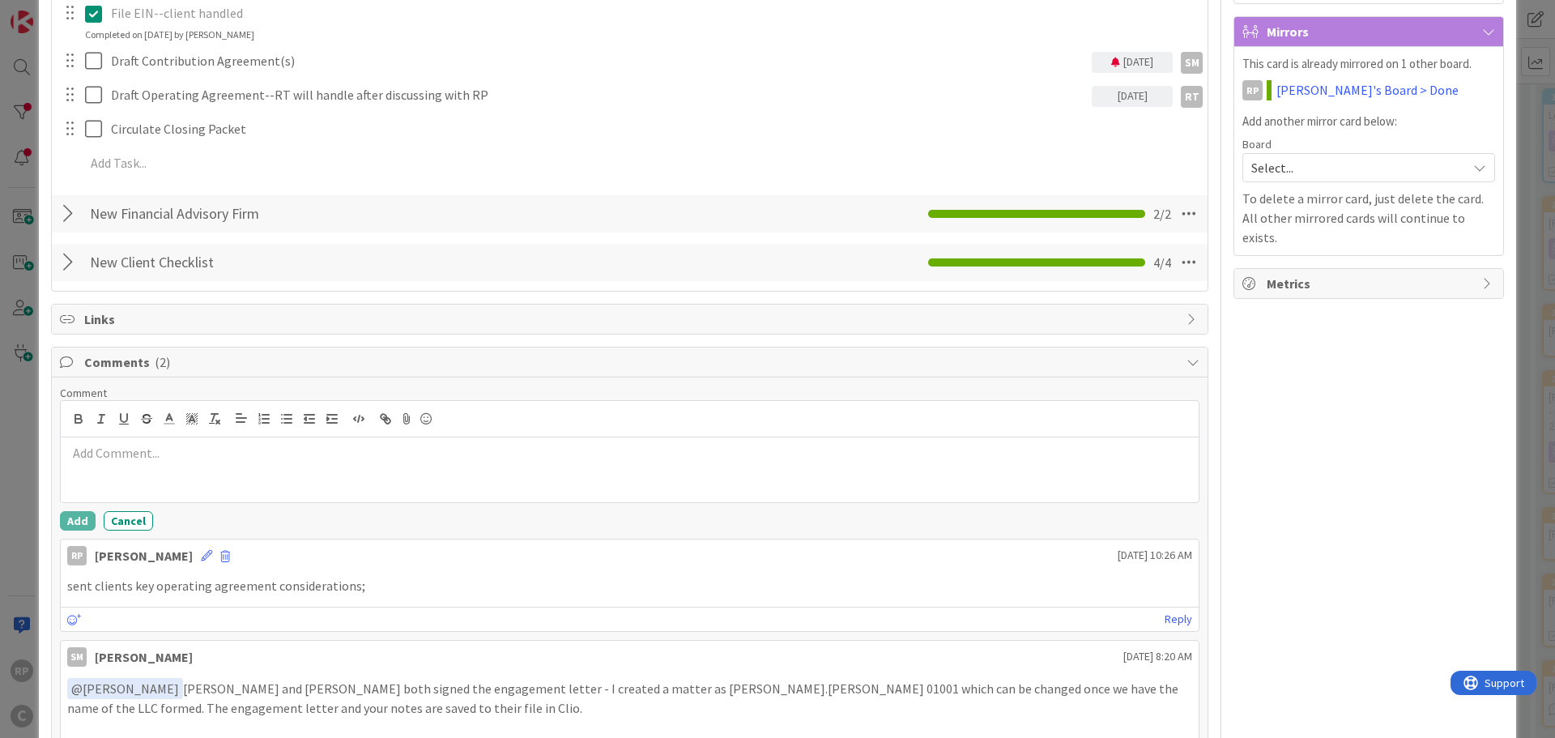
click at [136, 470] on div at bounding box center [630, 469] width 1138 height 65
click at [62, 522] on button "Add" at bounding box center [78, 520] width 36 height 19
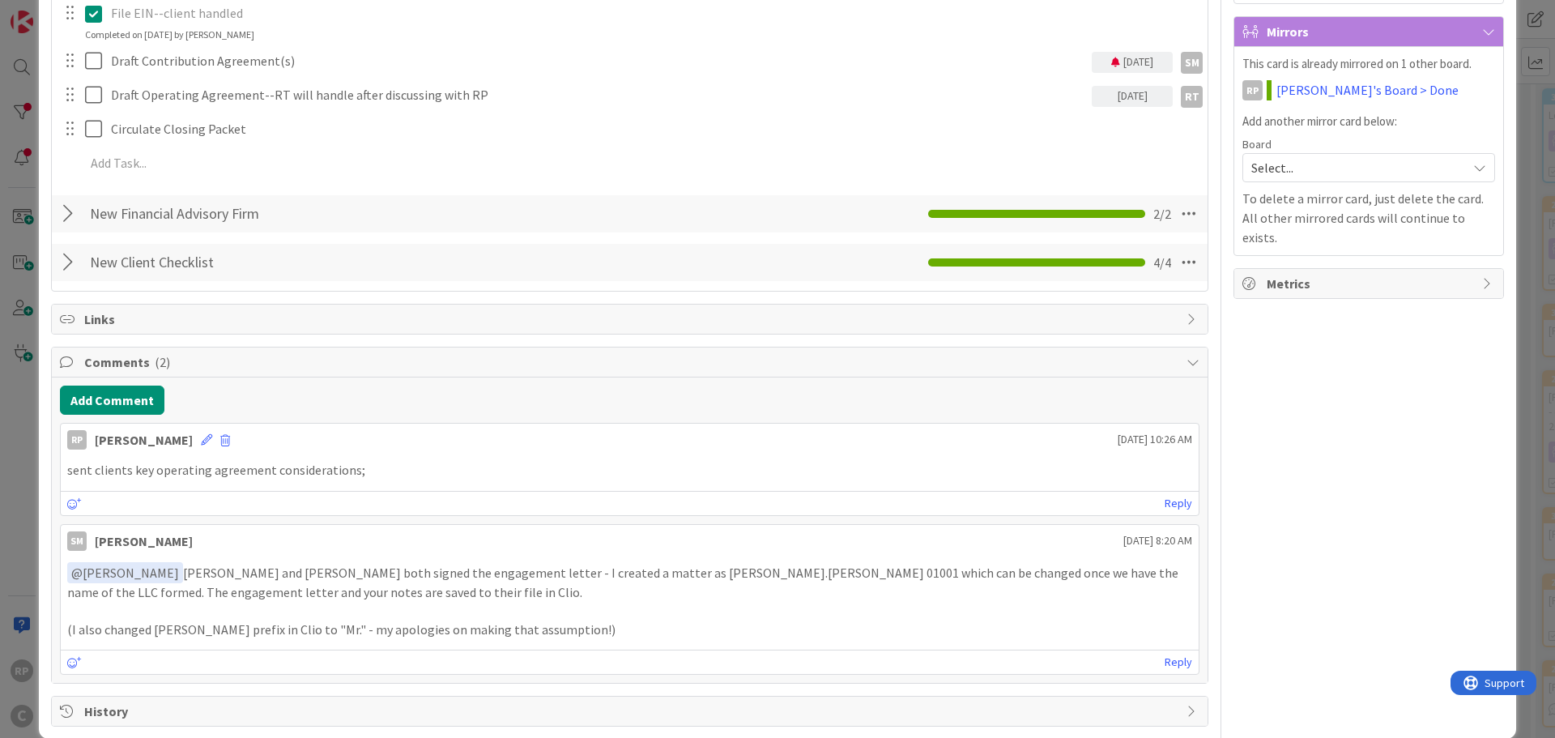
click at [70, 517] on div "RP [PERSON_NAME] [DATE] 10:26 AM sent clients key operating agreement considera…" at bounding box center [630, 549] width 1140 height 253
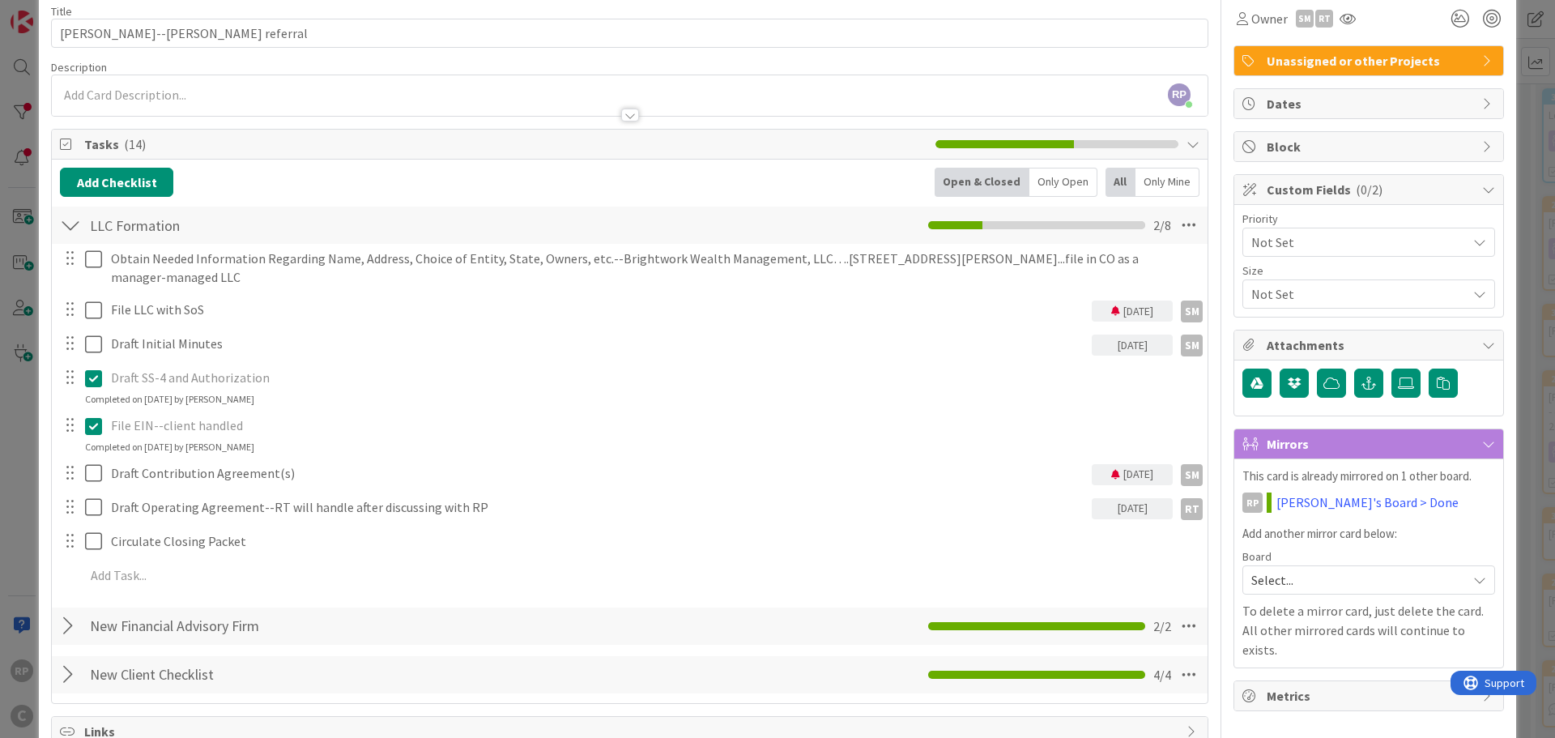
scroll to position [162, 0]
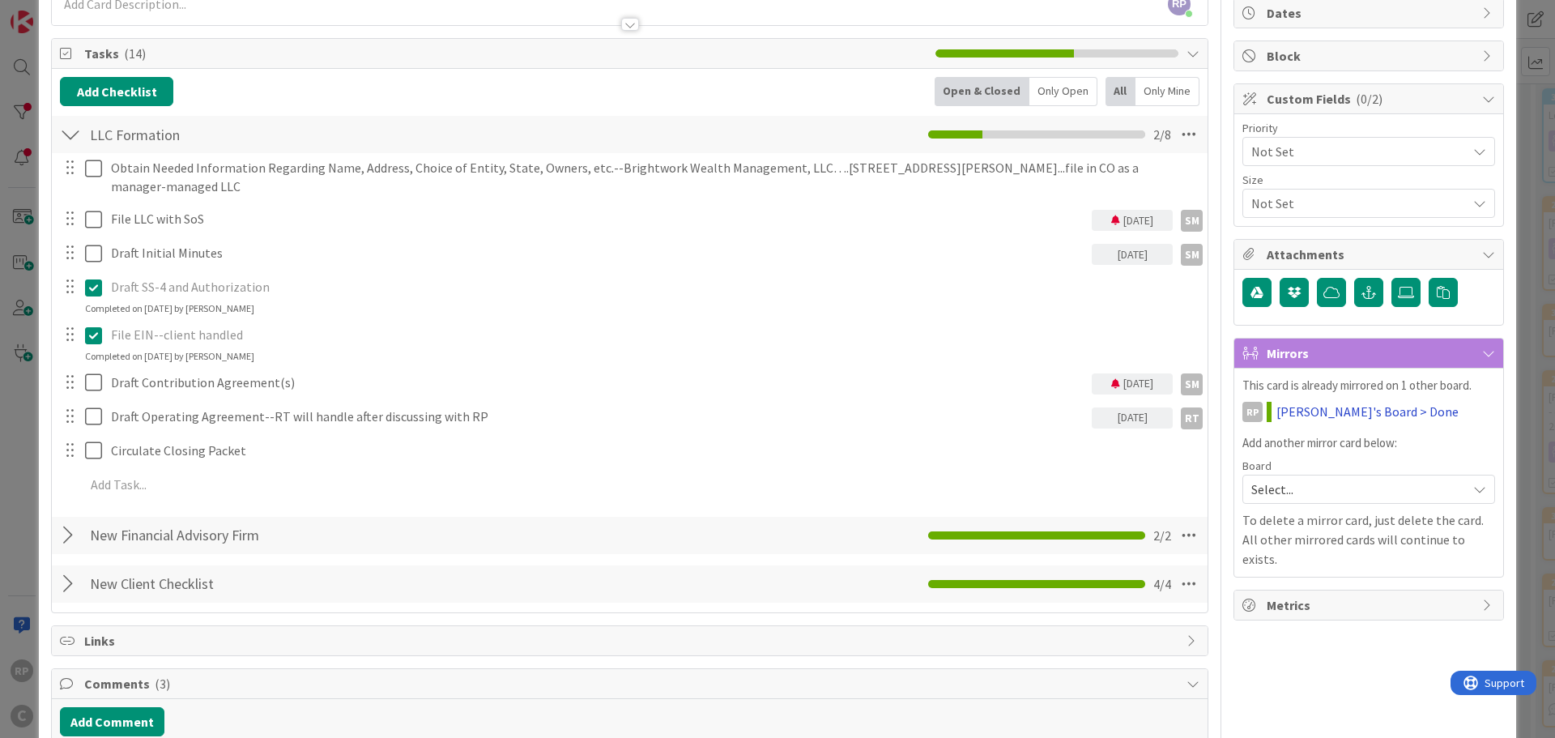
click at [1288, 413] on link "[PERSON_NAME]'s Board > Done" at bounding box center [1368, 411] width 182 height 19
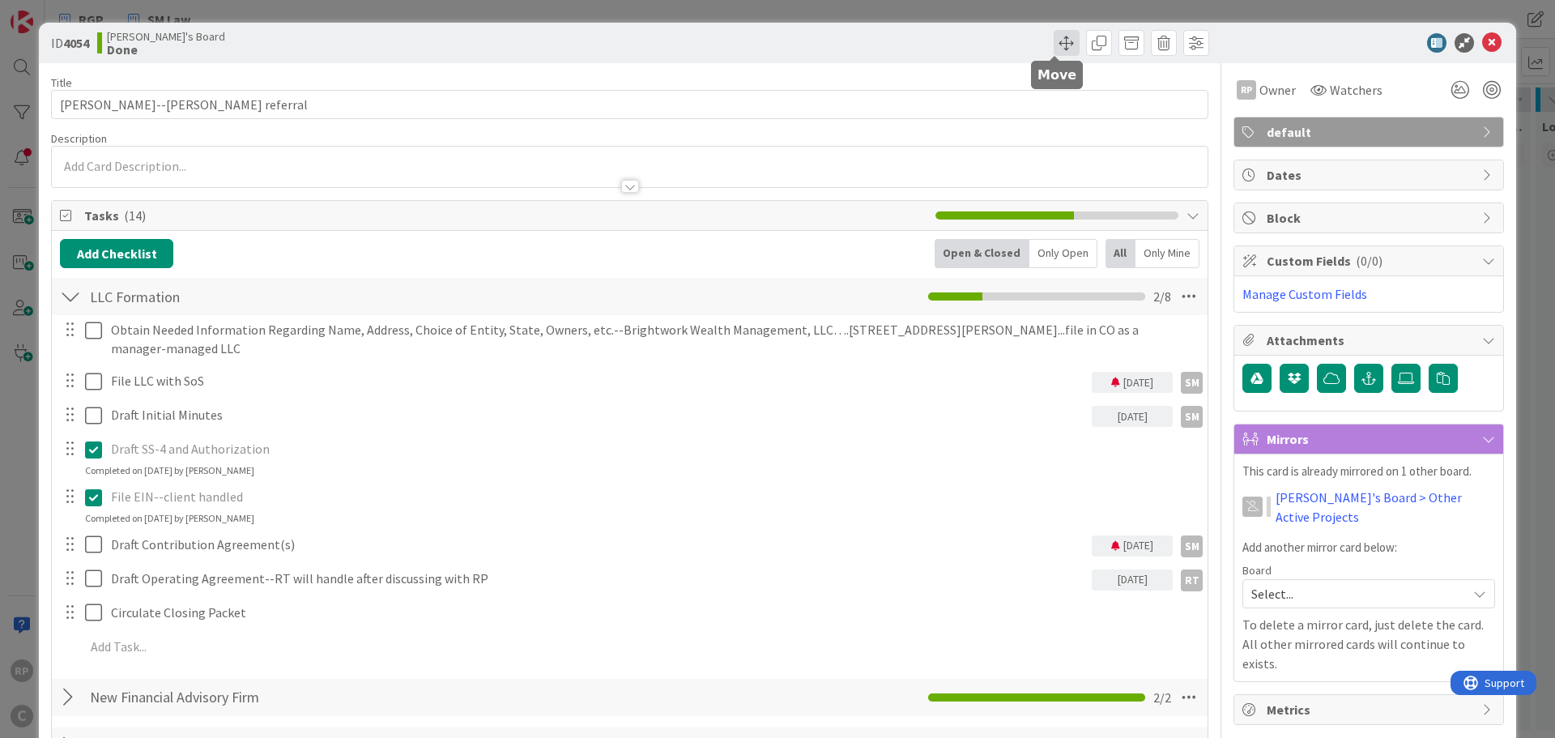
click at [1058, 41] on span at bounding box center [1067, 43] width 26 height 26
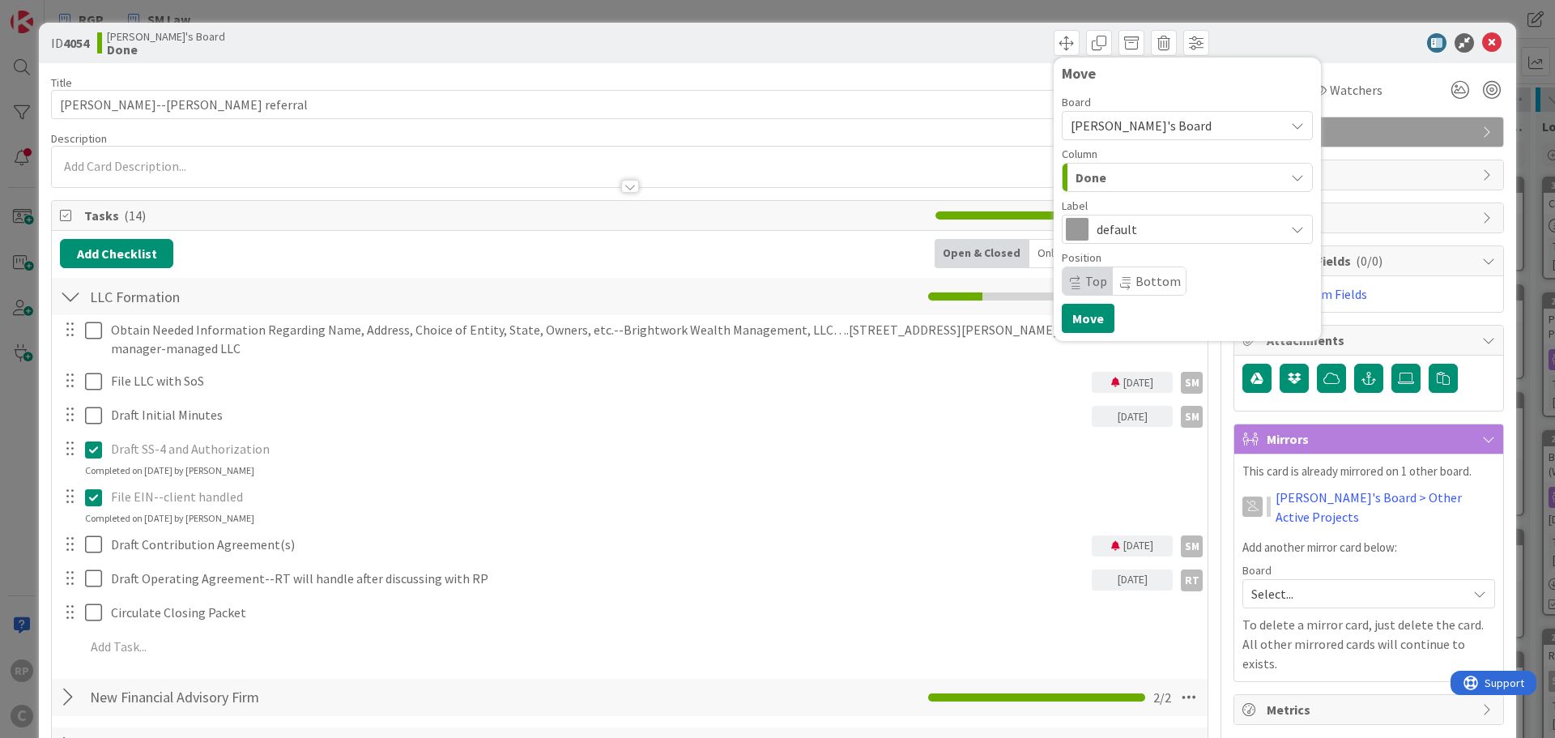
click at [1106, 177] on div "Done" at bounding box center [1178, 177] width 213 height 26
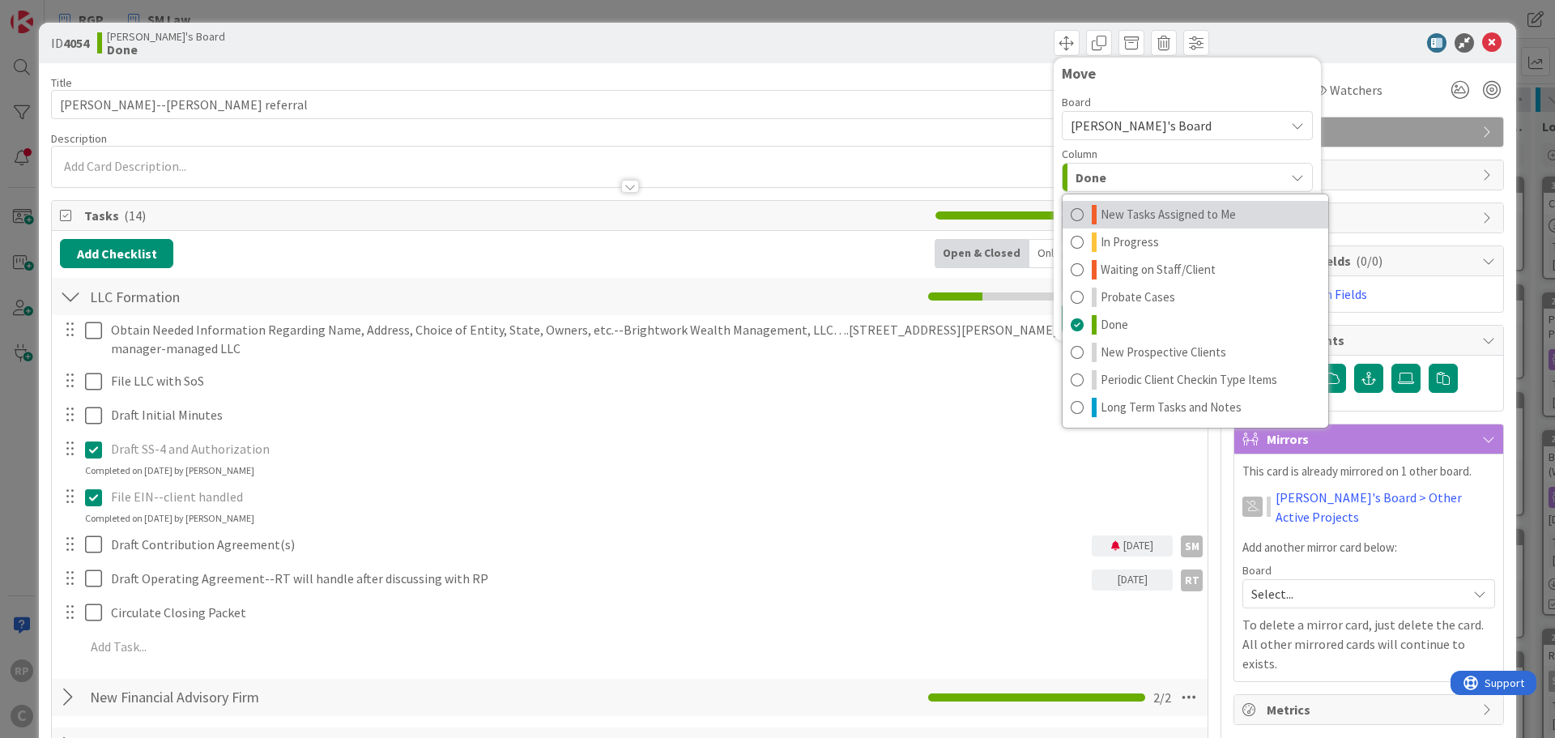
click at [1117, 206] on span "New Tasks Assigned to Me" at bounding box center [1168, 214] width 135 height 19
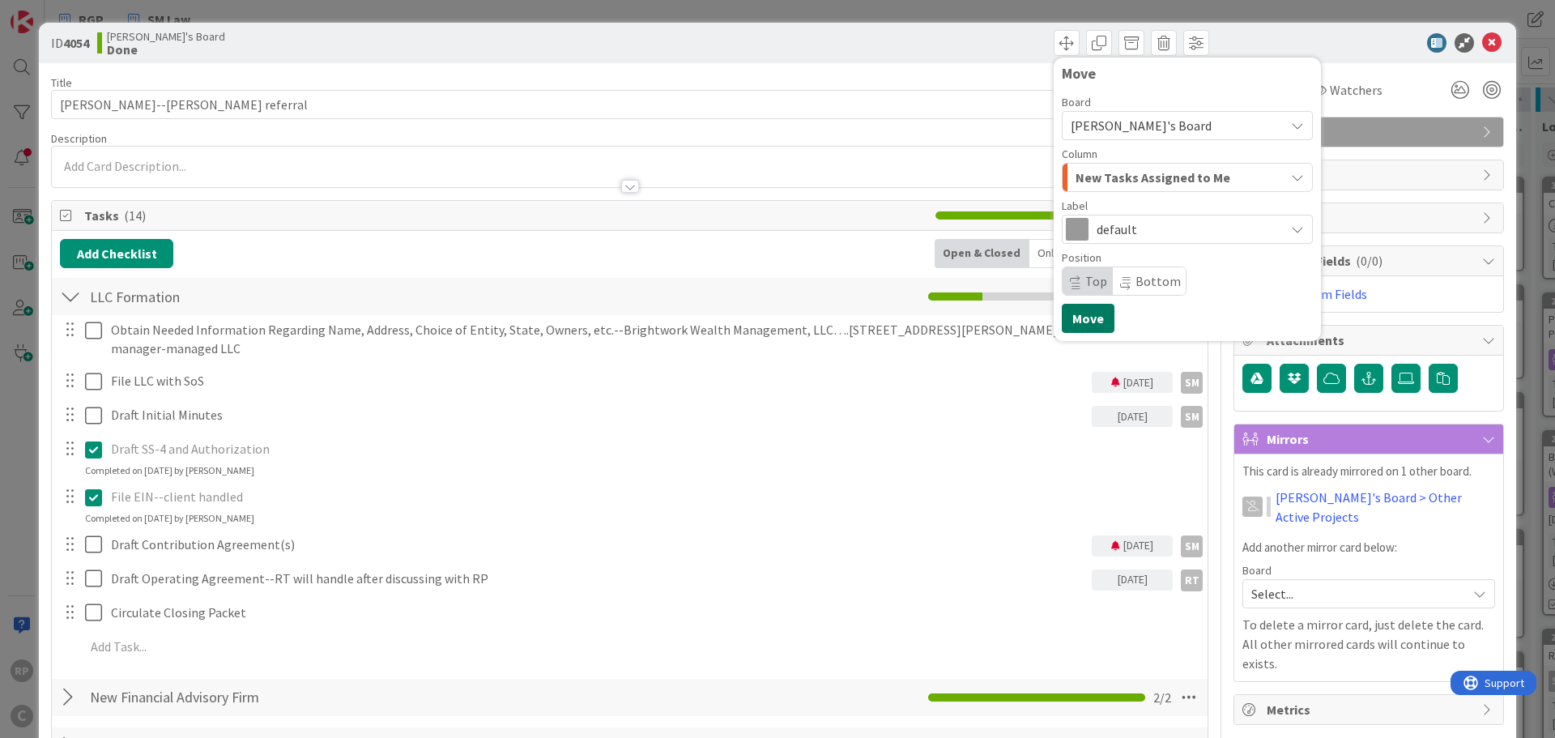
click at [1072, 312] on button "Move" at bounding box center [1088, 318] width 53 height 29
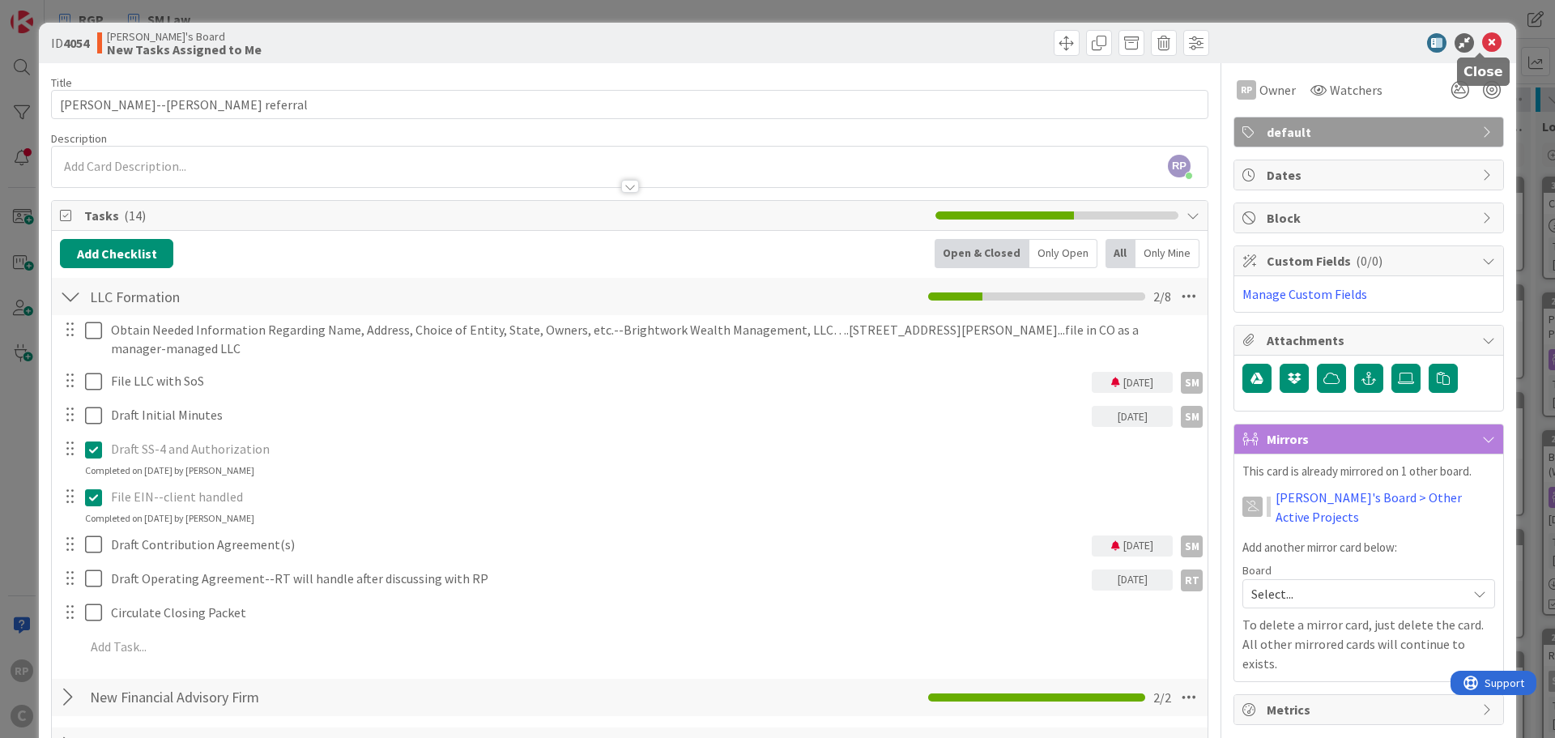
click at [1482, 41] on icon at bounding box center [1491, 42] width 19 height 19
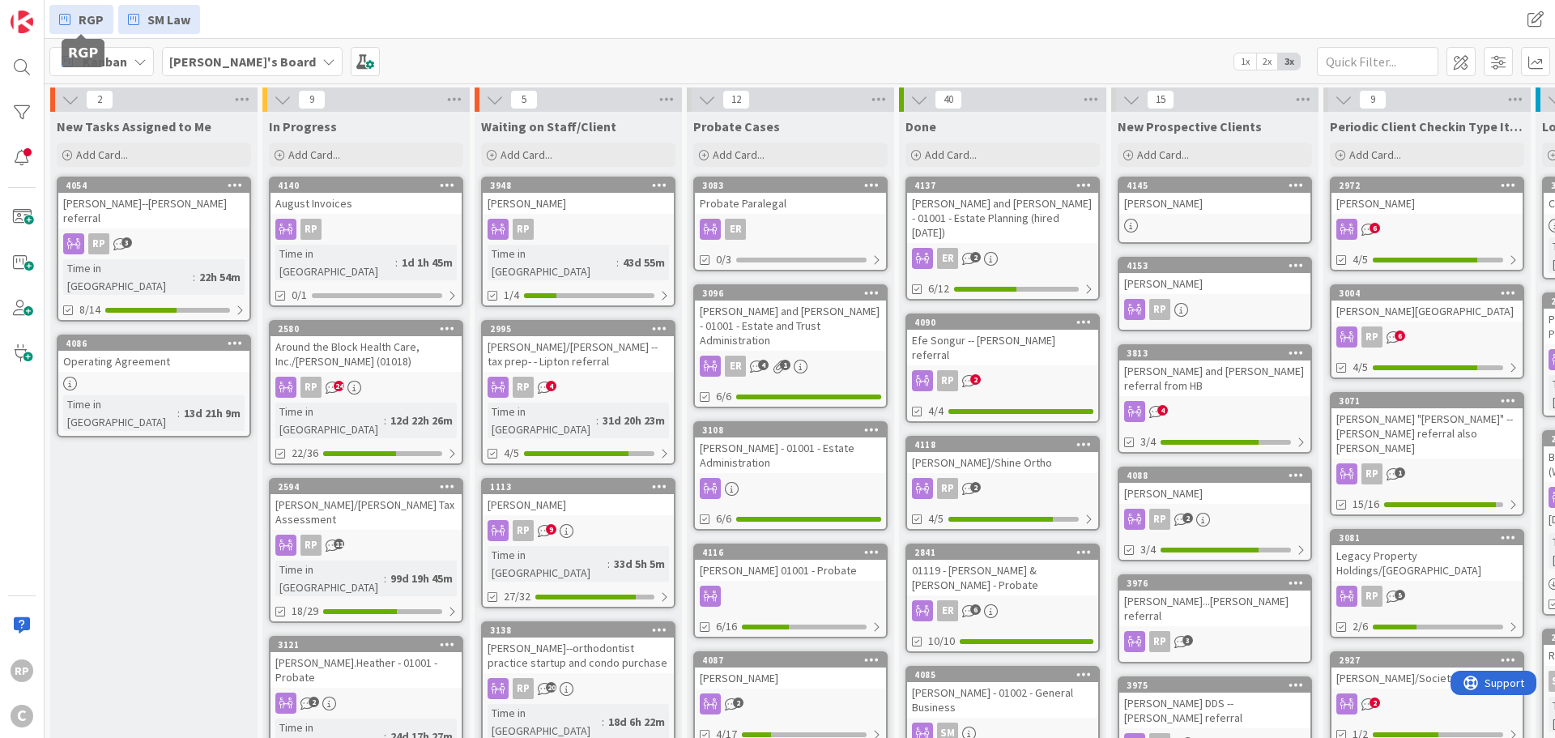
click at [66, 15] on icon at bounding box center [64, 19] width 11 height 21
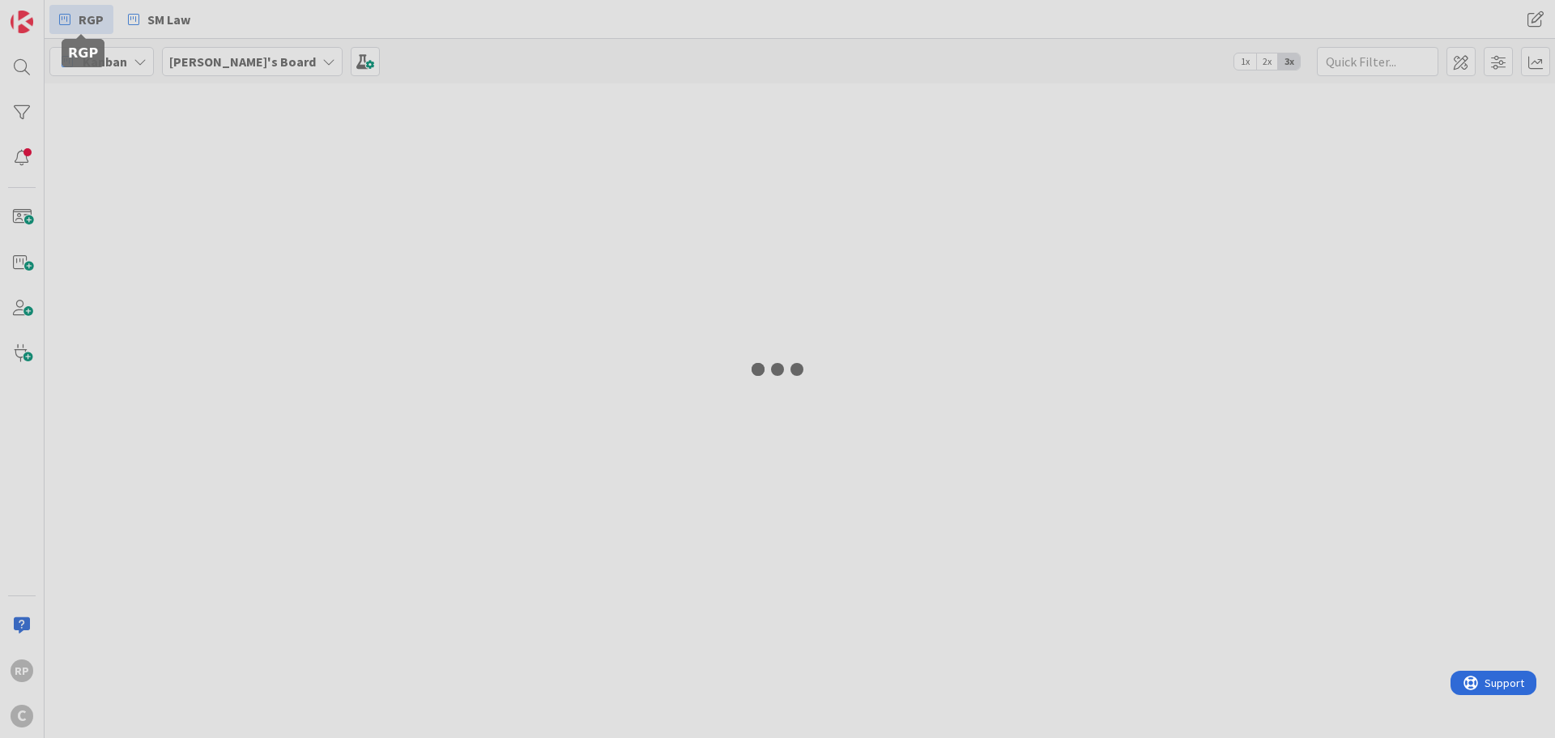
type input "[PERSON_NAME]"
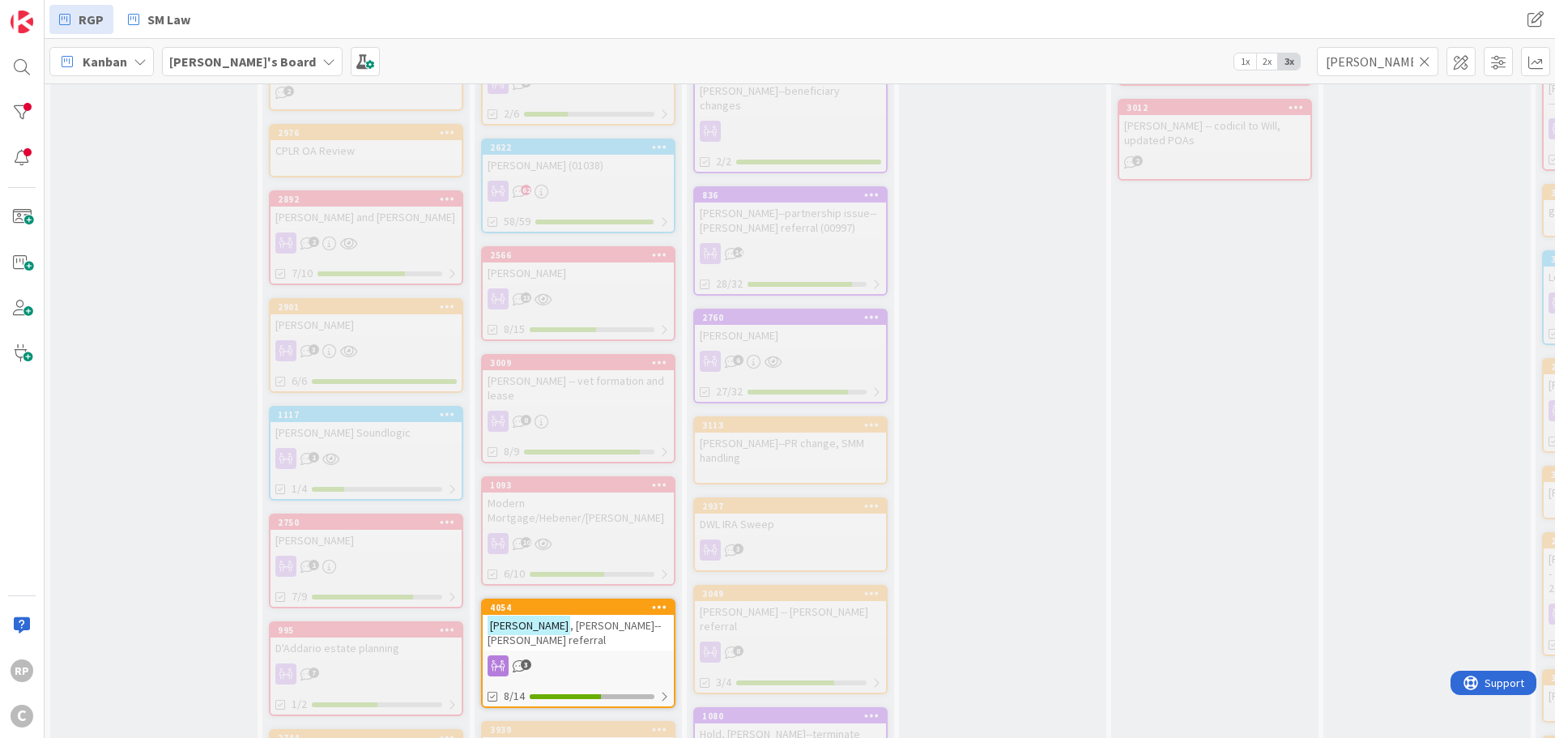
scroll to position [1134, 0]
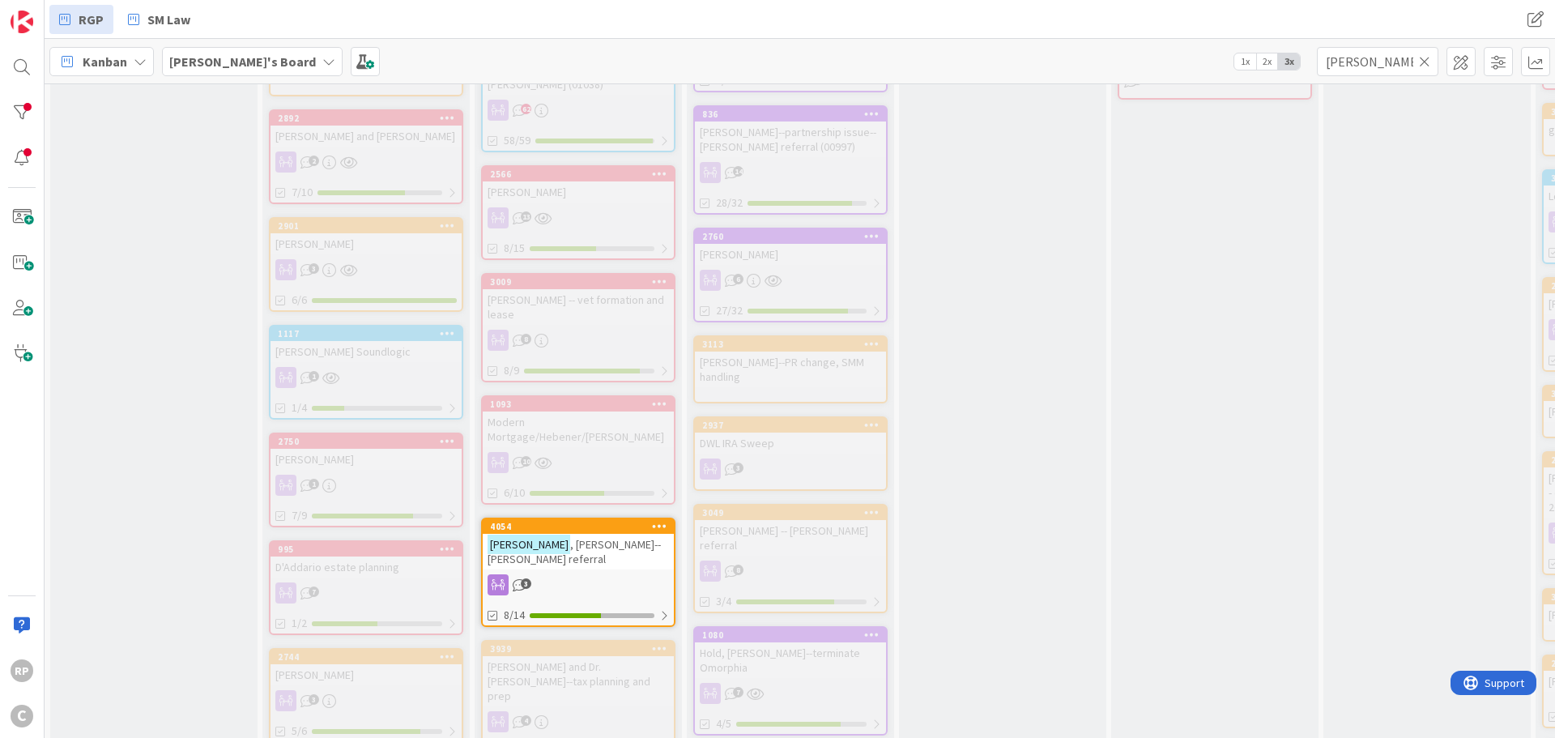
click at [567, 518] on link "4054 [PERSON_NAME]--[PERSON_NAME] referral 3 8/14" at bounding box center [578, 572] width 194 height 109
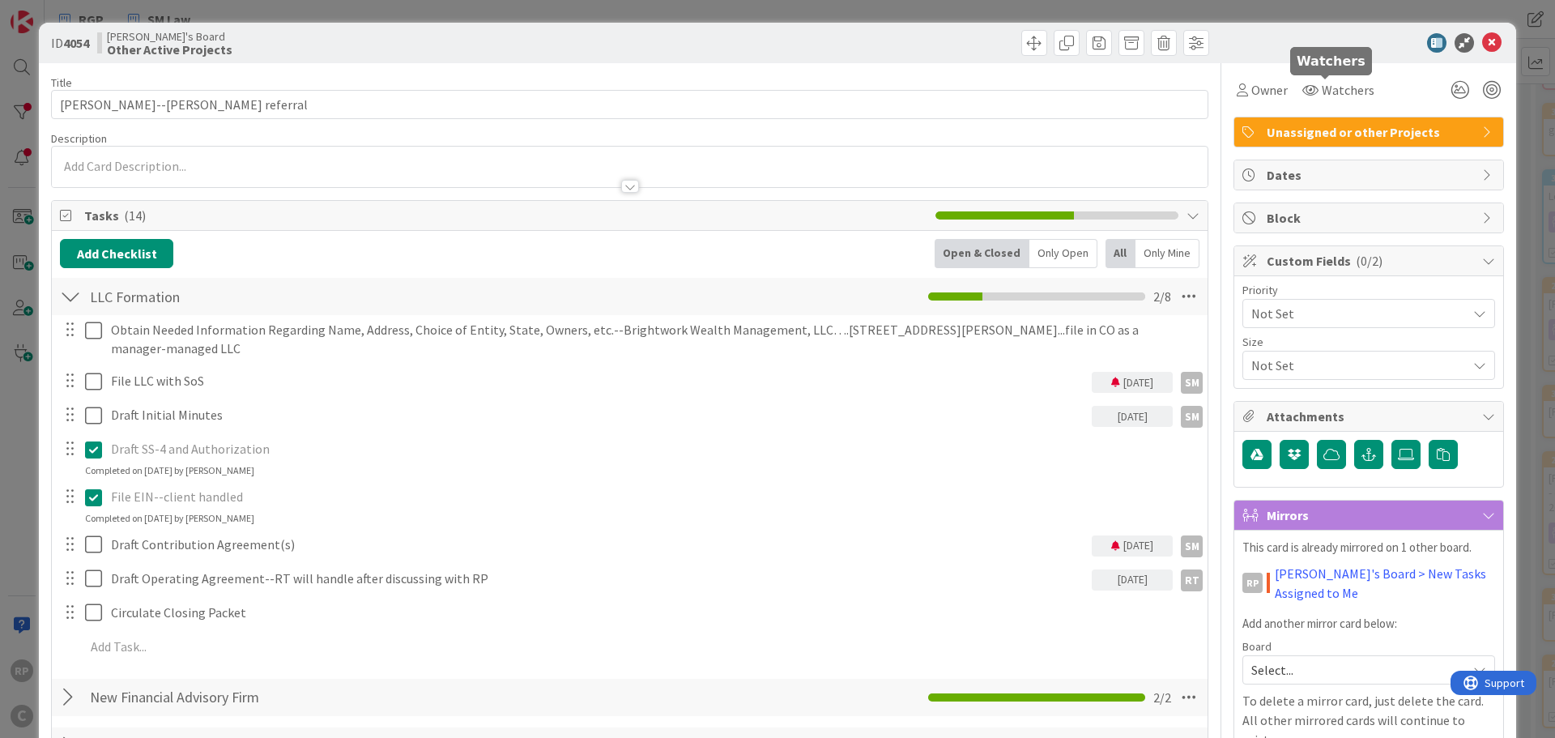
click at [1321, 127] on span "Unassigned or other Projects" at bounding box center [1370, 131] width 207 height 19
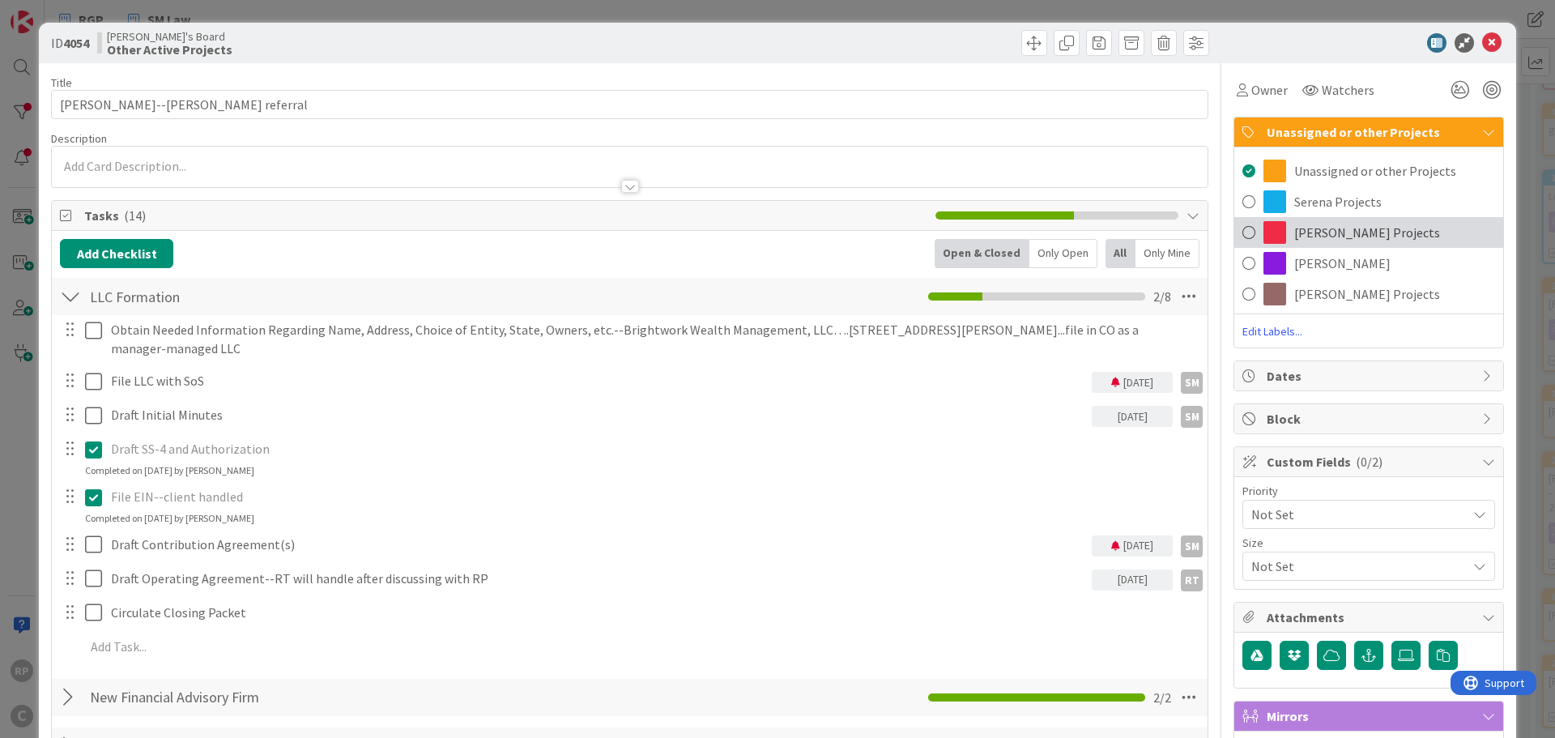
click at [1317, 232] on span "[PERSON_NAME] Projects" at bounding box center [1367, 232] width 146 height 19
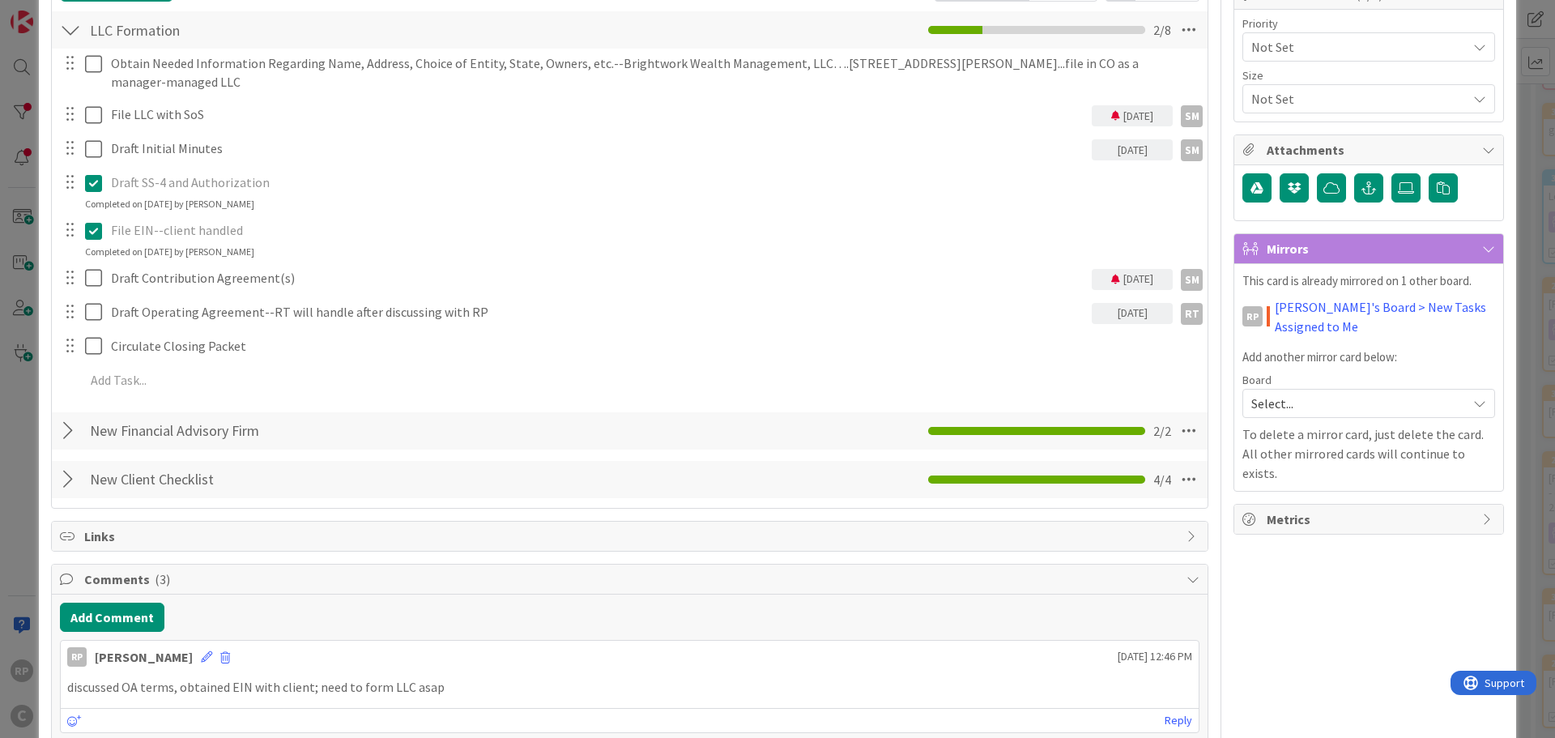
scroll to position [324, 0]
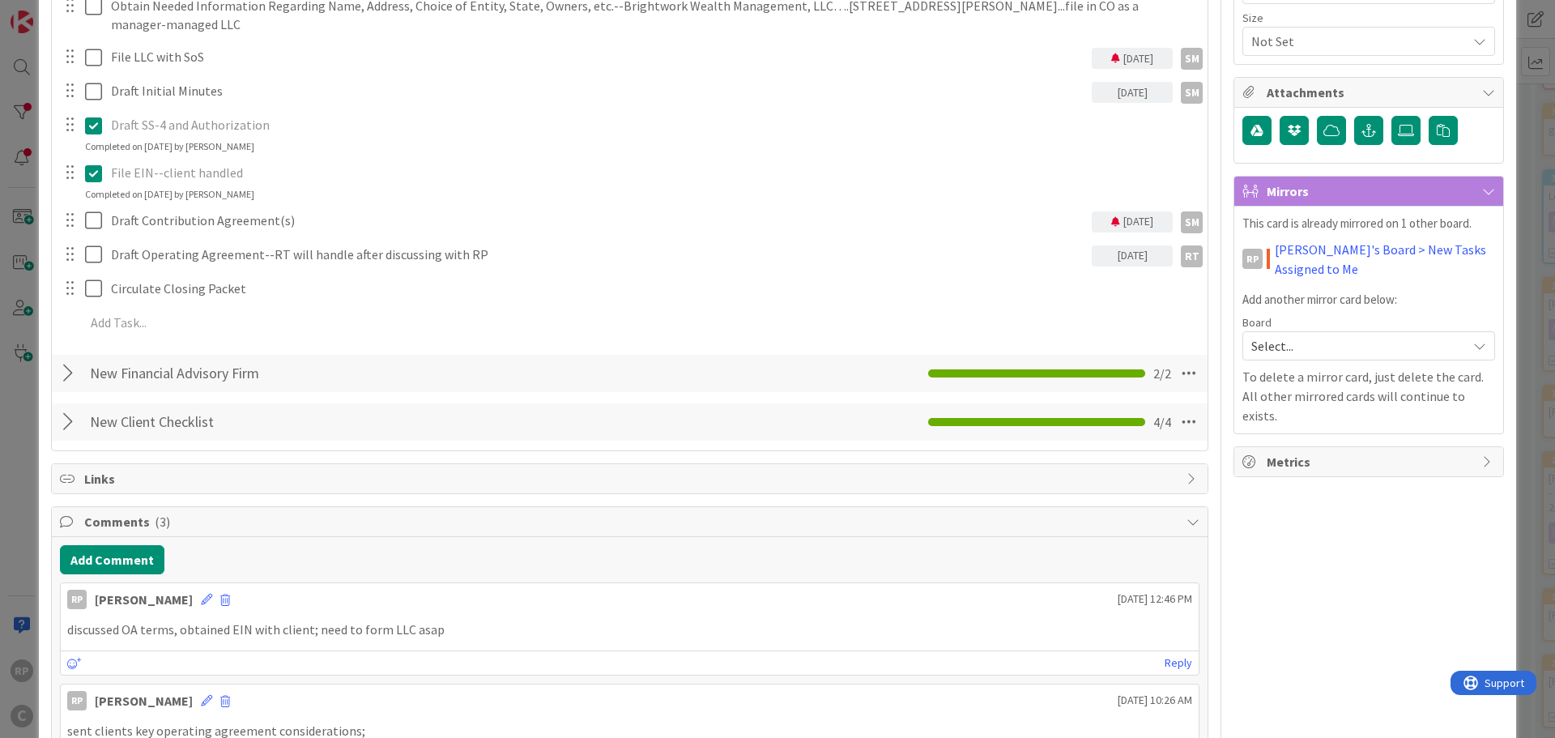
click at [1261, 326] on div "Board" at bounding box center [1369, 322] width 253 height 11
click at [1264, 336] on span "Select..." at bounding box center [1354, 346] width 207 height 23
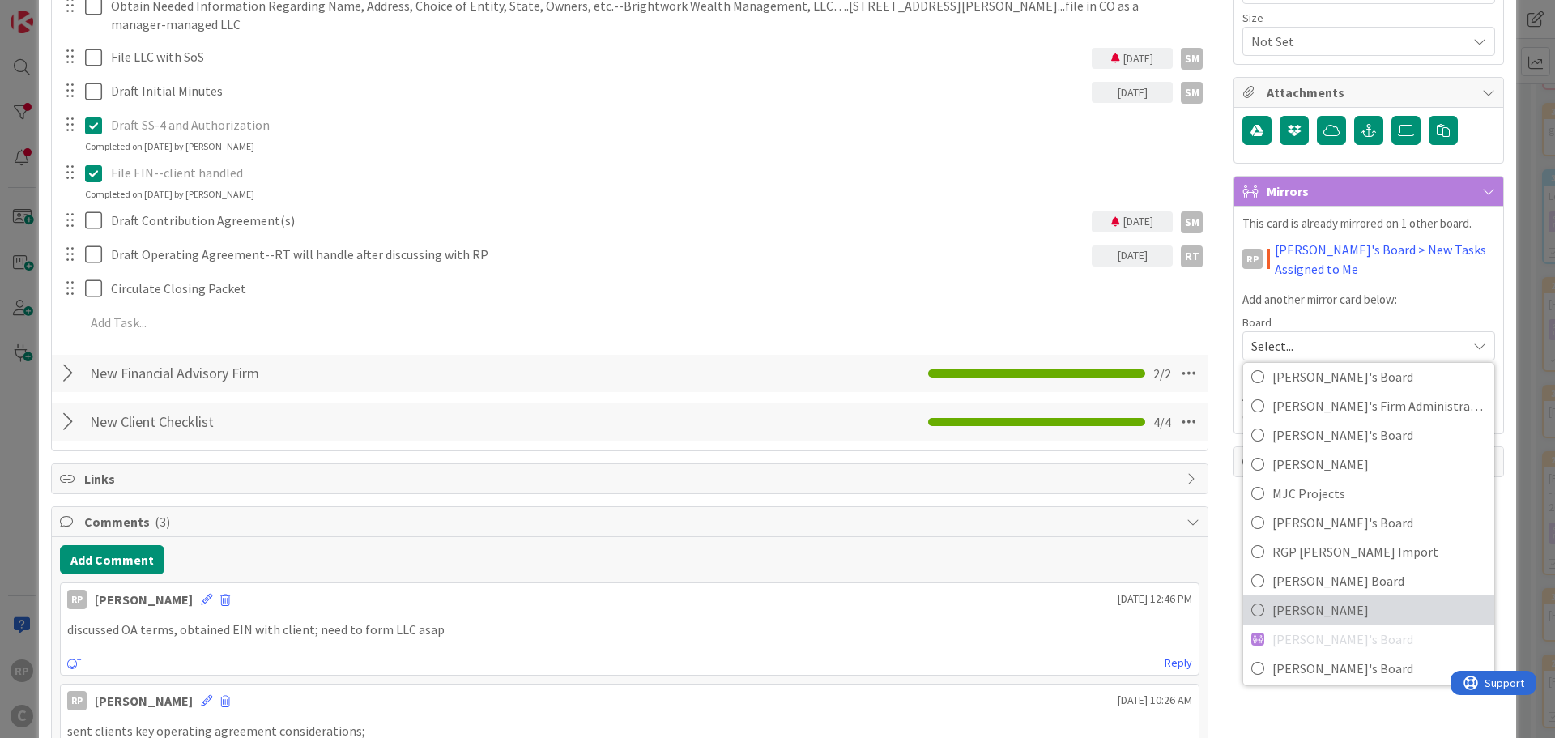
scroll to position [108, 0]
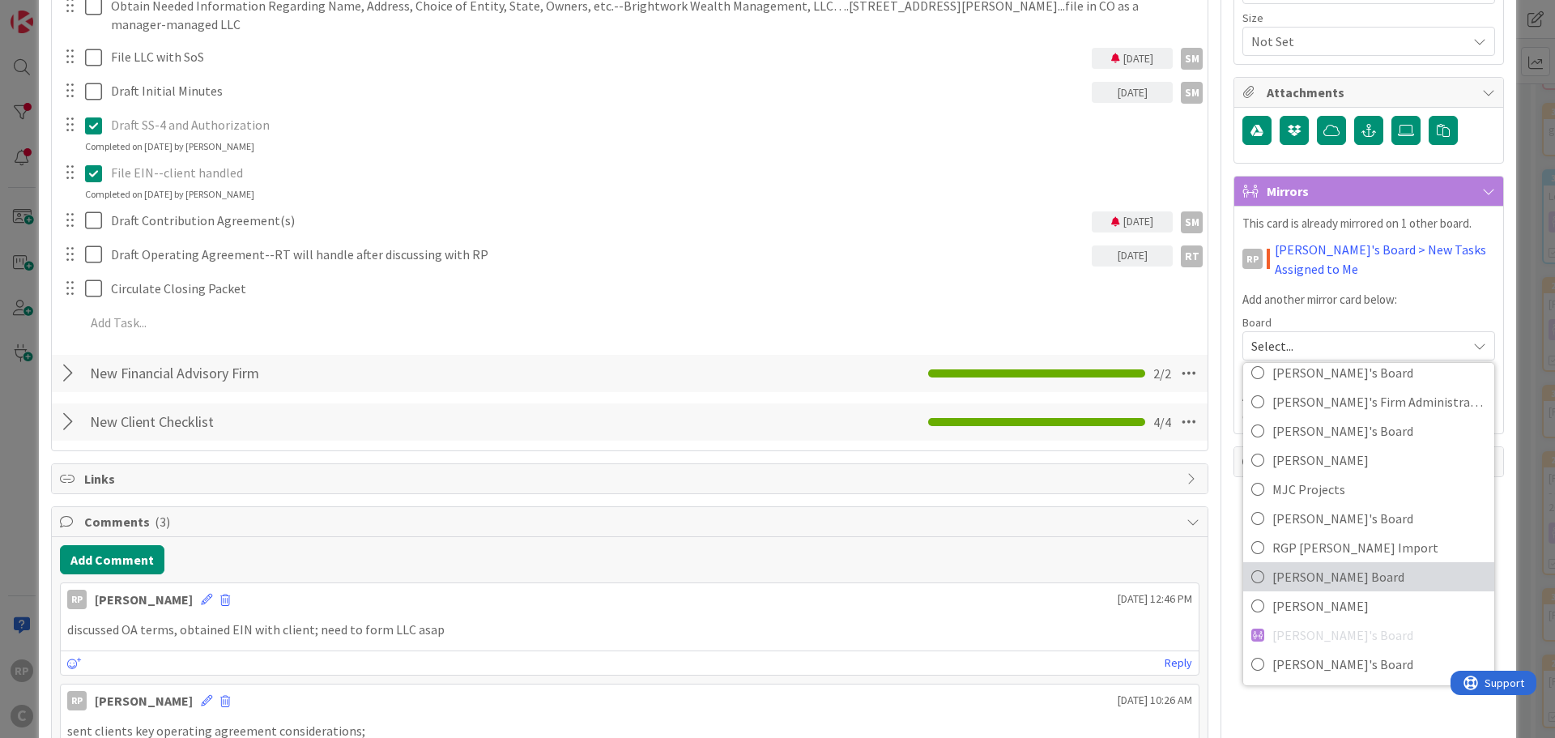
click at [1302, 584] on span "[PERSON_NAME] Board" at bounding box center [1380, 577] width 214 height 24
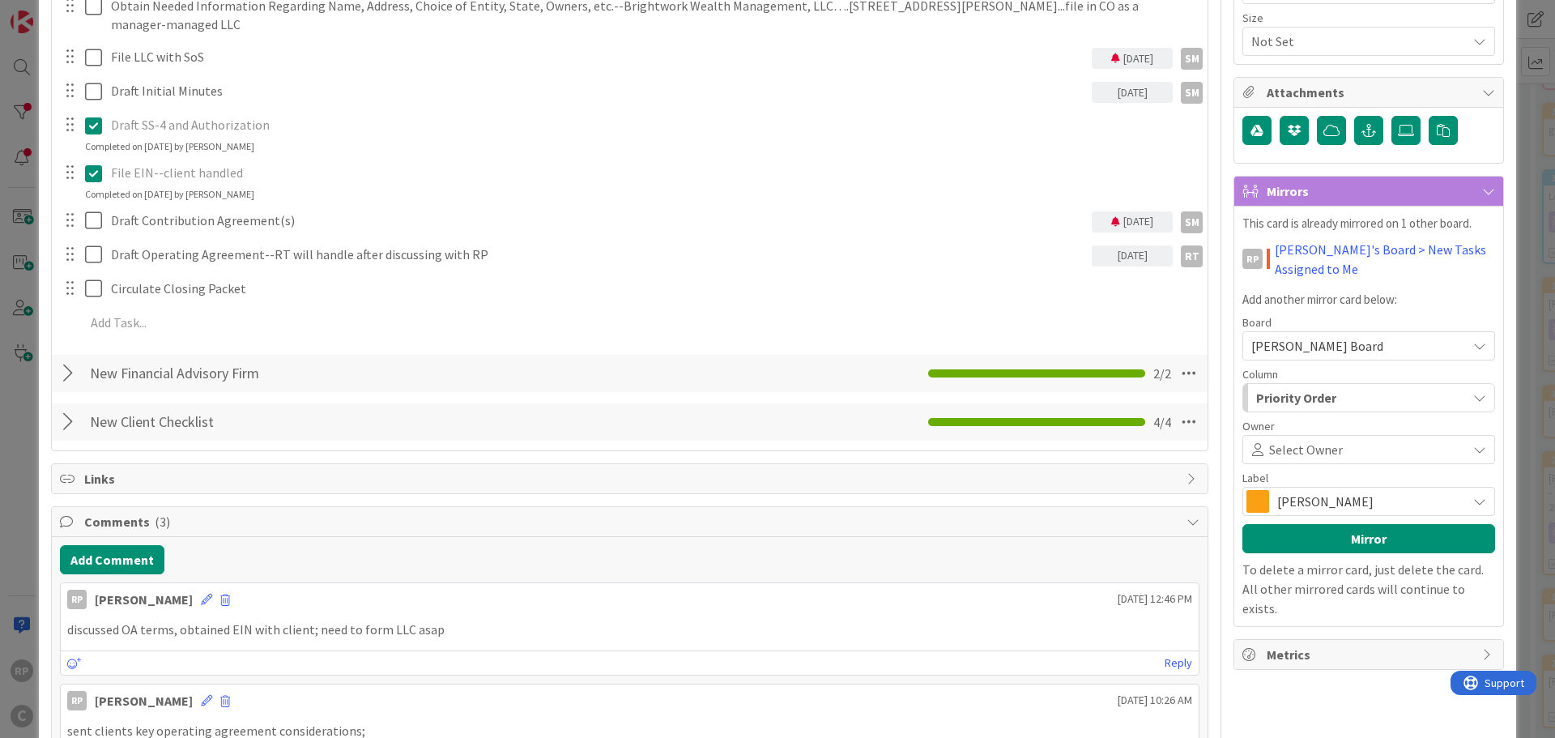
click at [1302, 453] on span "Select Owner" at bounding box center [1306, 449] width 74 height 19
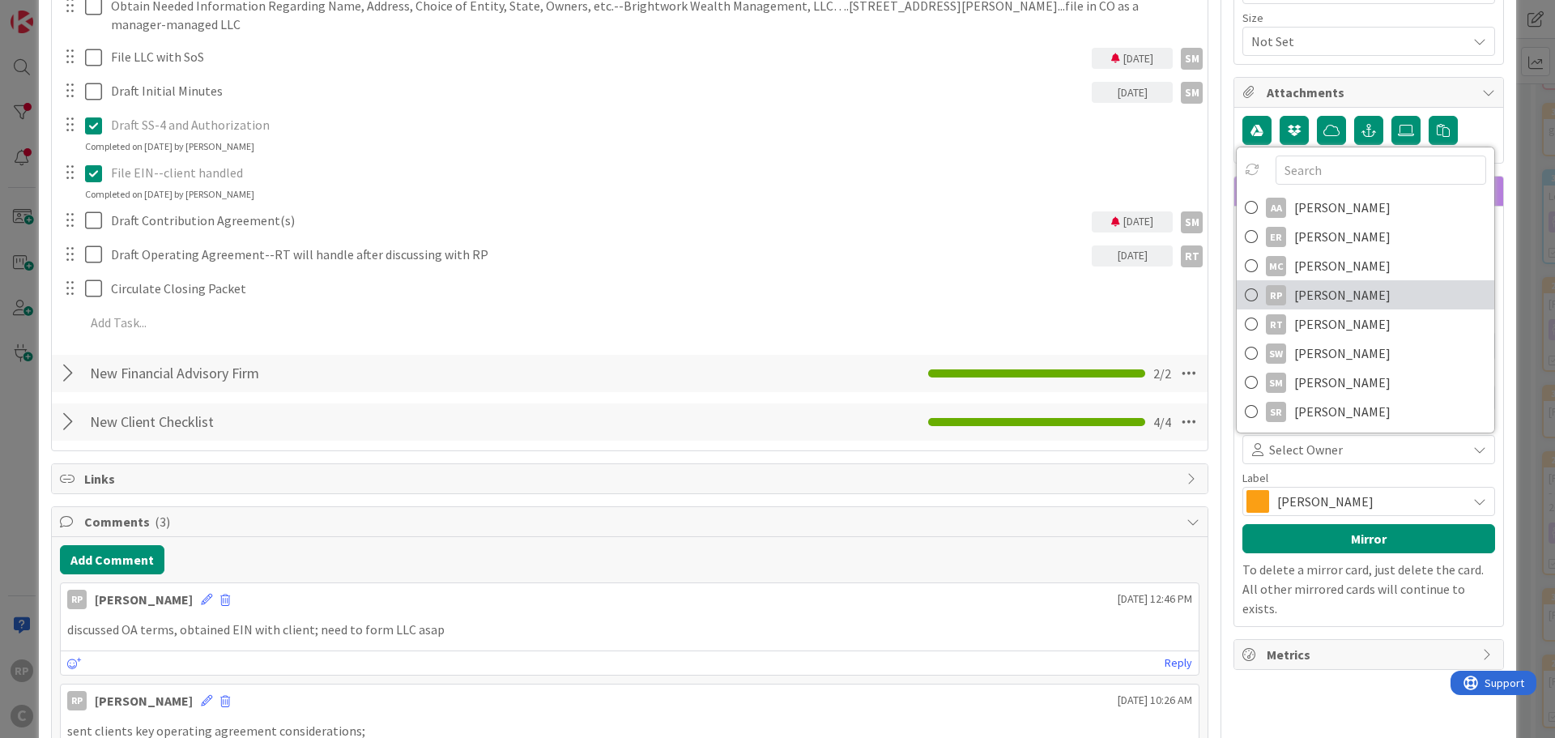
click at [1319, 284] on span "[PERSON_NAME]" at bounding box center [1342, 295] width 96 height 24
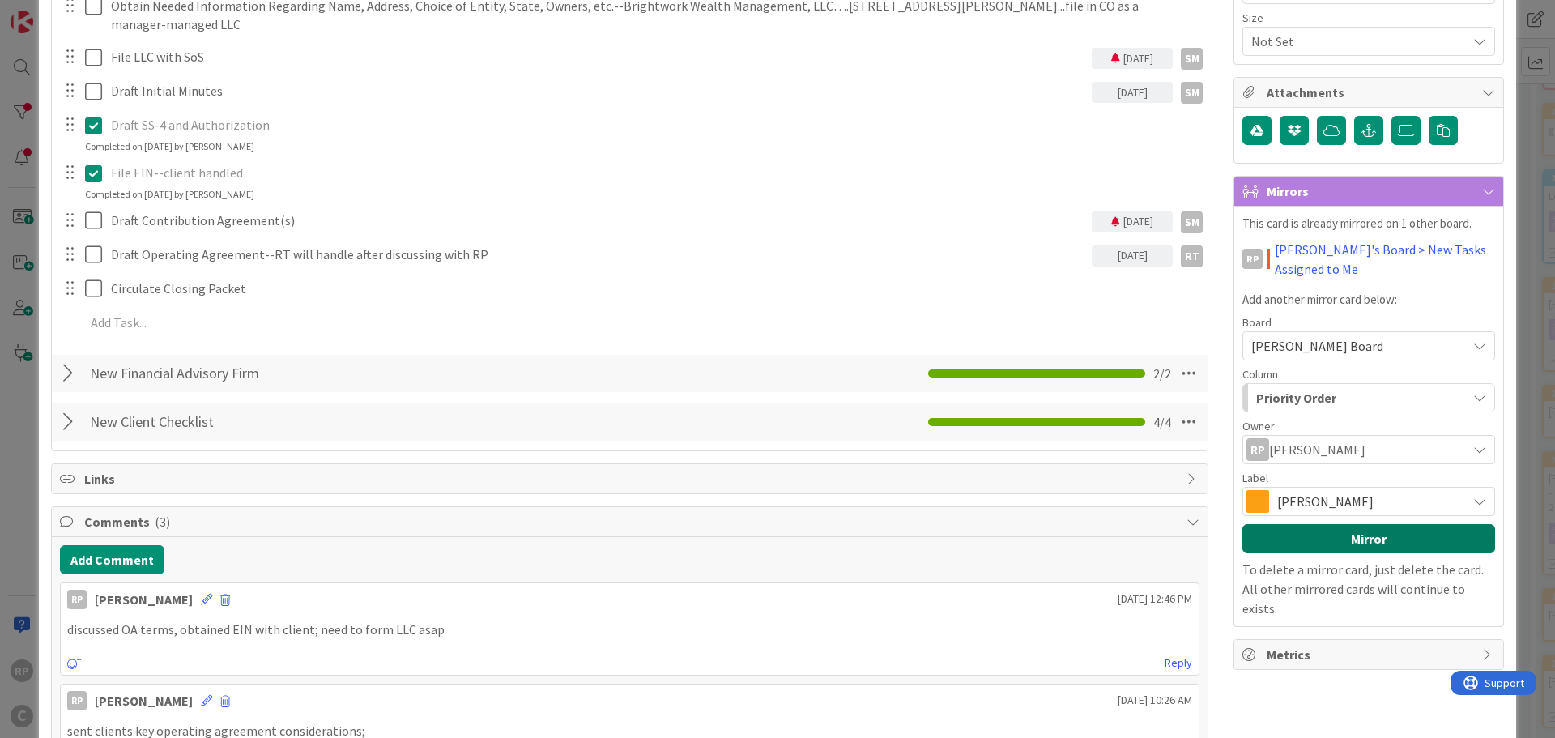
click at [1283, 540] on button "Mirror" at bounding box center [1369, 538] width 253 height 29
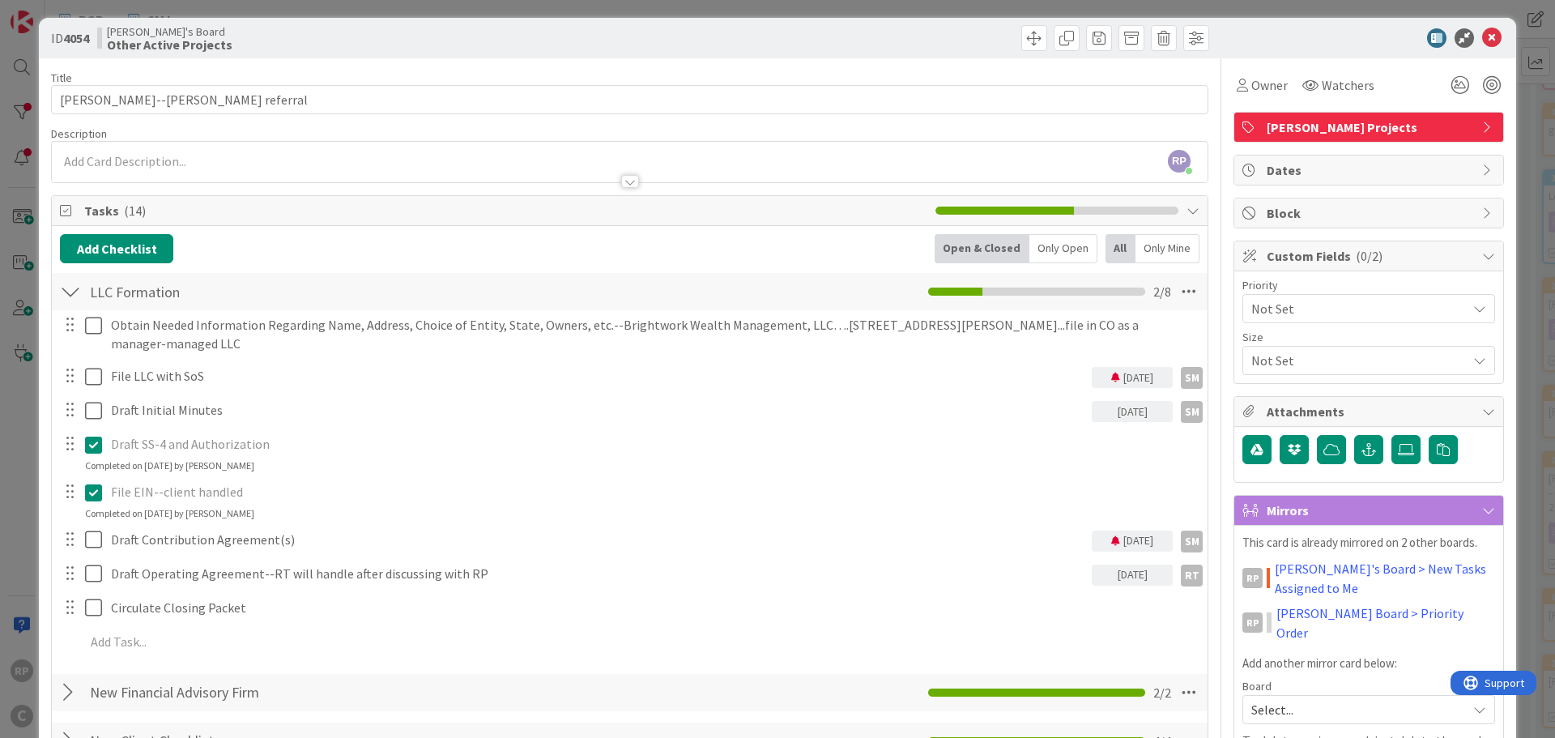
scroll to position [0, 0]
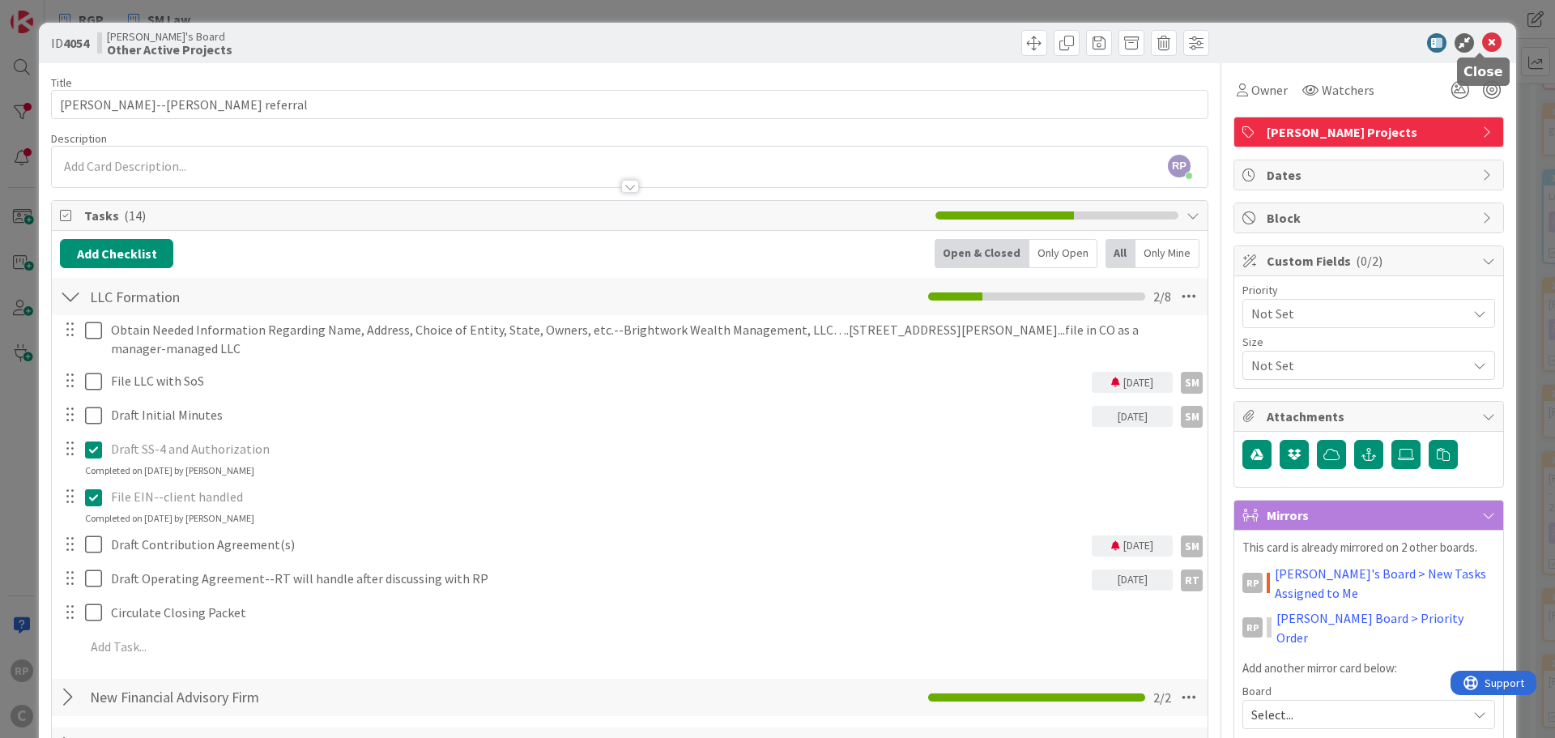
click at [1484, 44] on icon at bounding box center [1491, 42] width 19 height 19
